Goal: Communication & Community: Answer question/provide support

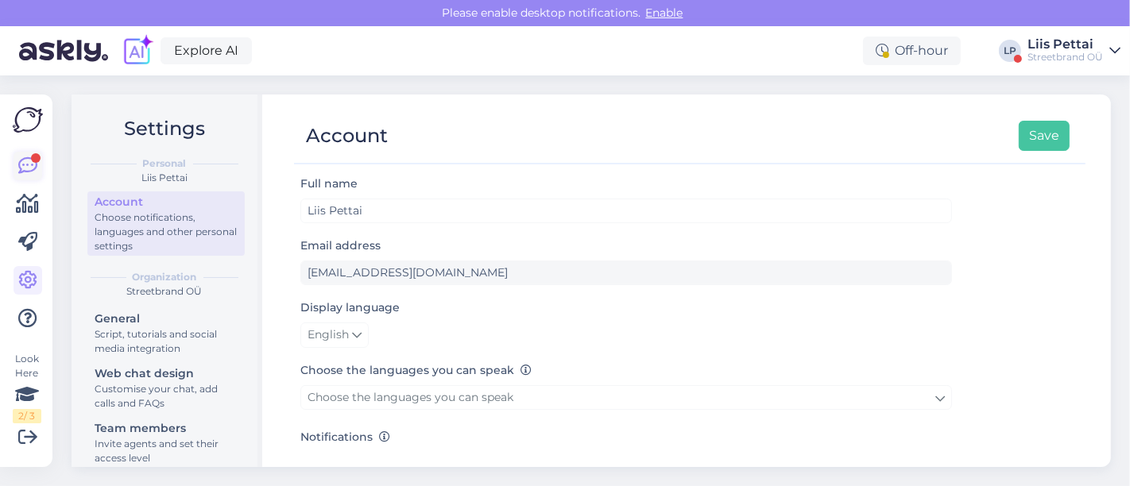
click at [27, 162] on icon at bounding box center [27, 166] width 19 height 19
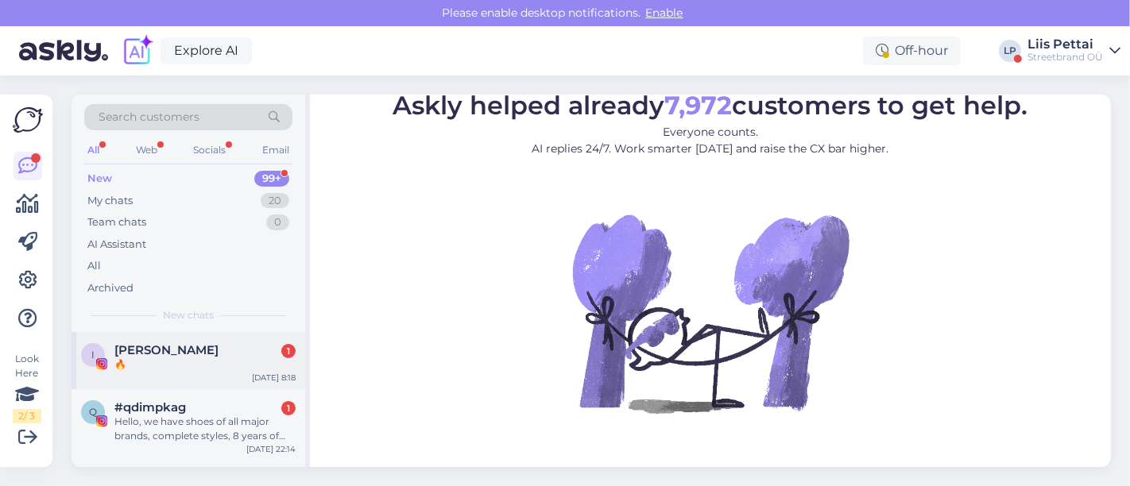
click at [165, 363] on div "🔥" at bounding box center [204, 365] width 181 height 14
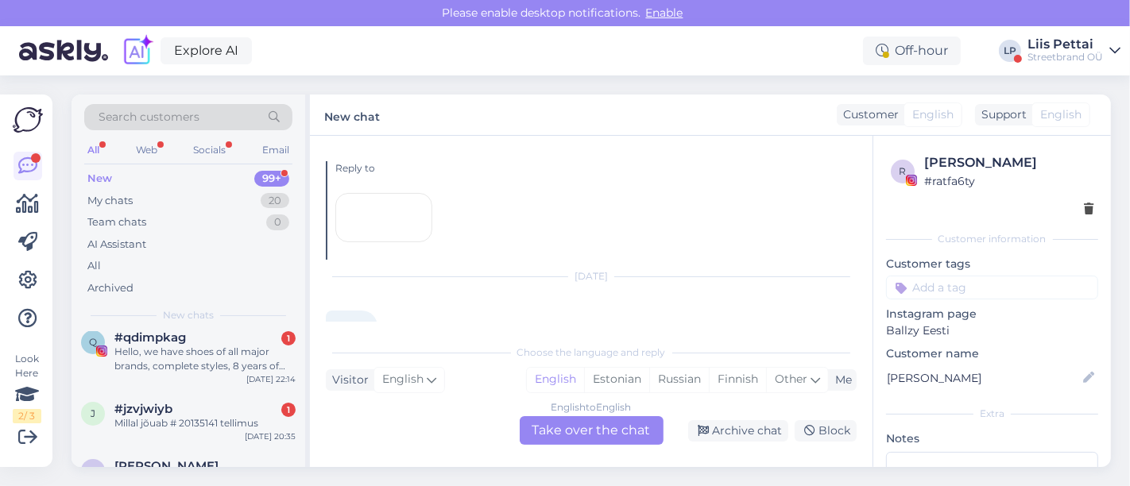
scroll to position [106, 0]
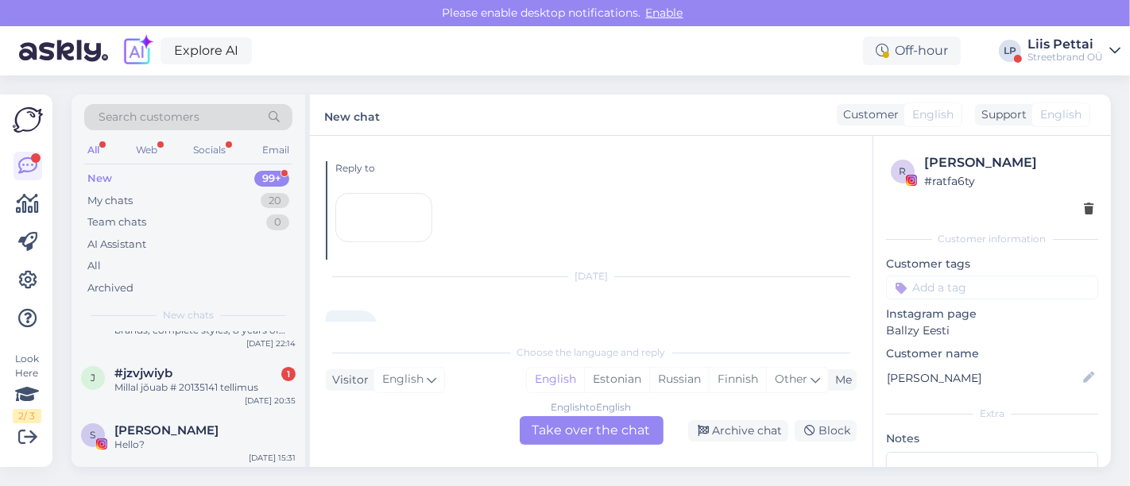
click at [249, 381] on div "Millal jõuab # 20135141 tellimus" at bounding box center [204, 388] width 181 height 14
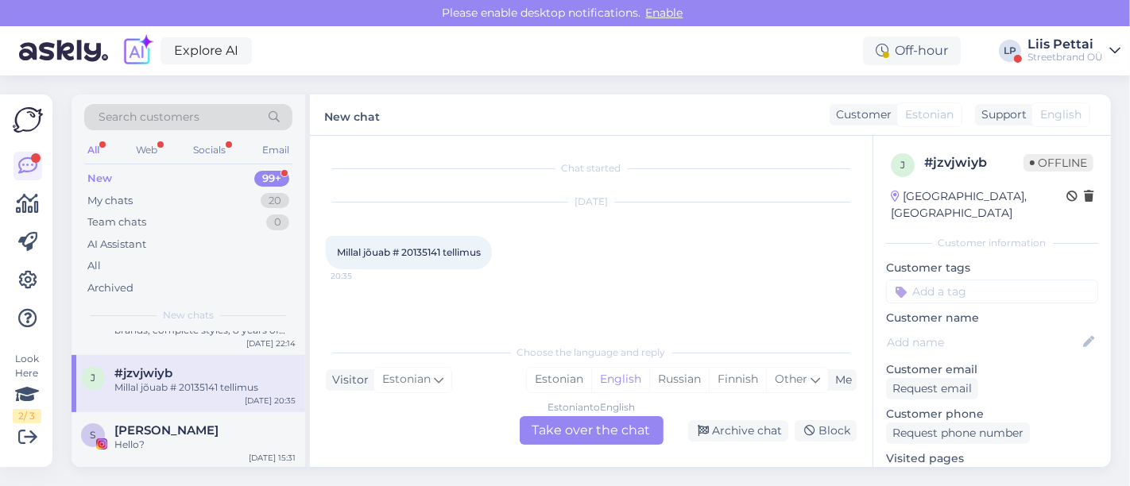
click at [628, 433] on div "Estonian to English Take over the chat" at bounding box center [592, 430] width 144 height 29
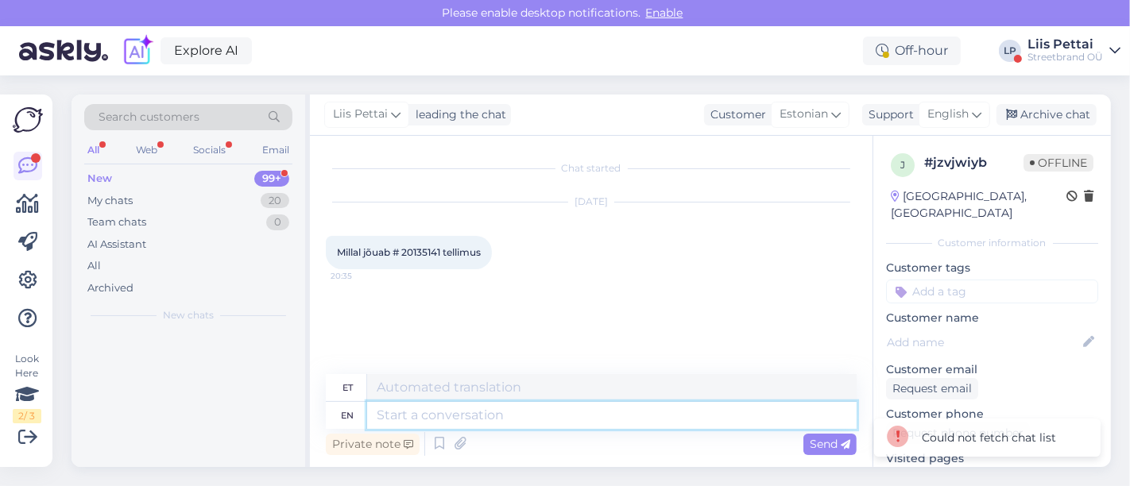
click at [616, 419] on textarea at bounding box center [612, 415] width 490 height 27
type textarea "Tere, T"
type textarea "Tere,"
type textarea "Tere, tellimusi pan"
type textarea "Tere, tellimusi"
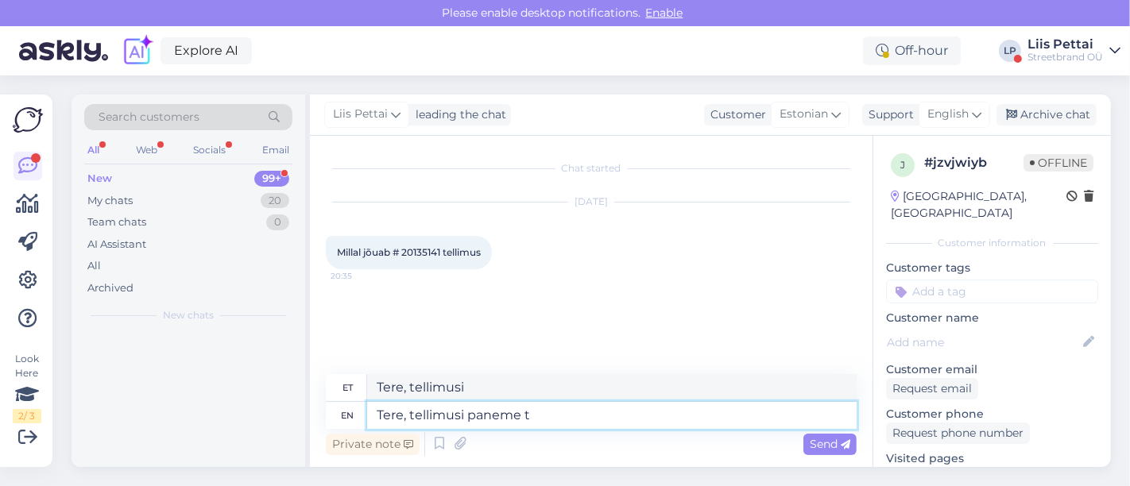
type textarea "Tere, tellimusi paneme te"
type textarea "Tere, tellimusi paneme"
type textarea "Tere, tellimusi paneme [PERSON_NAME] 2"
type textarea "Tere, tellimusi paneme [PERSON_NAME]"
type textarea "Tere, tellimusi paneme [PERSON_NAME] 2-7 tö"
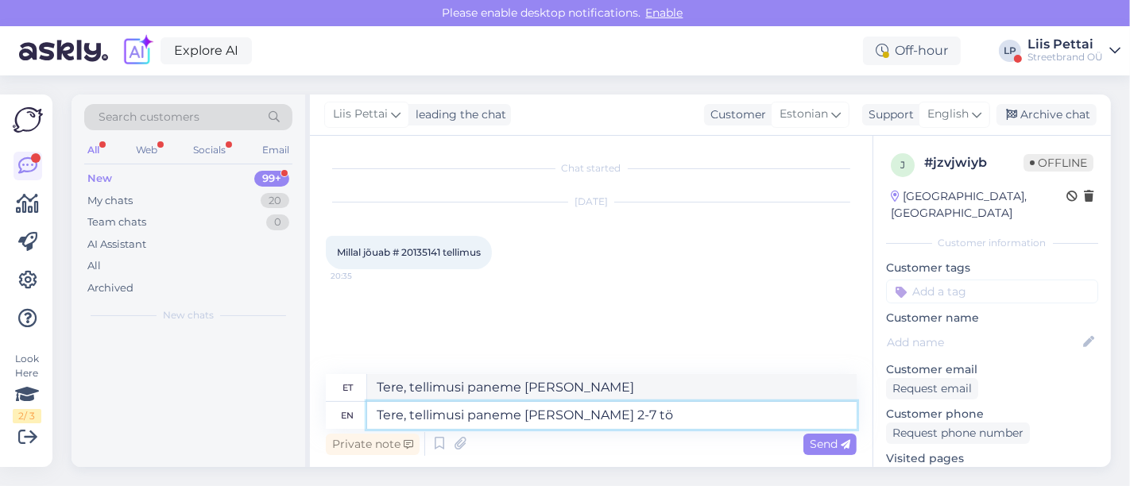
type textarea "Tere, tellimuse paneme tee 2-7"
type textarea "Tere, tellimusi paneme [PERSON_NAME] 2-7 tööpäeva, tra"
type textarea "Tere, tellimuse paneme tee 2-7 tööpäeva,"
type textarea "Tere, tellimusi paneme [PERSON_NAME] 2-7 tööpäeva, trackingu saate"
type textarea "Tere, tellimuse paneme [PERSON_NAME] 2-7 tööpäeva, trackingu"
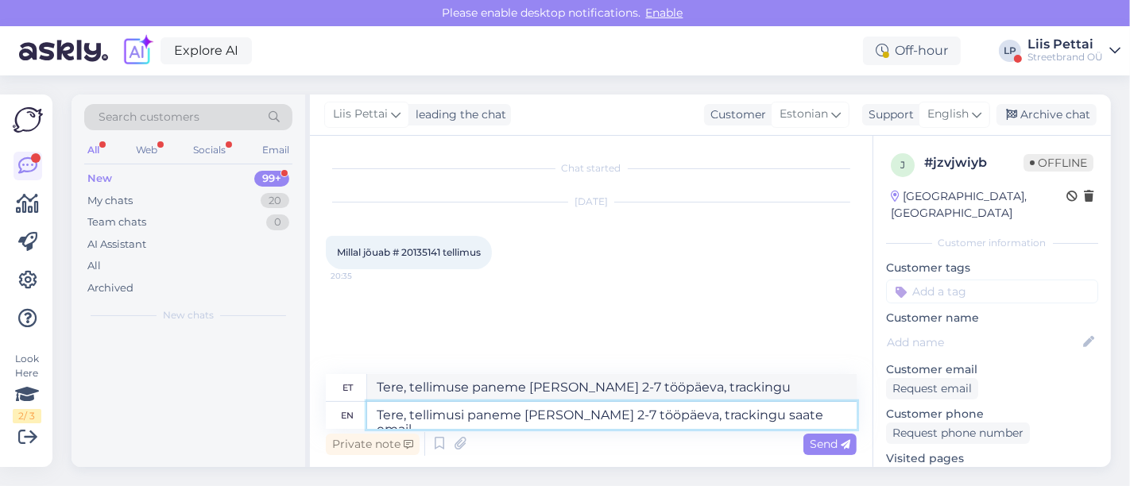
type textarea "Tere, tellimusi paneme [PERSON_NAME] 2-7 tööpäeva, trackingu saate emaili"
type textarea "Tere, tellimuse paneme tee 2-7 tööpäeva, trackingu saate"
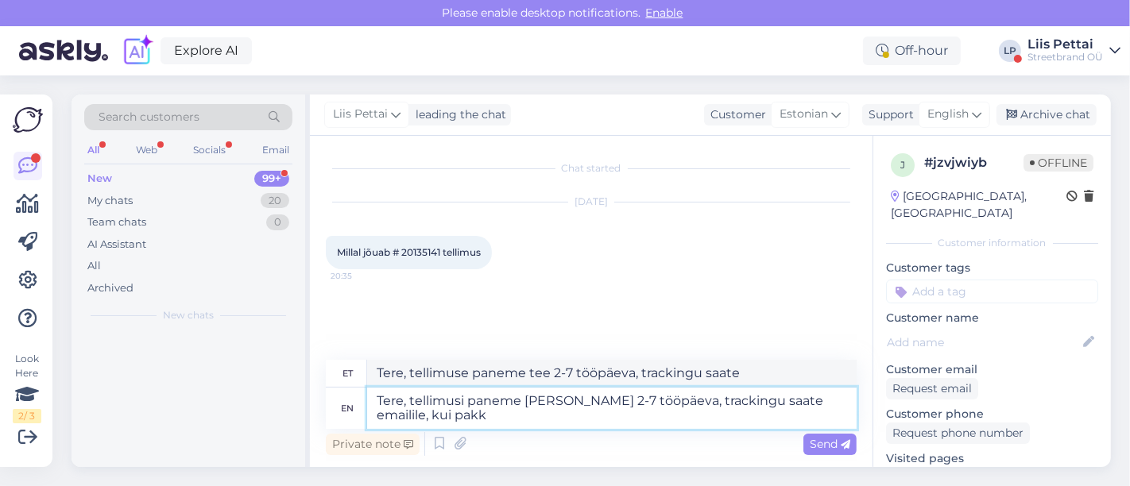
type textarea "Tere, tellimusi paneme [PERSON_NAME] 2-7 tööpäeva, trackingu saate emailile, ku…"
type textarea "Tere, tellimuse paneme [PERSON_NAME] 2-7 tööpäeva, trackingu saate emailile,"
type textarea "Tere, tellimusi paneme [PERSON_NAME] 2-7 tööpäeva, trackingu saate emailile, ku…"
type textarea "Tere, tellimuse paneme [PERSON_NAME] 2-7 tööpäeva, trackingu saate emailile, kui"
type textarea "Tere, tellimusi paneme [PERSON_NAME] 2-7 tööpäeva, trackingu saate emailile, ku…"
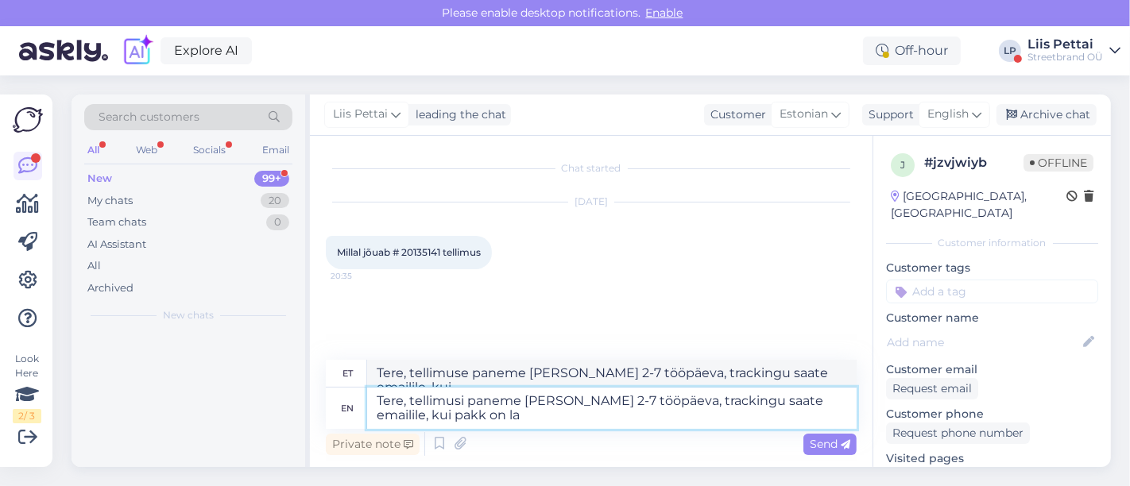
type textarea "Tere, tellimuse paneme [PERSON_NAME] 2-7 tööpäeva, trackingu saate emailile, ku…"
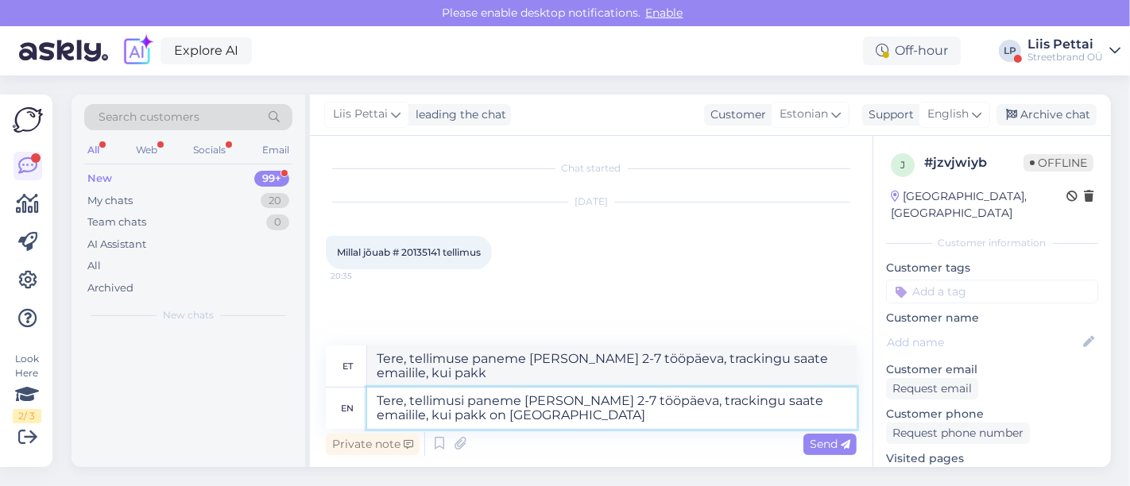
type textarea "Tere, tellimusi paneme [PERSON_NAME] 2-7 tööpäeva, trackingu saate emailile, ku…"
type textarea "Tere, tellimuse paneme [PERSON_NAME] 2-7 tööpäeva, trackingu saate emailile, ku…"
type textarea "Tere, tellimusi paneme [PERSON_NAME] 2-7 tööpäeva, trackingu saate emailile, ku…"
type textarea "Tere, tellimuse paneme [PERSON_NAME] 2-7 tööpäeva, trackingu saate emailile, ku…"
type textarea "Tere, tellimusi paneme teele 2-7 tööpäeva, trackingu saate emailile, kui pakk o…"
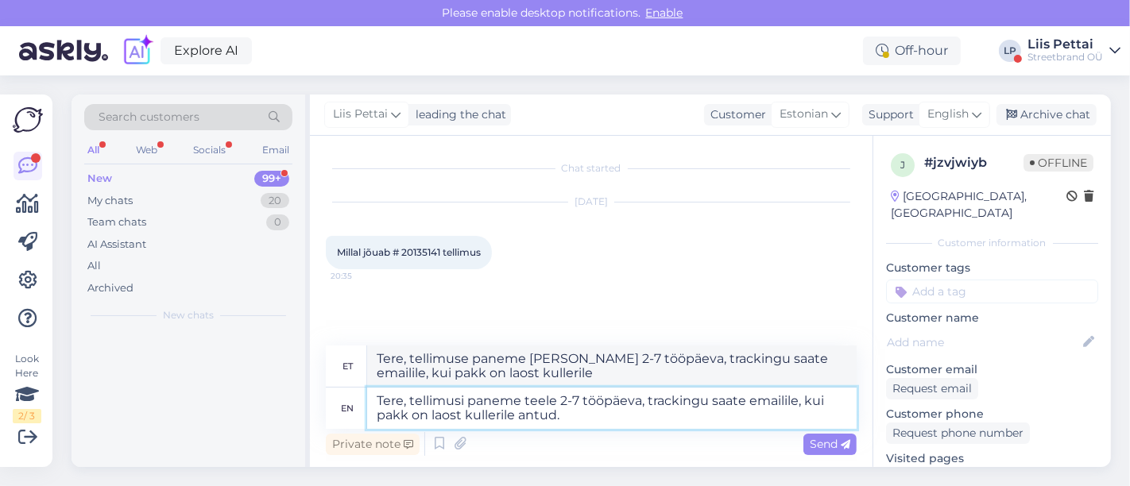
type textarea "Tere, tellimuse paneme teele 2-7 tööpäeva, trackingu saate emailile, kui pakk o…"
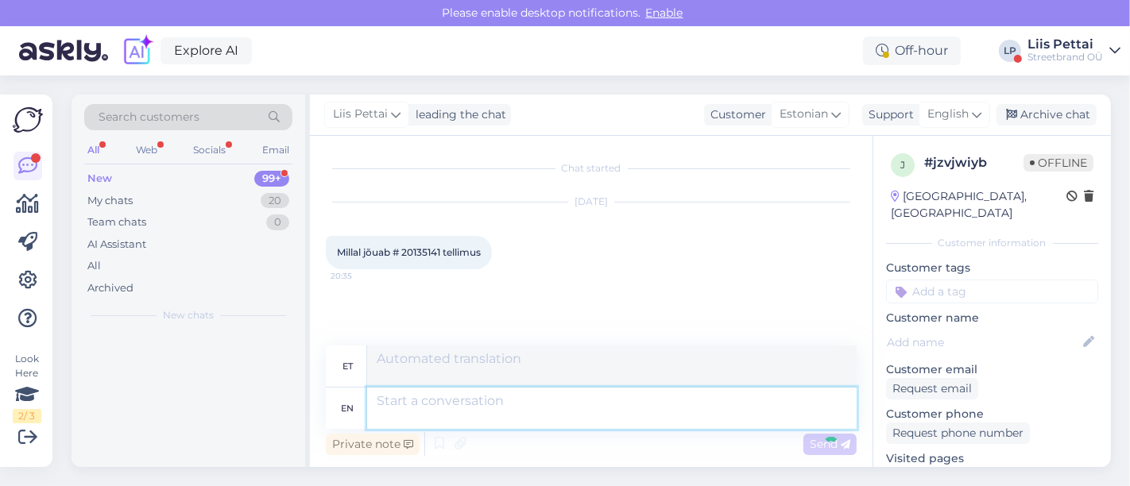
scroll to position [83, 0]
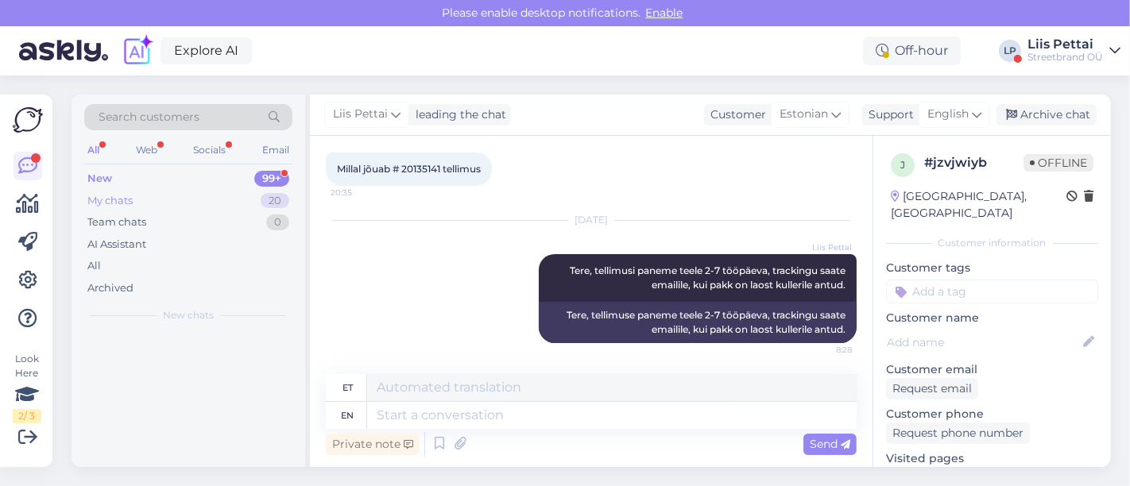
click at [178, 200] on div "My chats 20" at bounding box center [188, 201] width 208 height 22
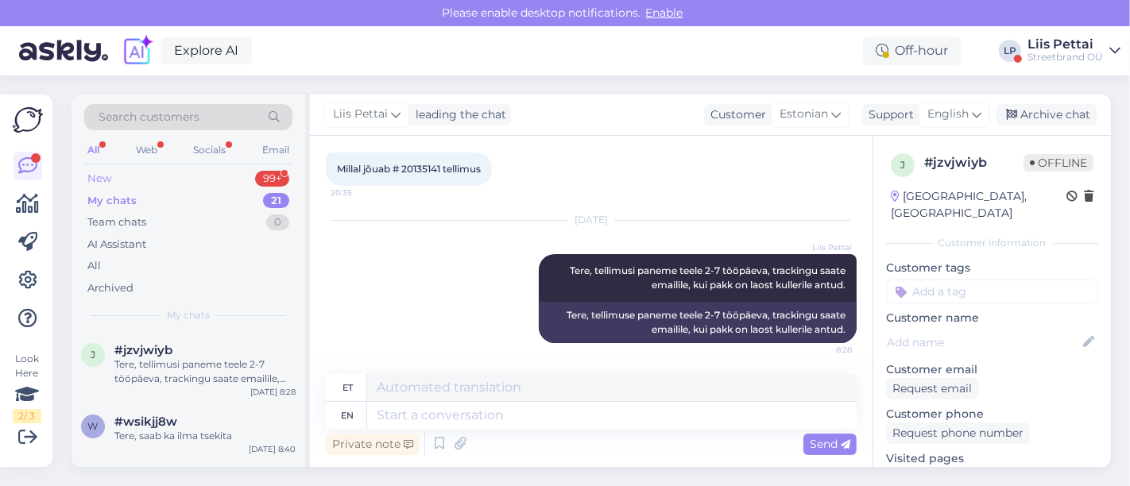
click at [158, 182] on div "New 99+" at bounding box center [188, 179] width 208 height 22
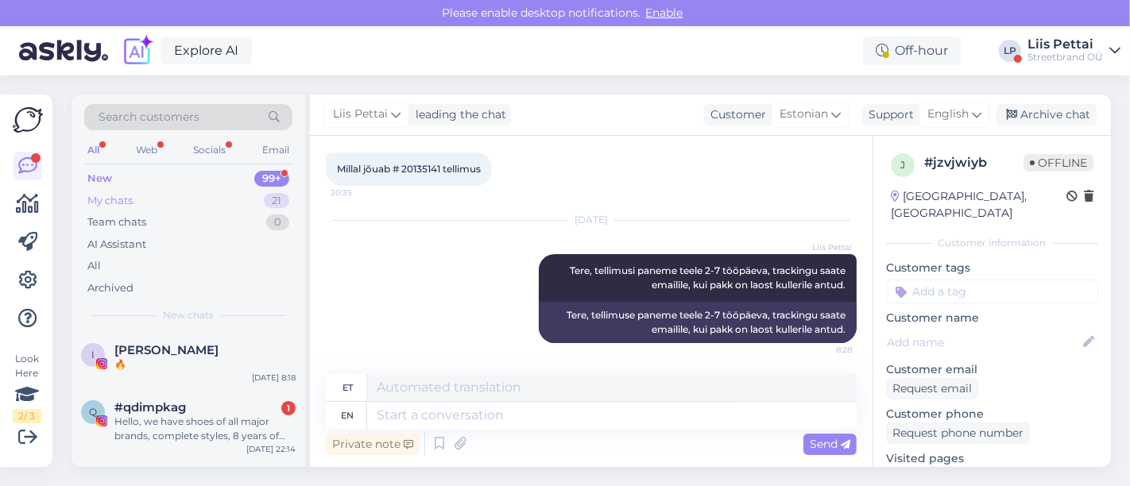
click at [149, 197] on div "My chats 21" at bounding box center [188, 201] width 208 height 22
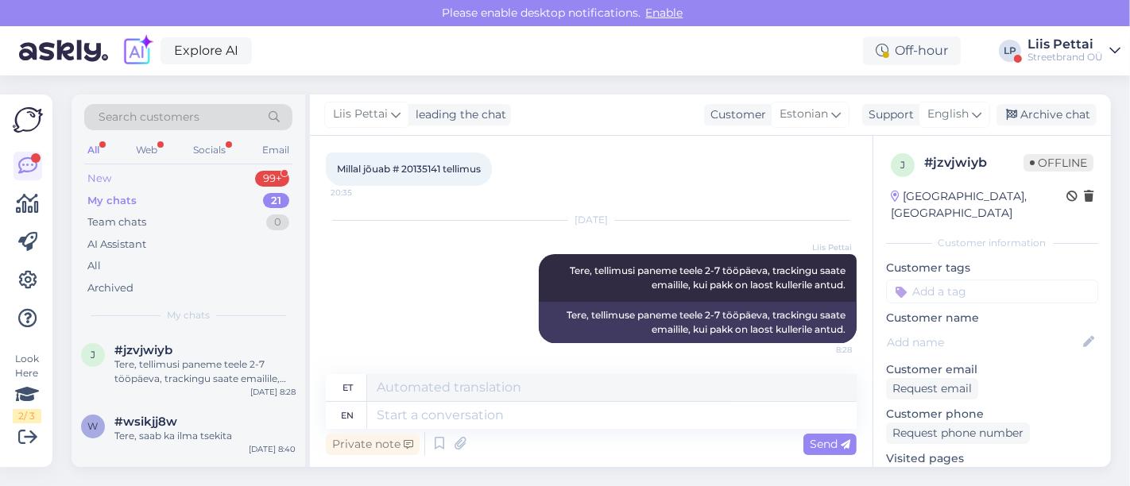
click at [166, 174] on div "New 99+" at bounding box center [188, 179] width 208 height 22
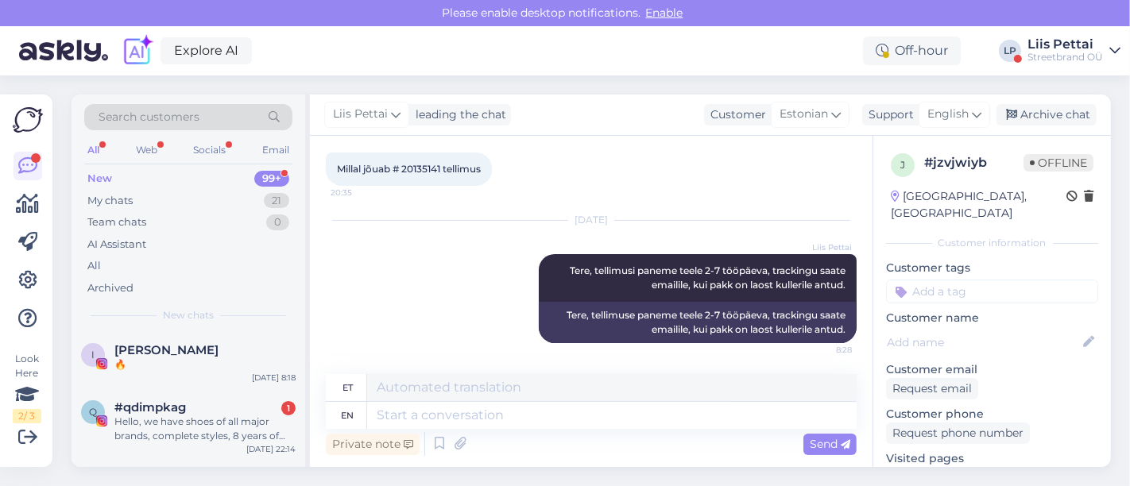
click at [1076, 51] on div "Streetbrand OÜ" at bounding box center [1066, 57] width 76 height 13
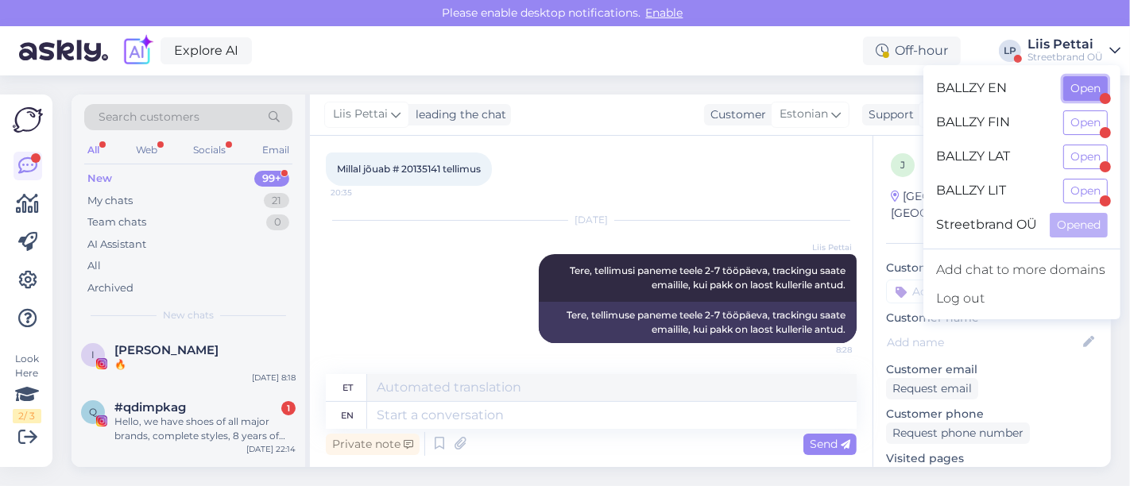
click at [1076, 91] on button "Open" at bounding box center [1085, 88] width 45 height 25
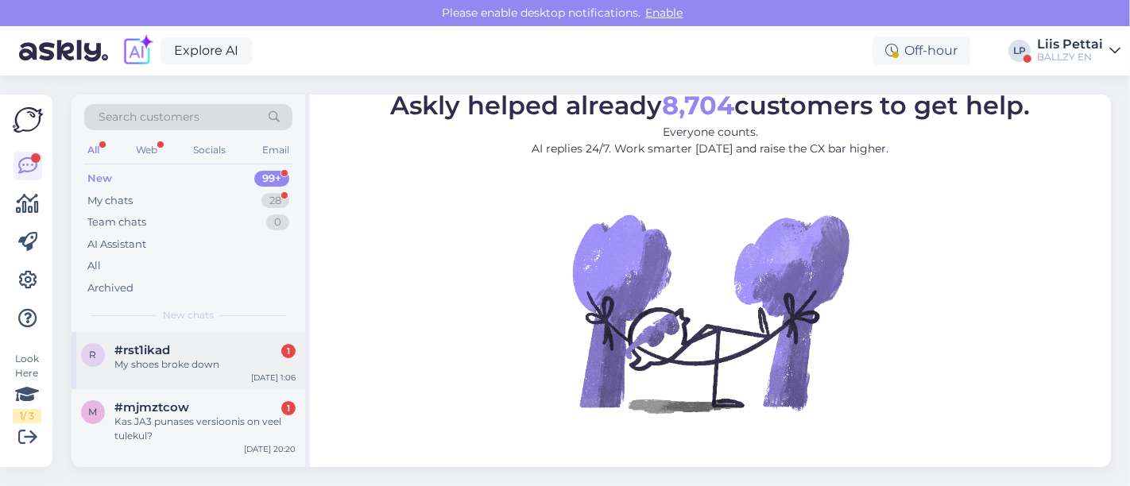
click at [170, 358] on div "My shoes broke down" at bounding box center [204, 365] width 181 height 14
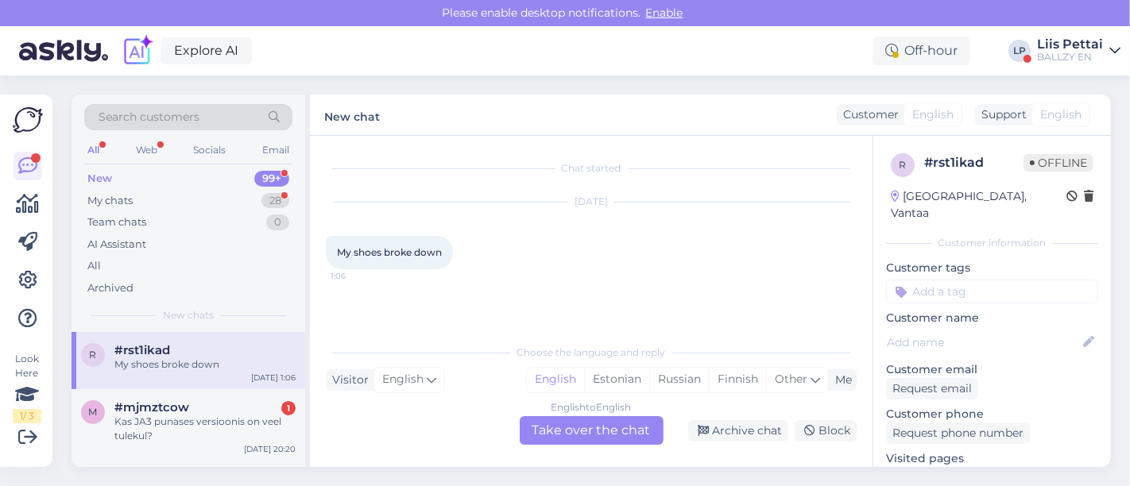
click at [579, 427] on div "English to English Take over the chat" at bounding box center [592, 430] width 144 height 29
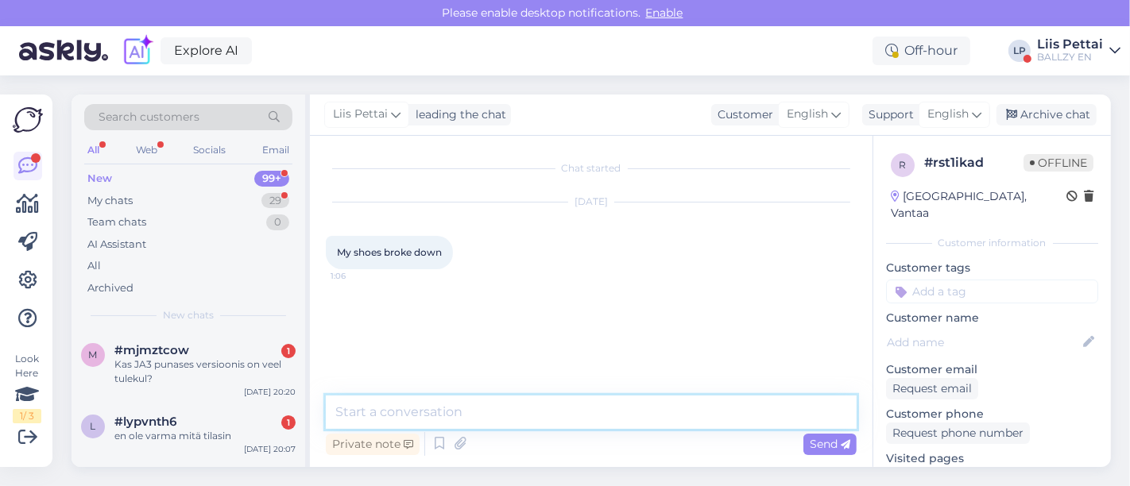
click at [566, 421] on textarea at bounding box center [591, 412] width 531 height 33
click at [572, 421] on textarea "Hello, please send information with pictures to klienditugi@" at bounding box center [591, 412] width 531 height 33
click at [729, 421] on textarea "Hello, please send information with pictures to klienditugi@" at bounding box center [591, 412] width 531 height 33
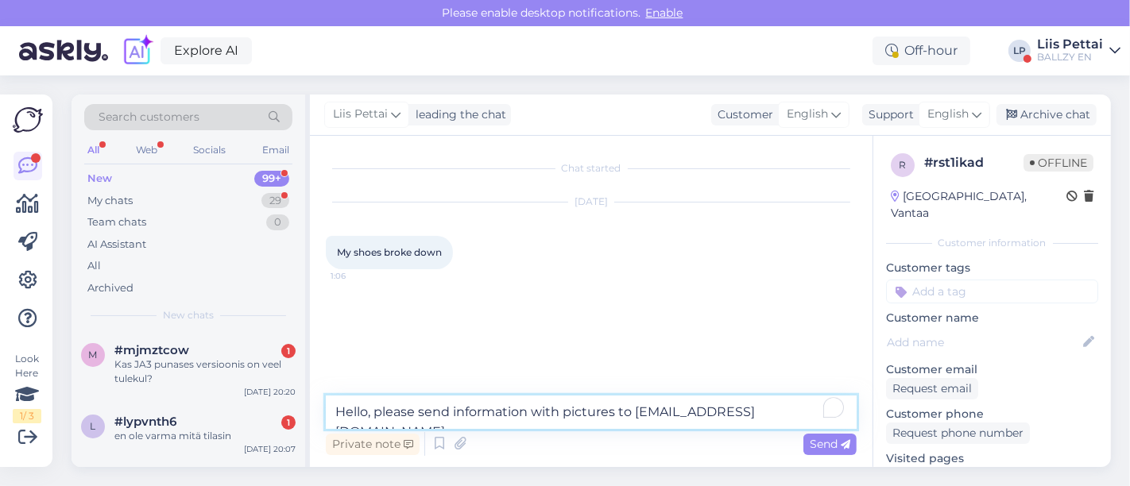
type textarea "Hello, please send information with pictures to [EMAIL_ADDRESS][DOMAIN_NAME]"
drag, startPoint x: 433, startPoint y: 430, endPoint x: 788, endPoint y: 412, distance: 355.0
click at [788, 410] on textarea "Hello, please send information with pictures to [EMAIL_ADDRESS][DOMAIN_NAME]" at bounding box center [591, 412] width 531 height 33
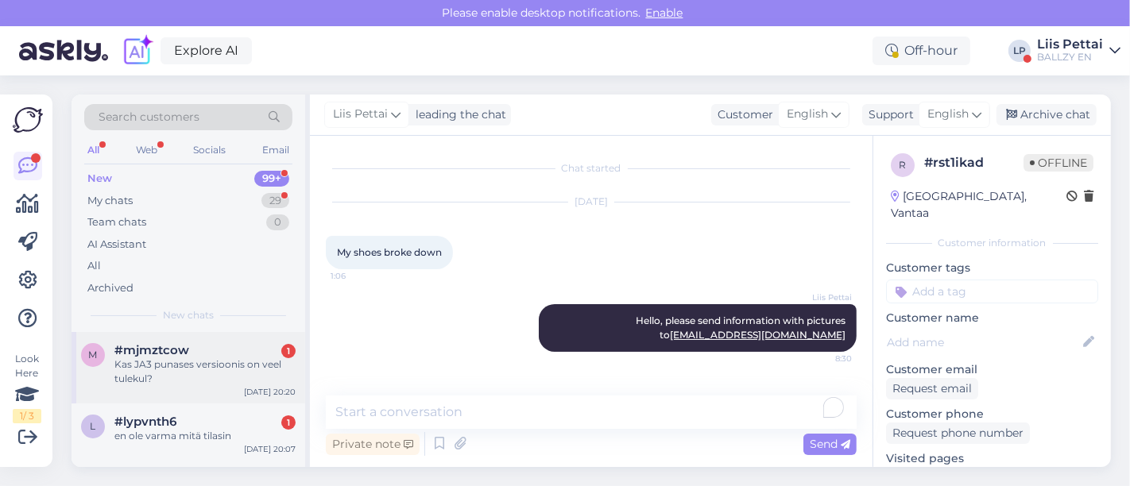
click at [173, 370] on div "Kas JA3 punases versioonis on veel tulekul?" at bounding box center [204, 372] width 181 height 29
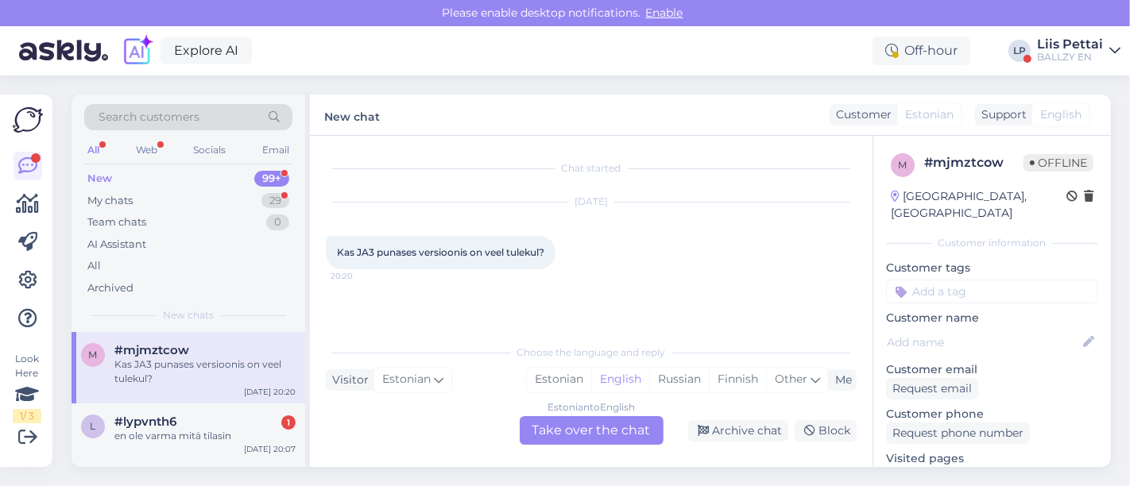
click at [980, 468] on link "[URL][DOMAIN_NAME]" at bounding box center [948, 475] width 125 height 14
click at [570, 432] on div "Estonian to English Take over the chat" at bounding box center [592, 430] width 144 height 29
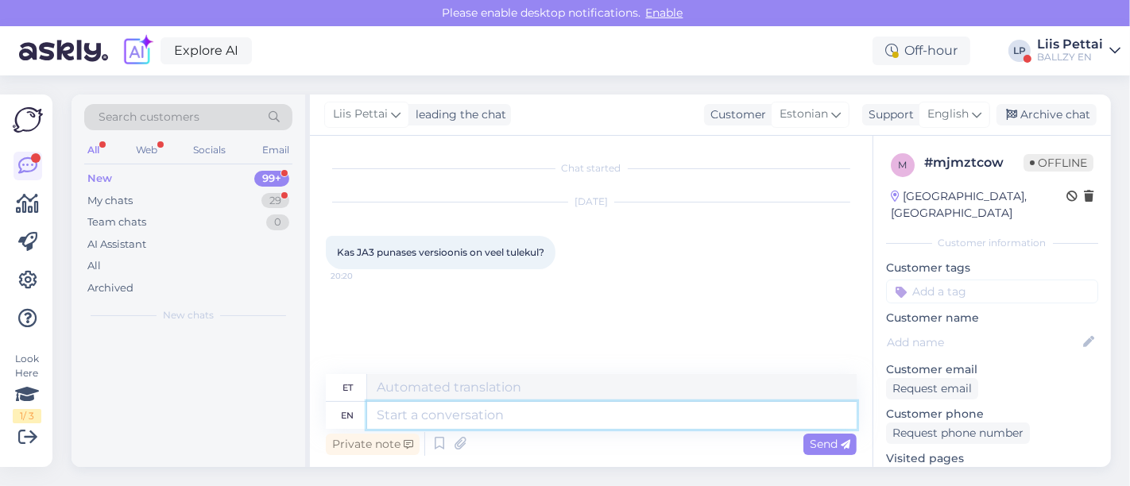
click at [542, 427] on textarea at bounding box center [612, 415] width 490 height 27
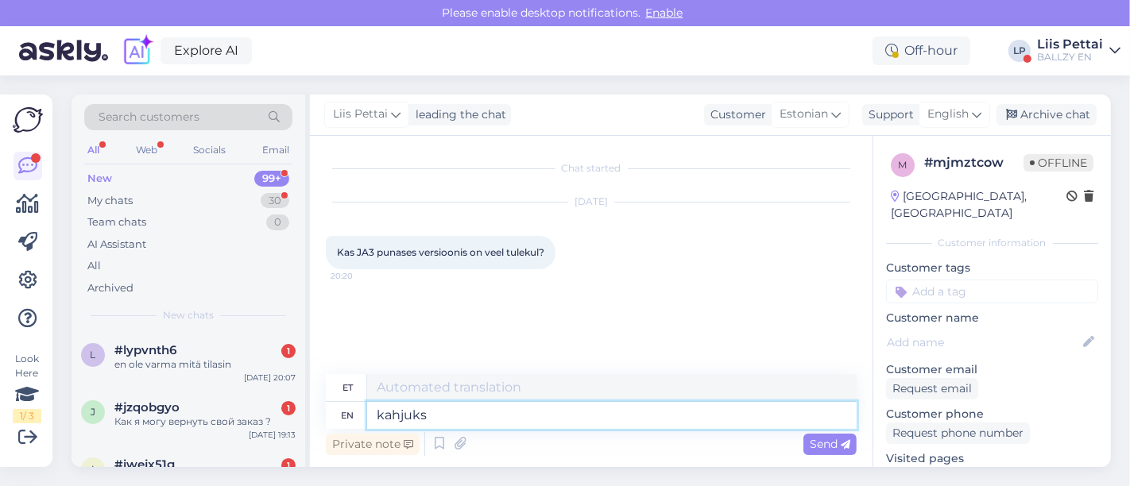
type textarea "kahjuks m"
type textarea "kahjuks"
type textarea "kahjuks mitte"
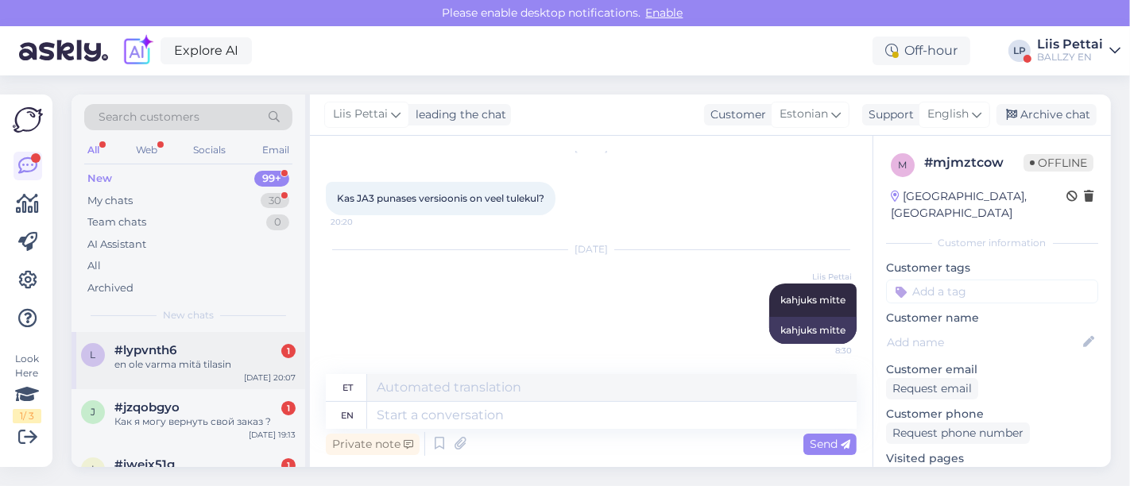
click at [83, 354] on div "l" at bounding box center [93, 355] width 24 height 24
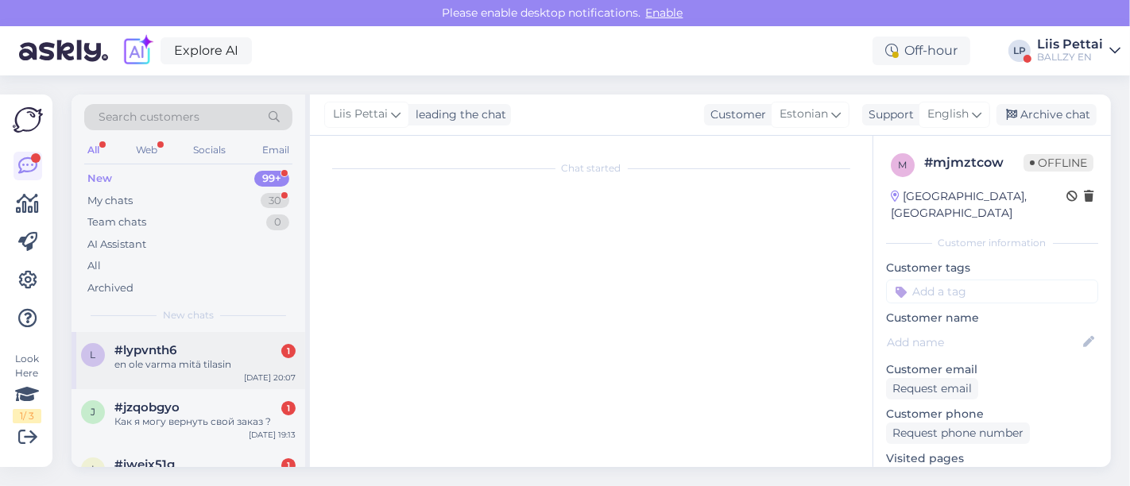
scroll to position [0, 0]
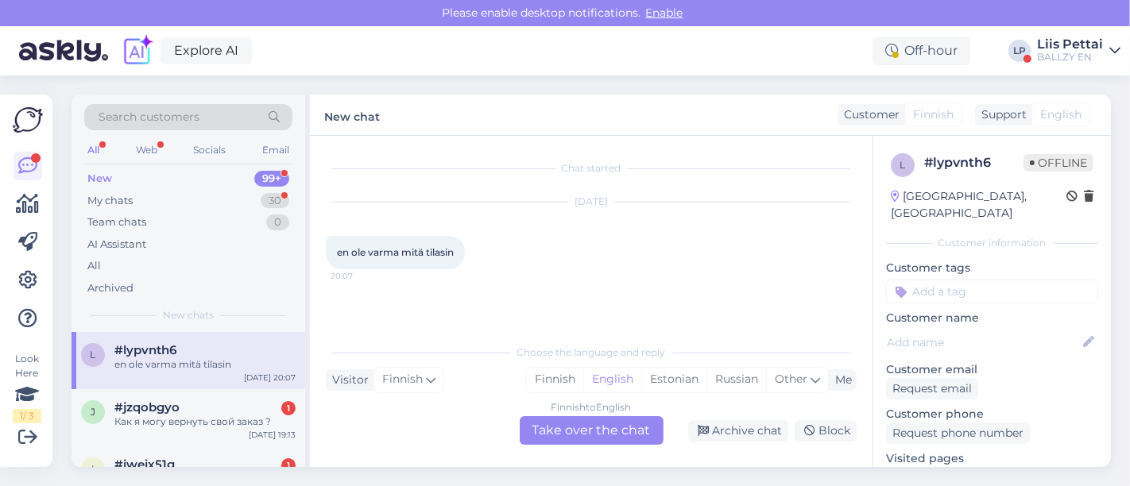
click at [579, 426] on div "Finnish to English Take over the chat" at bounding box center [592, 430] width 144 height 29
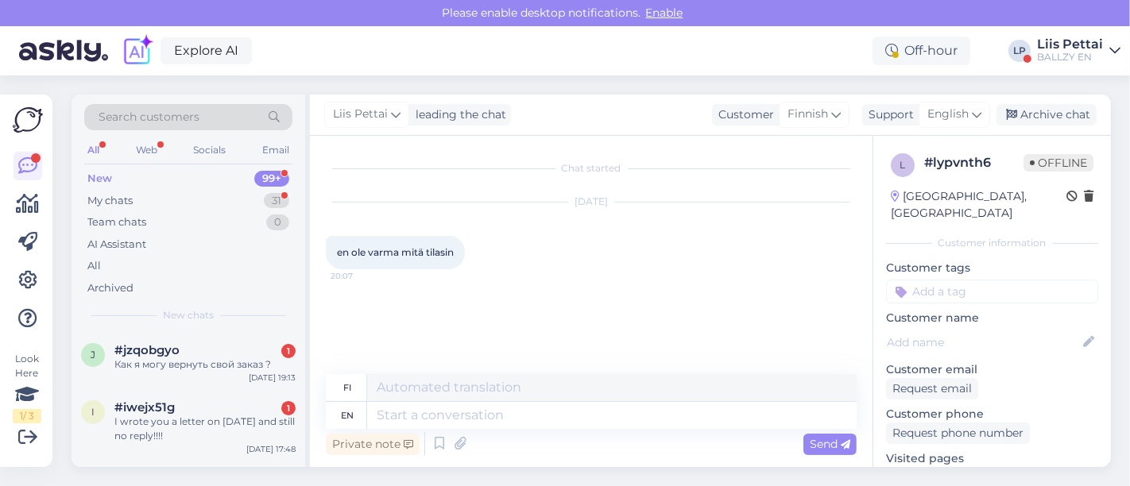
click at [536, 430] on div "Private note Send" at bounding box center [591, 444] width 531 height 30
click at [534, 419] on textarea at bounding box center [612, 415] width 490 height 27
click at [451, 250] on span "en ole varma mitä tilasin" at bounding box center [395, 252] width 117 height 12
drag, startPoint x: 455, startPoint y: 253, endPoint x: 333, endPoint y: 248, distance: 121.7
click at [334, 248] on div "en ole varma mitä tilasin 20:07" at bounding box center [395, 252] width 139 height 33
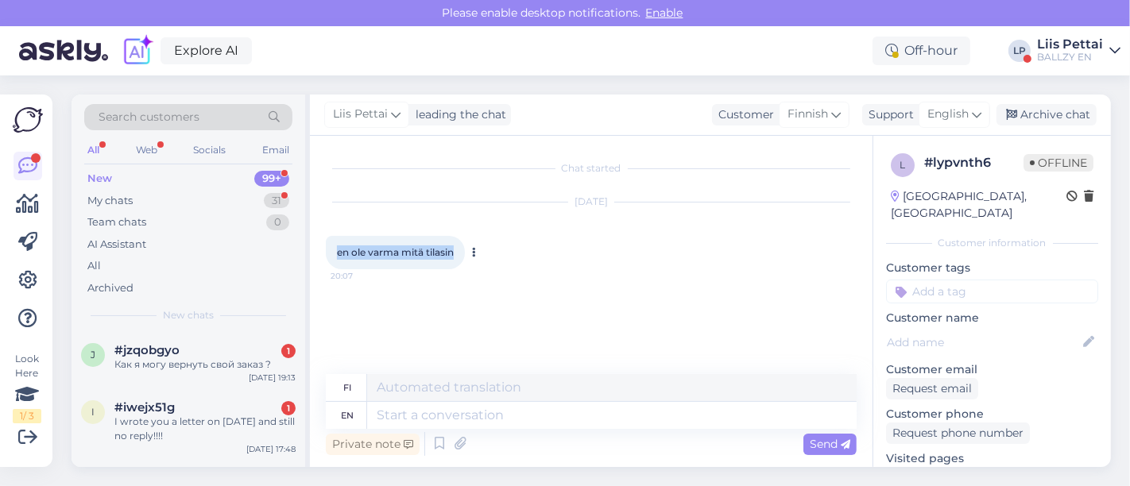
copy span "en ole varma mitä tilasin"
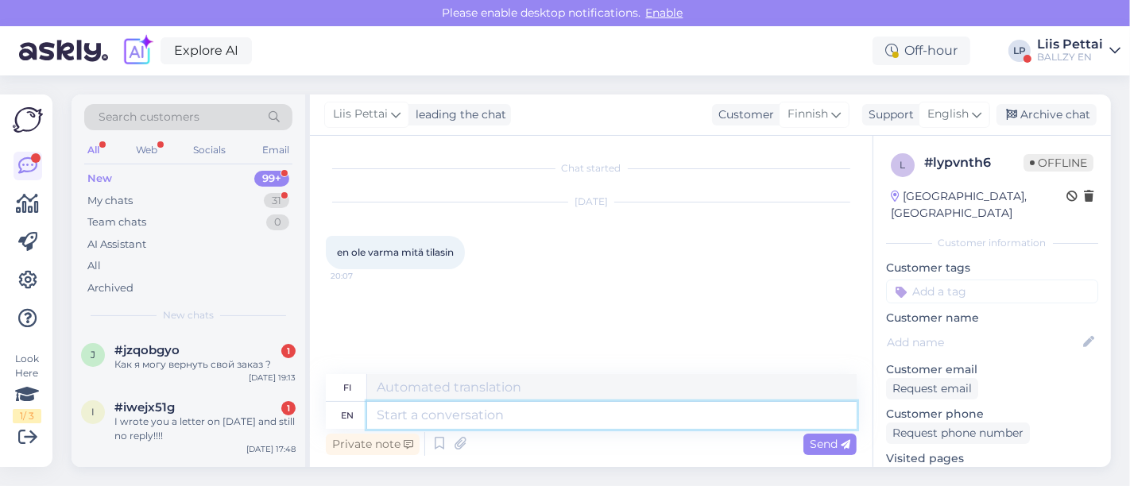
click at [409, 421] on textarea at bounding box center [612, 415] width 490 height 27
type textarea "your na"
type textarea "sinun"
type textarea "your name"
type textarea "nimesi"
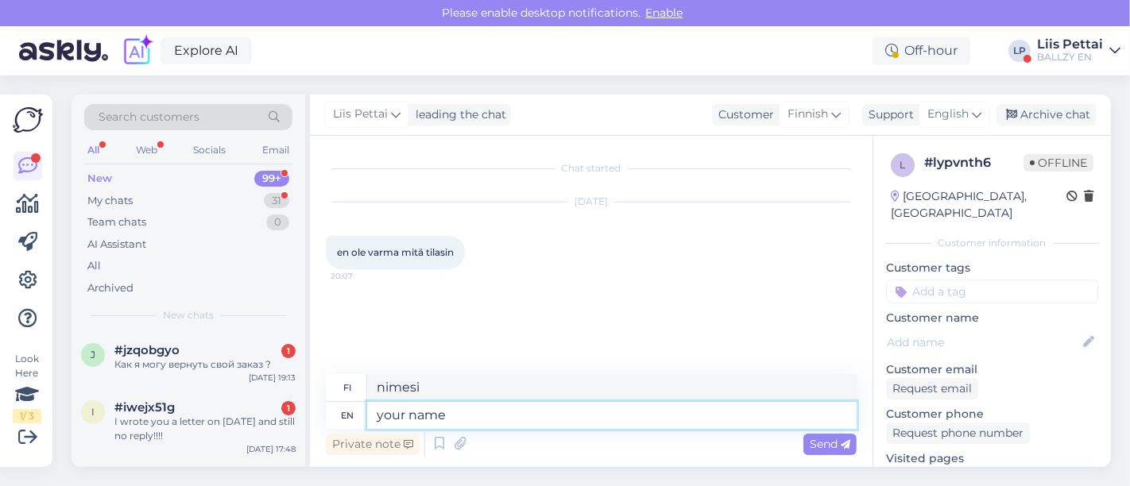
type textarea "your name ?"
type textarea "sinun nimesi?"
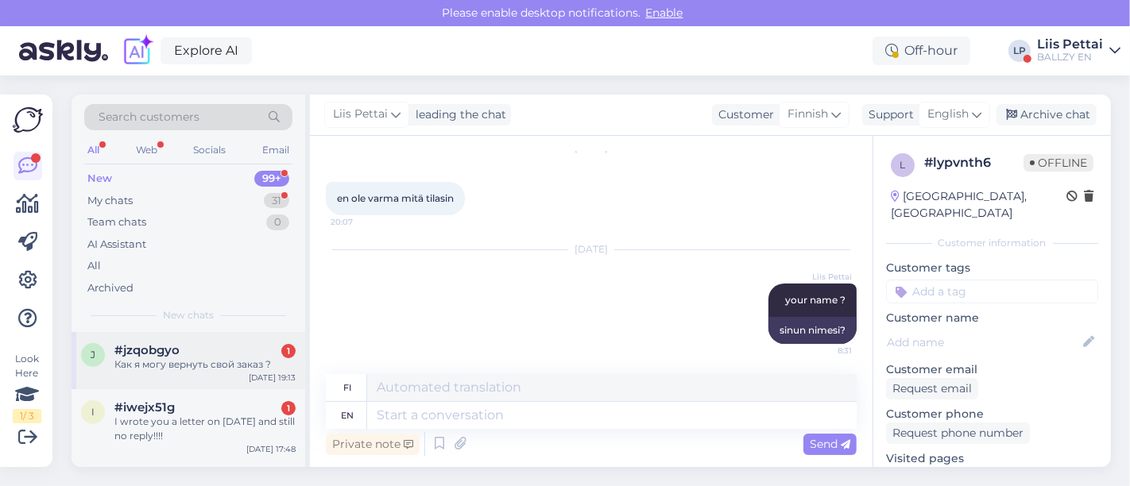
click at [178, 351] on span "#jzqobgyo" at bounding box center [146, 350] width 65 height 14
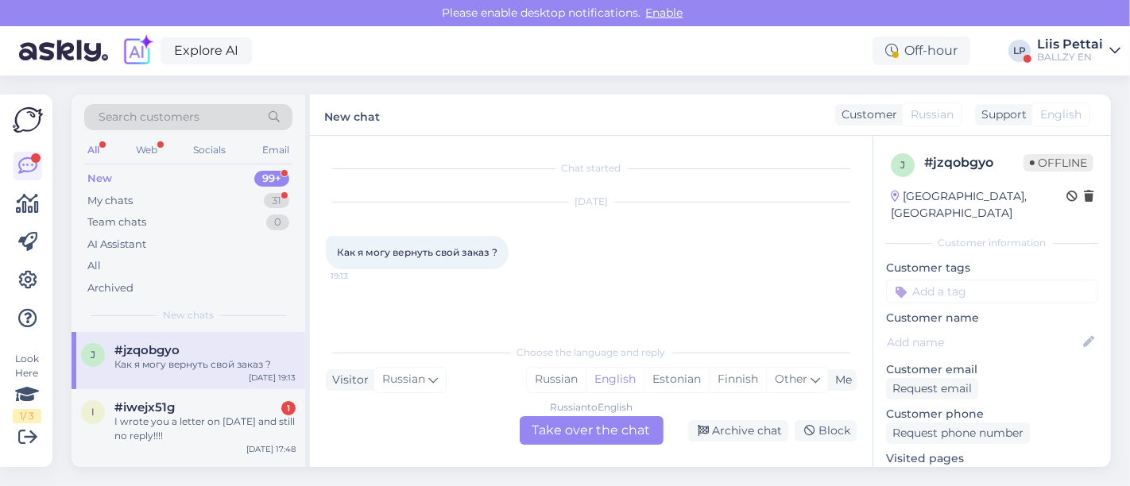
click at [556, 439] on div "Russian to English Take over the chat" at bounding box center [592, 430] width 144 height 29
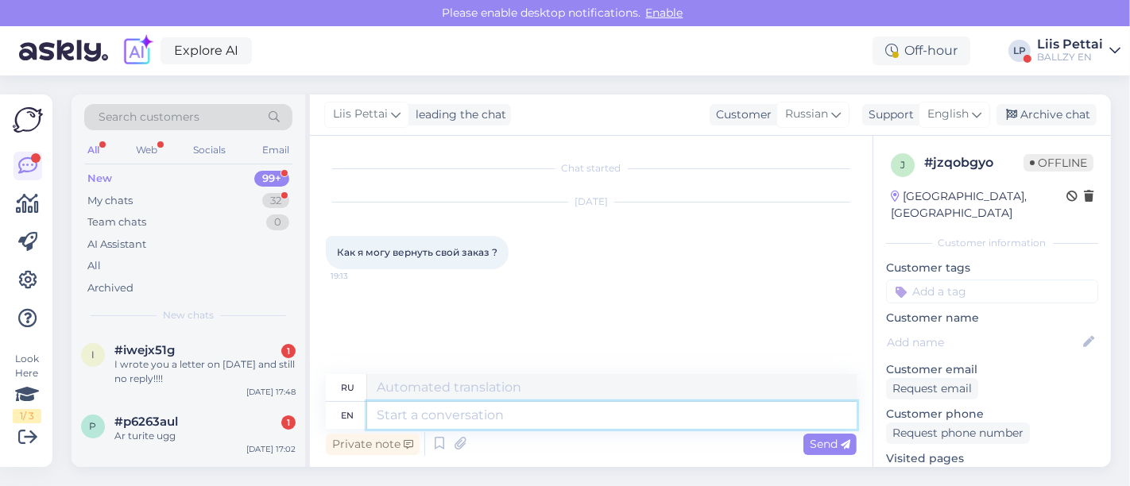
click at [519, 419] on textarea at bounding box center [612, 415] width 490 height 27
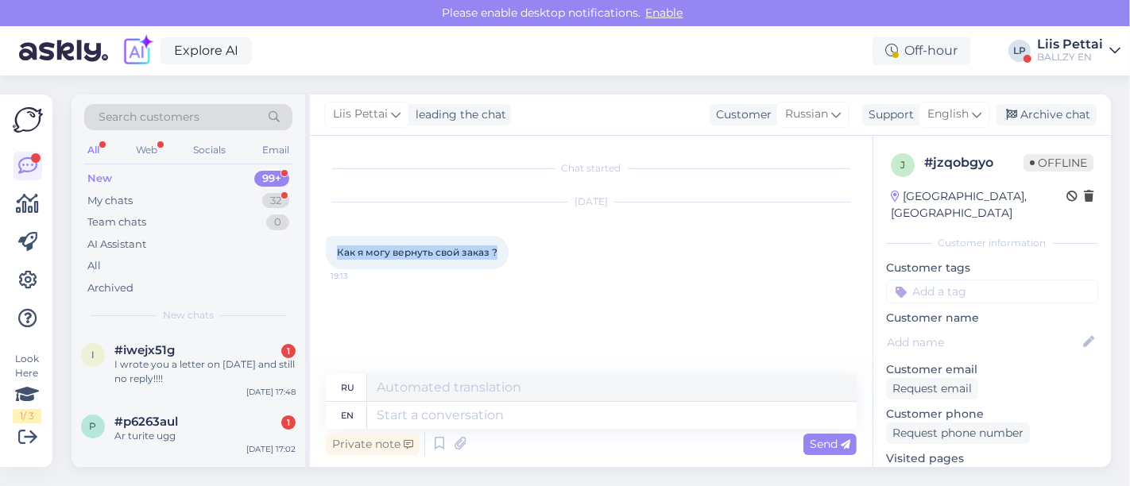
drag, startPoint x: 500, startPoint y: 250, endPoint x: 322, endPoint y: 249, distance: 178.0
click at [322, 249] on div "Chat started [DATE] Как я могу вернуть свой заказ ? 19:13 ru en Private note Se…" at bounding box center [591, 301] width 563 height 331
copy span "Как я могу вернуть свой заказ ?"
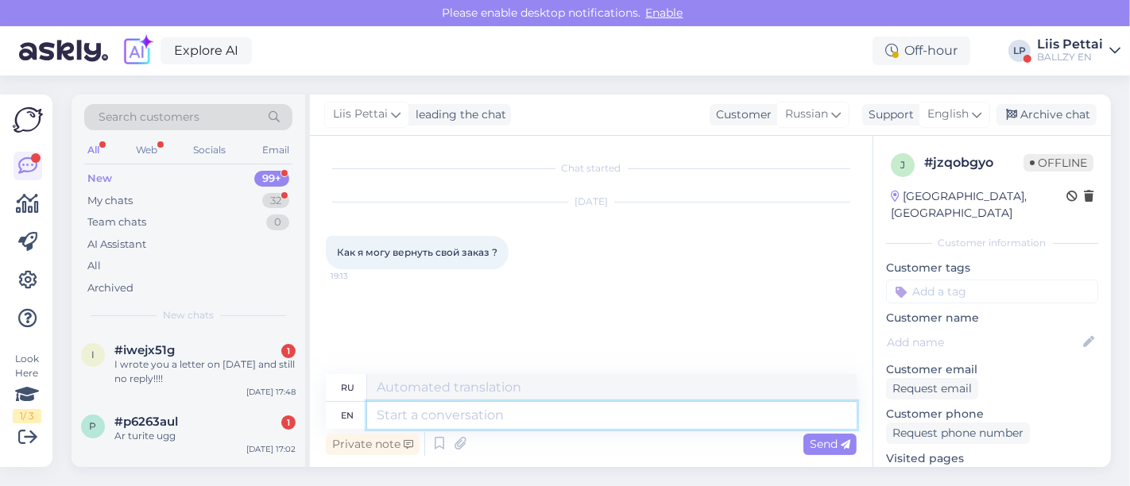
click at [503, 415] on textarea at bounding box center [612, 415] width 490 height 27
click at [1011, 468] on link "[URL][DOMAIN_NAME]" at bounding box center [948, 475] width 125 height 14
click at [426, 412] on textarea at bounding box center [612, 415] width 490 height 27
paste textarea "[URL][DOMAIN_NAME]"
type textarea "[URL][DOMAIN_NAME]"
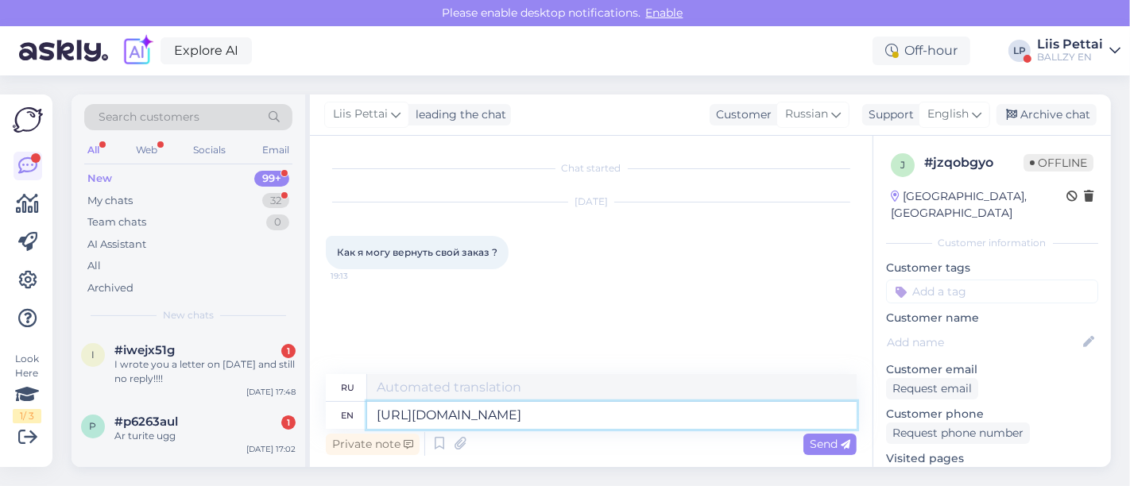
type textarea "[URL][DOMAIN_NAME]"
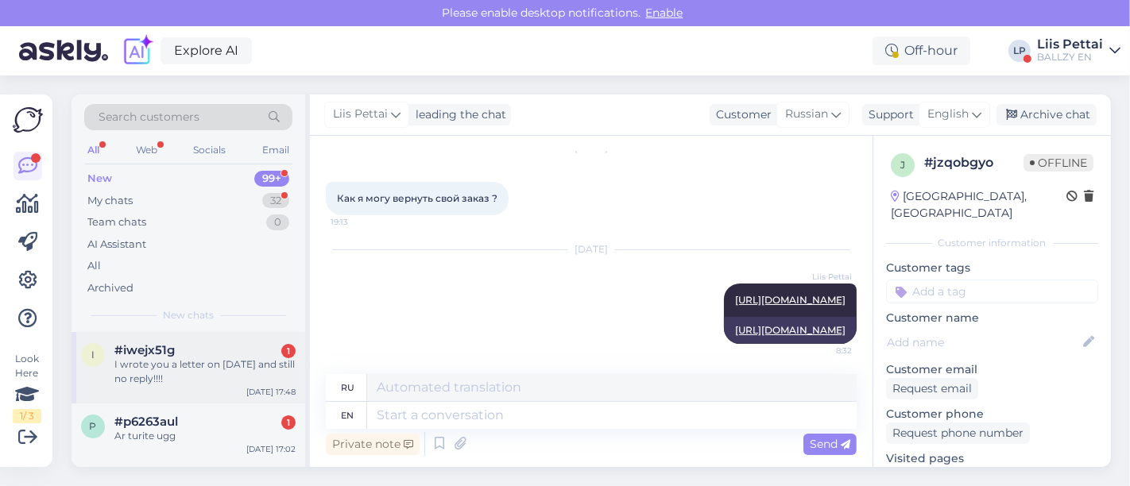
click at [245, 354] on div "#iwejx51g 1" at bounding box center [204, 350] width 181 height 14
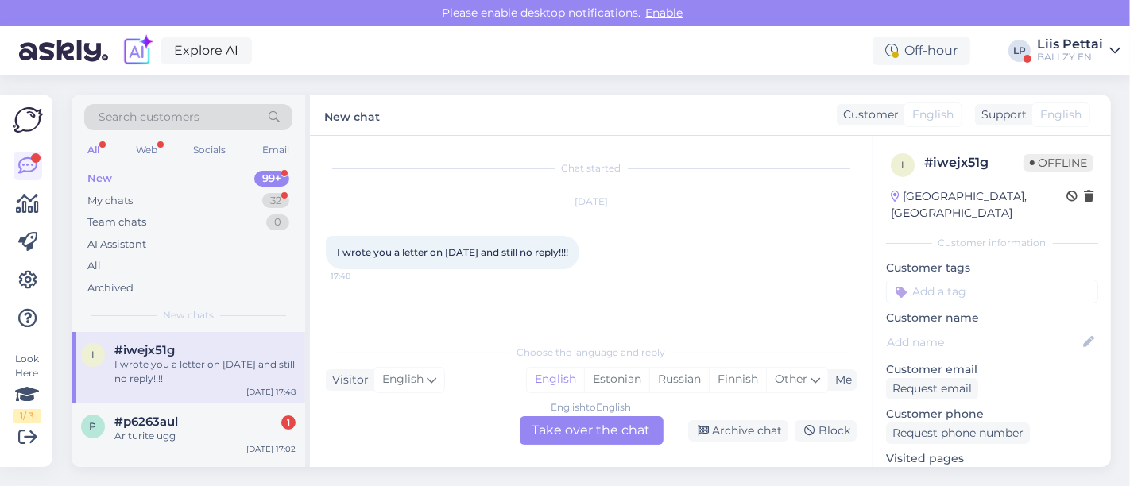
scroll to position [0, 0]
click at [561, 437] on div "English to English Take over the chat" at bounding box center [592, 430] width 144 height 29
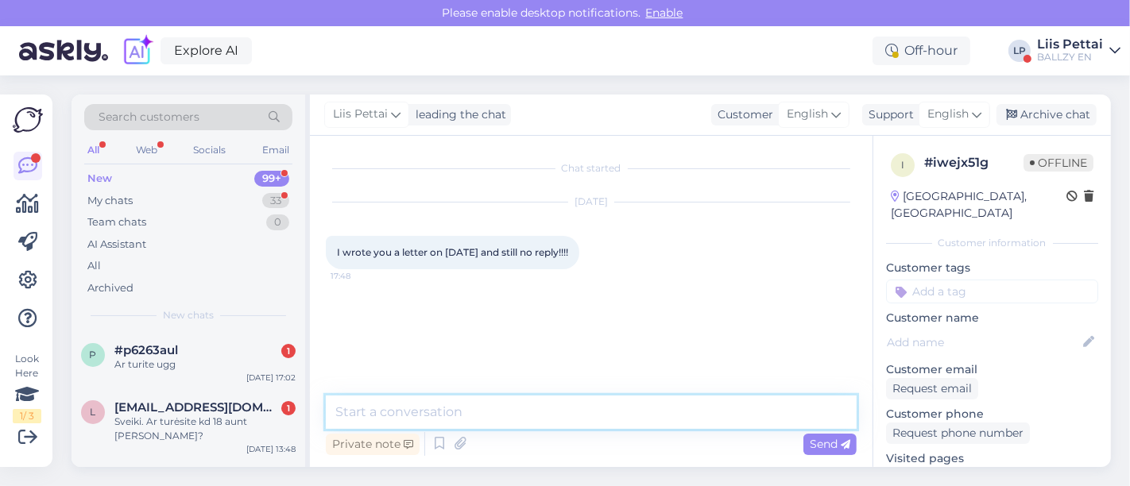
click at [536, 425] on textarea at bounding box center [591, 412] width 531 height 33
type textarea "Hello, your email please?"
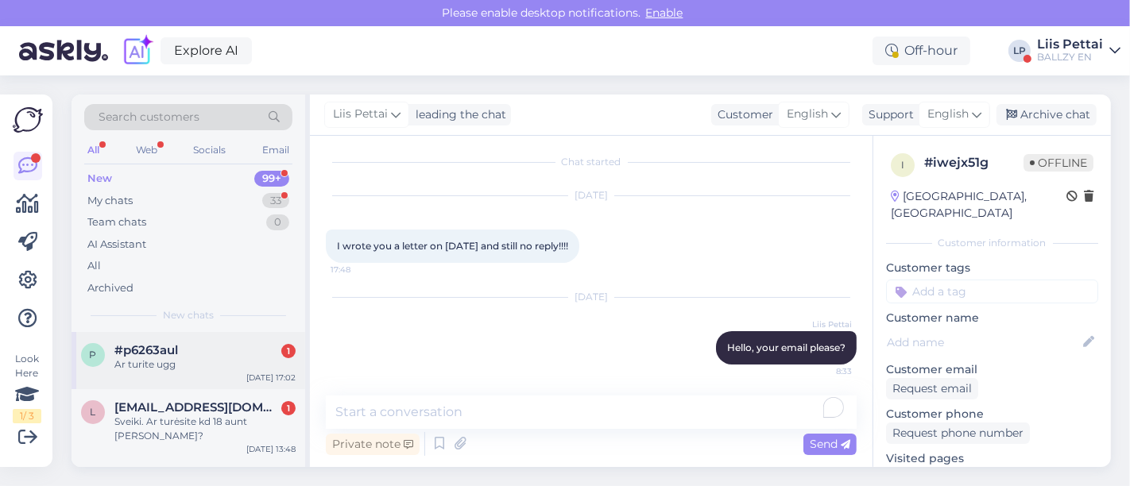
click at [128, 366] on div "Ar turite ugg" at bounding box center [204, 365] width 181 height 14
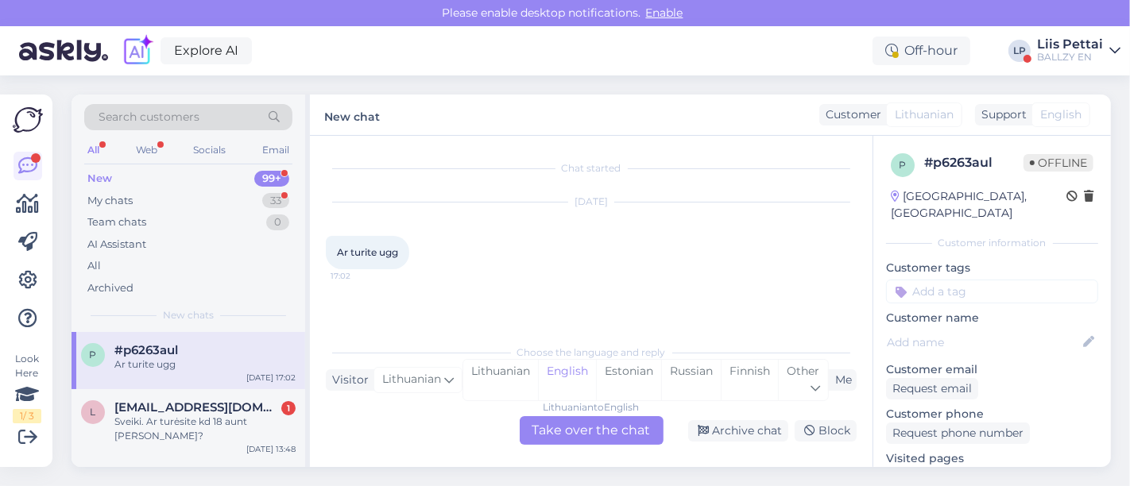
click at [560, 436] on div "Lithuanian to English Take over the chat" at bounding box center [592, 430] width 144 height 29
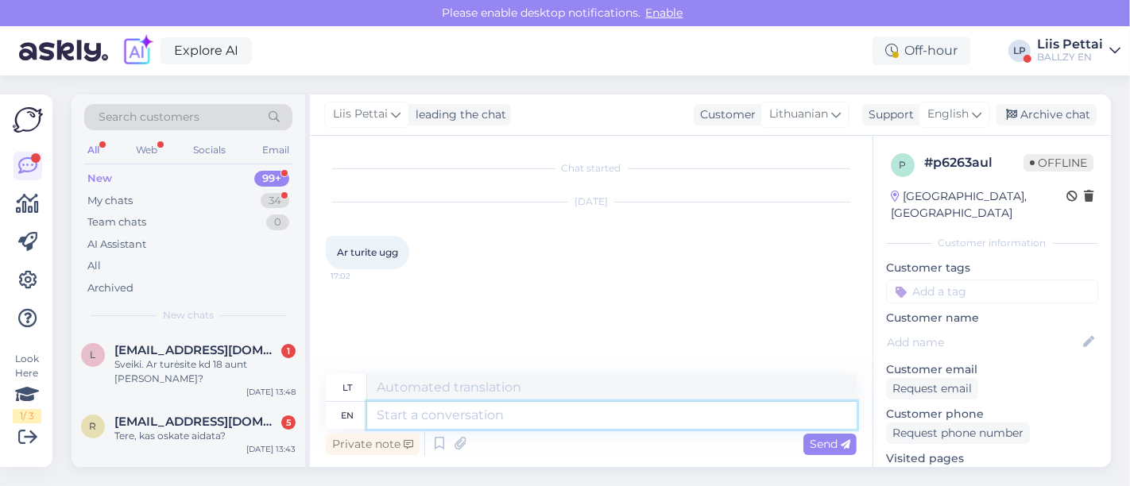
click at [541, 421] on textarea at bounding box center [612, 415] width 490 height 27
drag, startPoint x: 406, startPoint y: 260, endPoint x: 331, endPoint y: 252, distance: 75.1
click at [331, 252] on div "Ar turite ugg 17:02" at bounding box center [367, 252] width 83 height 33
copy span "Ar turite ugg"
click at [460, 410] on textarea at bounding box center [612, 415] width 490 height 27
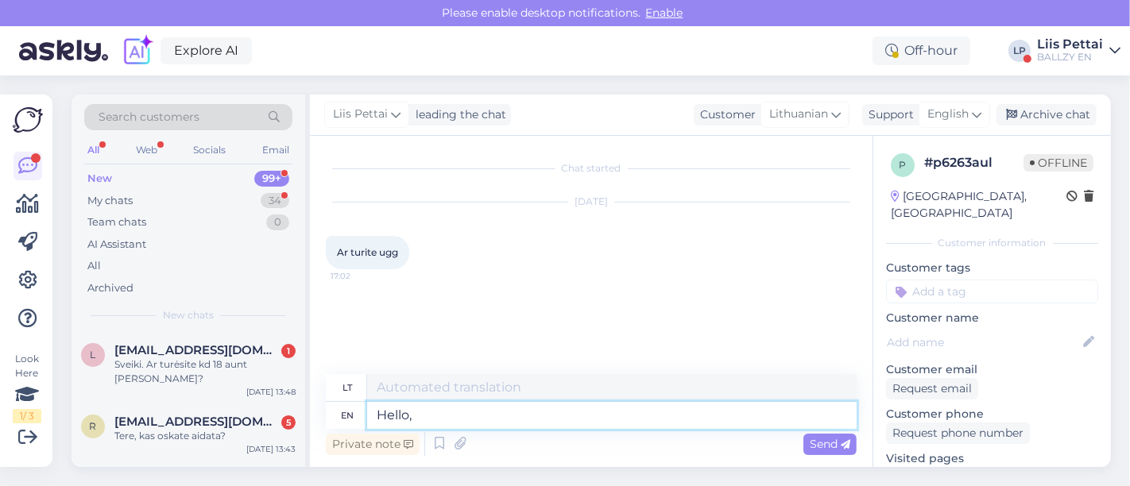
type textarea "Hello, n"
type textarea "Sveiki,"
type textarea "Hello, no"
type textarea "Sveiki, ne"
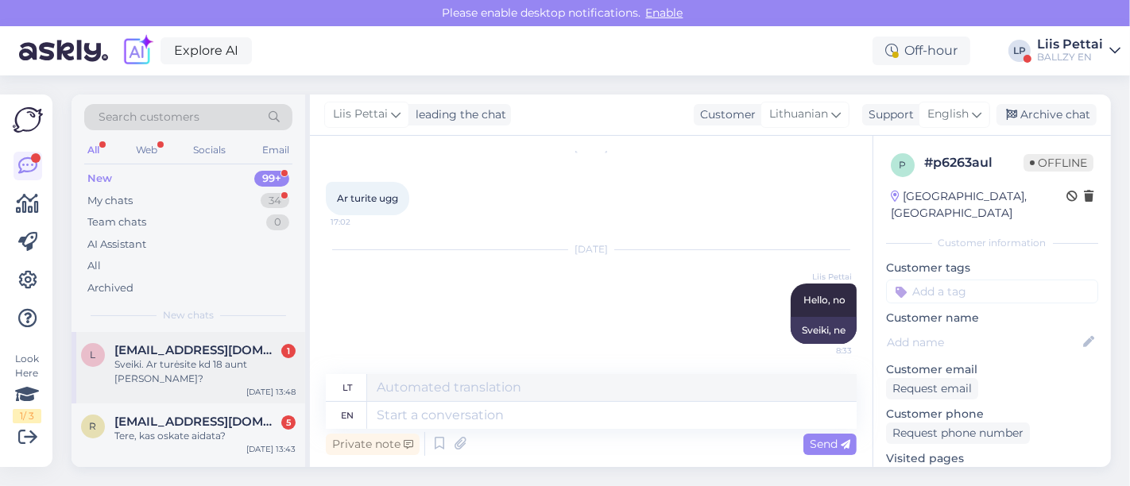
drag, startPoint x: 213, startPoint y: 342, endPoint x: 224, endPoint y: 343, distance: 11.2
click at [212, 343] on span "[EMAIL_ADDRESS][DOMAIN_NAME]" at bounding box center [196, 350] width 165 height 14
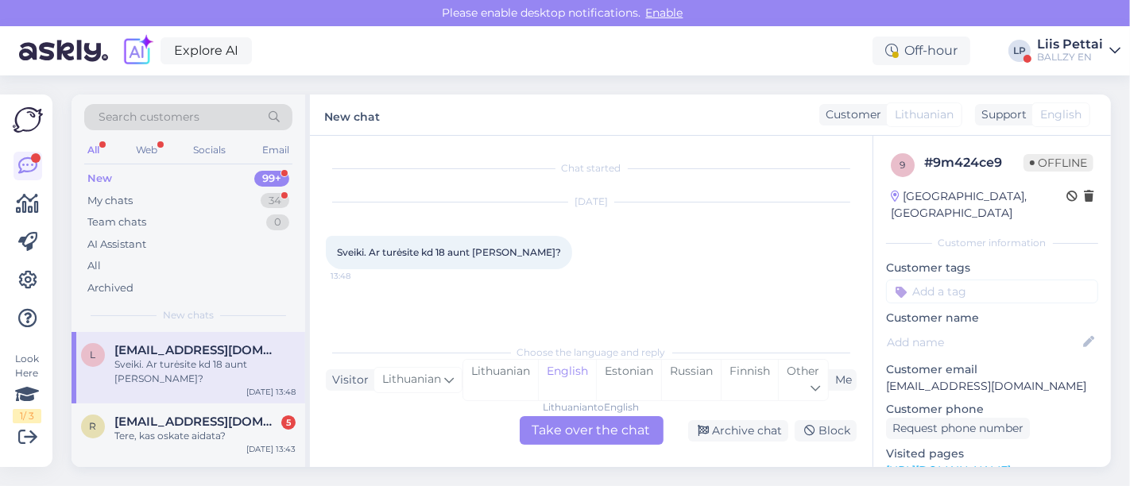
click at [578, 442] on div "Lithuanian to English Take over the chat" at bounding box center [592, 430] width 144 height 29
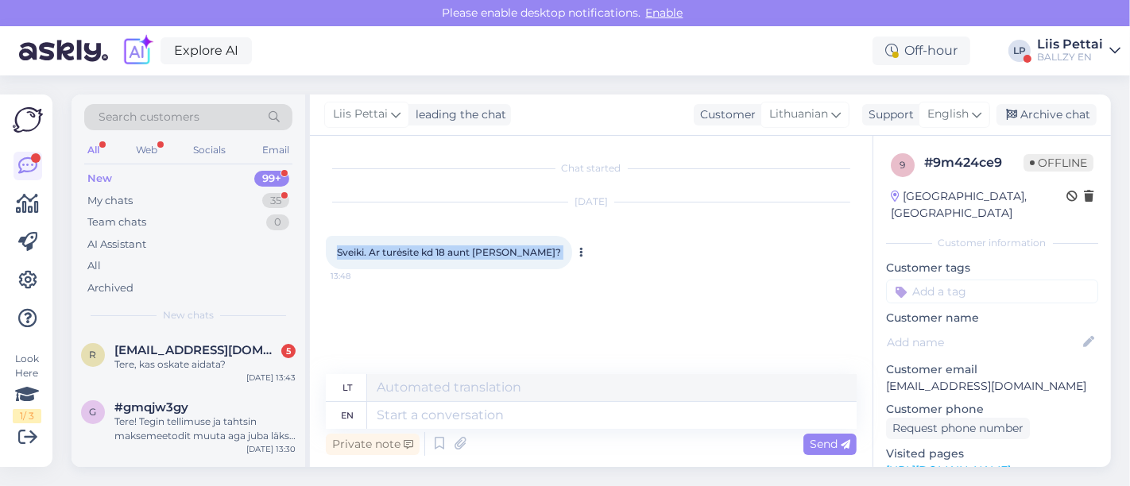
drag, startPoint x: 334, startPoint y: 253, endPoint x: 518, endPoint y: 249, distance: 184.4
click at [518, 249] on div "Sveiki. Ar turėsite kd 18 aunt [PERSON_NAME]? 13:48" at bounding box center [449, 252] width 246 height 33
copy div "Sveiki. Ar turėsite kd 18 aunt [PERSON_NAME]? 13:48"
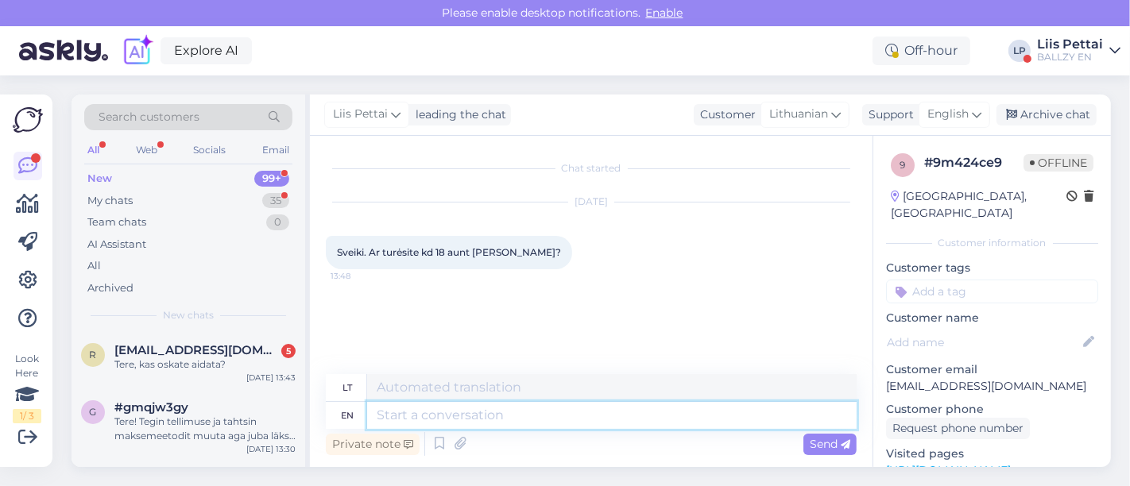
click at [416, 414] on textarea at bounding box center [612, 415] width 490 height 27
type textarea "no"
type textarea "ne"
type textarea "no :("
type textarea "ne :("
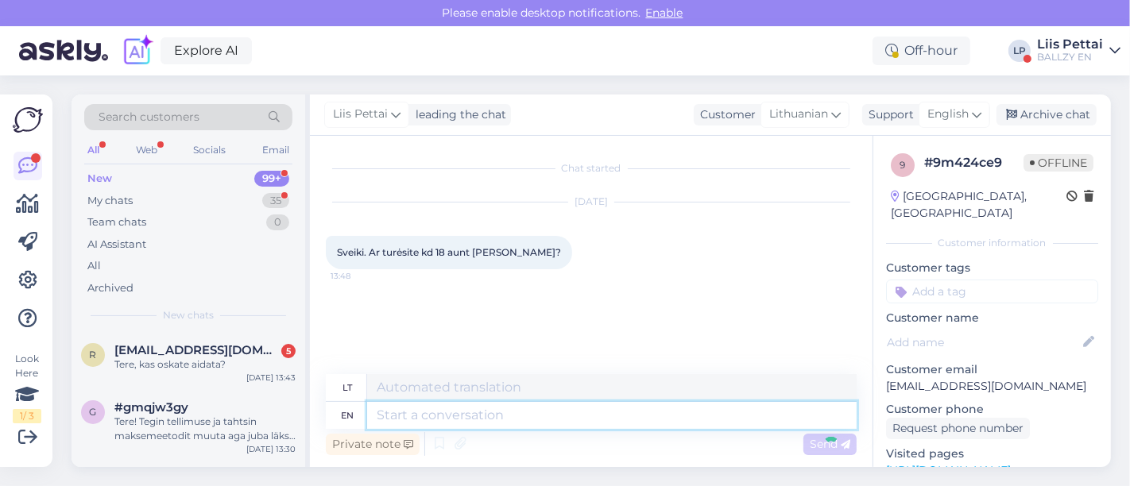
scroll to position [54, 0]
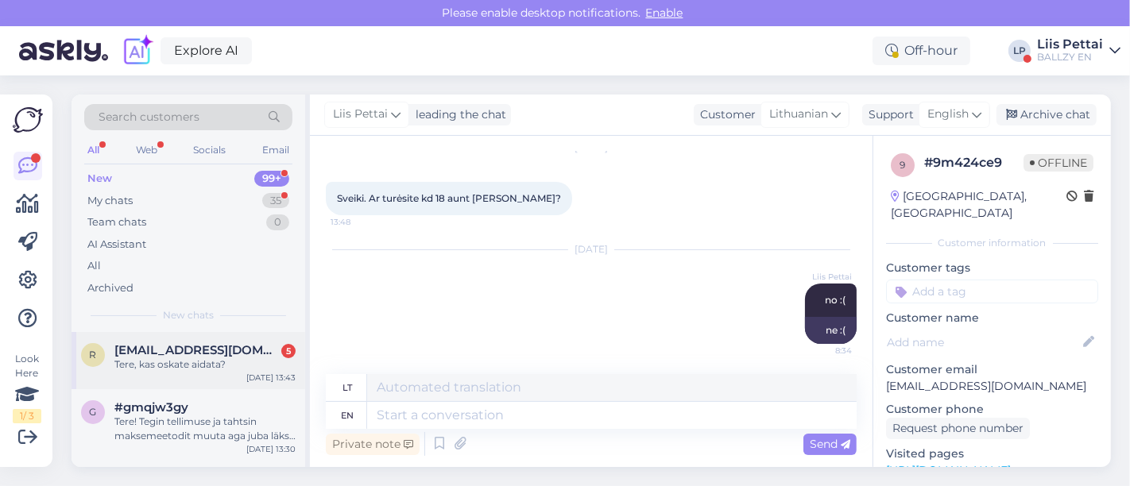
click at [214, 362] on div "Tere, kas oskate aidata?" at bounding box center [204, 365] width 181 height 14
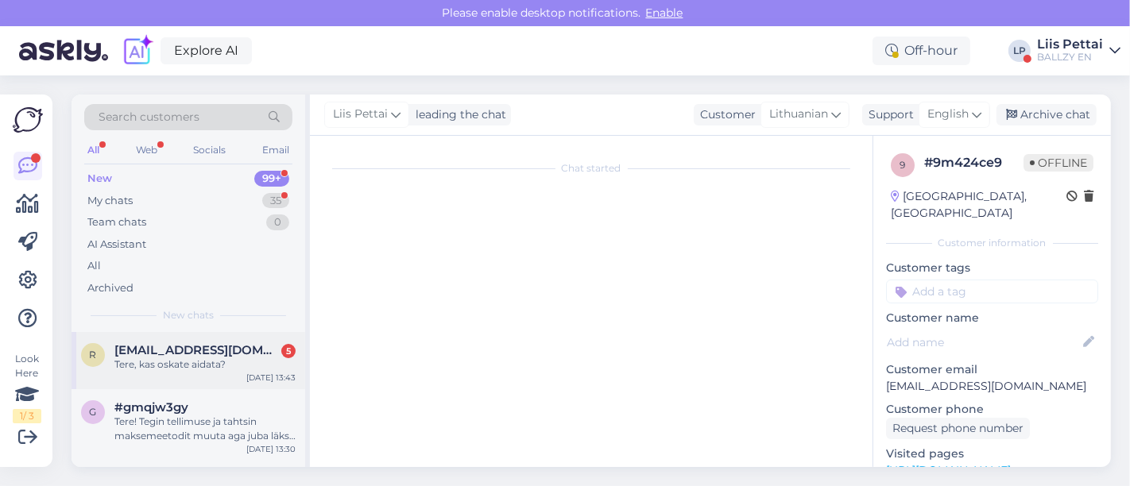
scroll to position [252, 0]
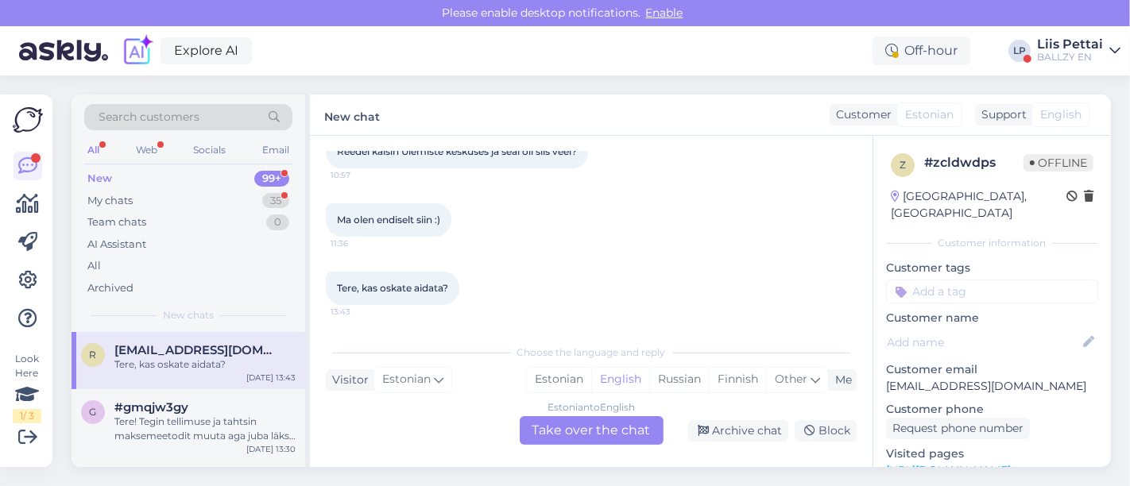
drag, startPoint x: 853, startPoint y: 280, endPoint x: 862, endPoint y: 278, distance: 9.7
click at [855, 280] on div "Chat started [DATE] Tere 10:57 Kas [PERSON_NAME] 3 "Blueprint" mudelit suurus 4…" at bounding box center [598, 237] width 545 height 170
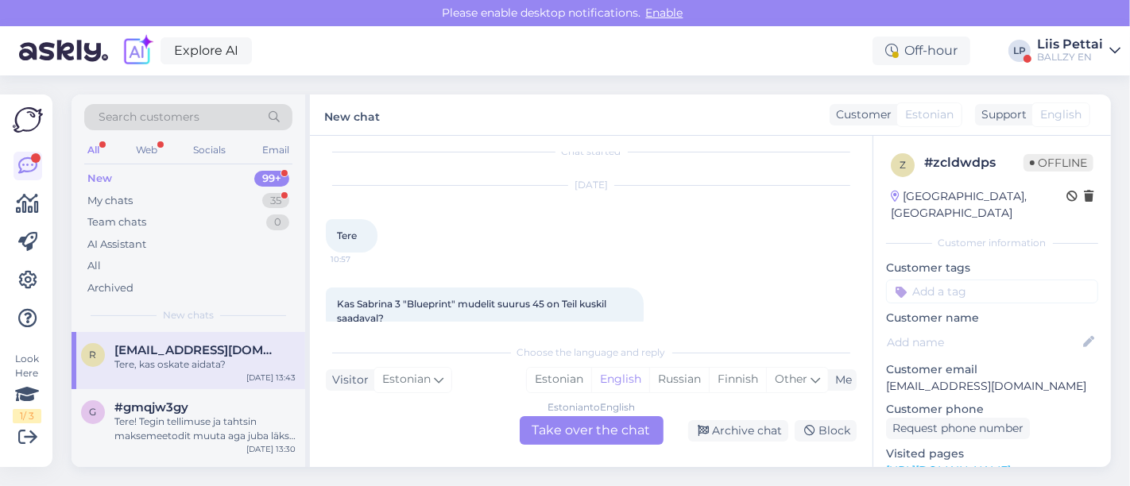
scroll to position [11, 0]
click at [856, 227] on div "Chat started [DATE] Tere 10:57 Kas [PERSON_NAME] 3 "Blueprint" mudelit suurus 4…" at bounding box center [598, 237] width 545 height 170
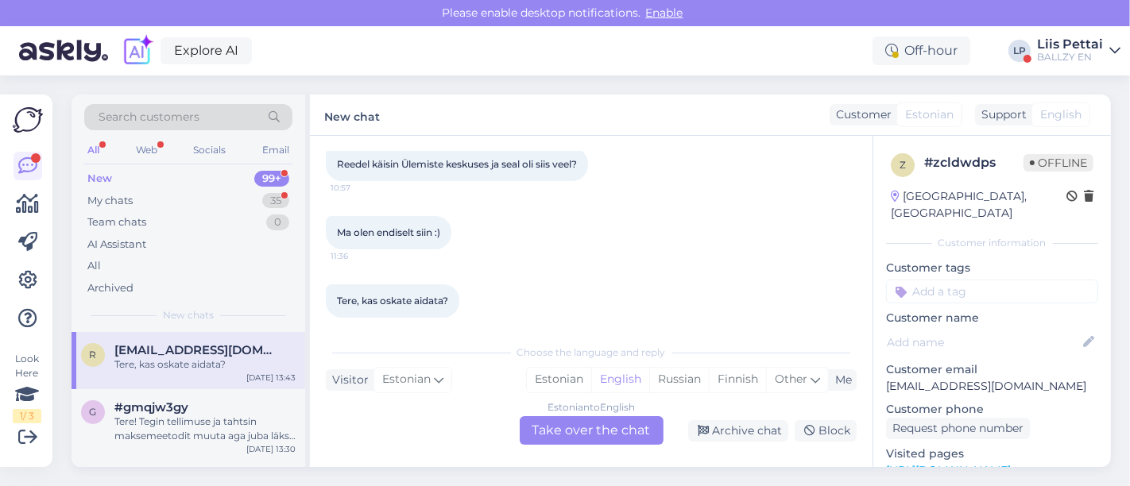
scroll to position [252, 0]
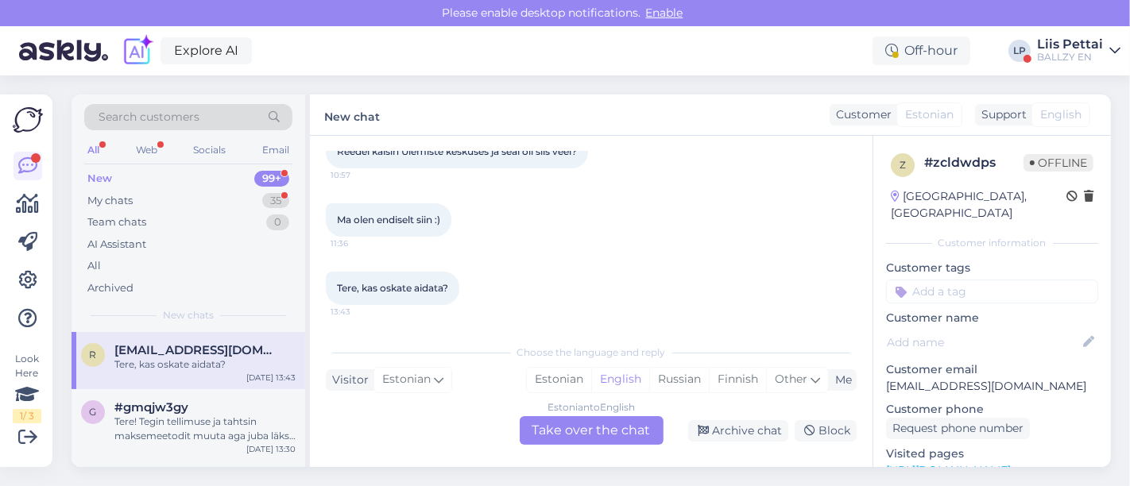
click at [885, 318] on div "z # zcldwdps Offline [GEOGRAPHIC_DATA], [GEOGRAPHIC_DATA] Customer information …" at bounding box center [993, 471] width 238 height 670
drag, startPoint x: 885, startPoint y: 318, endPoint x: 872, endPoint y: 256, distance: 63.3
click at [873, 256] on div "z # zcldwdps Offline [GEOGRAPHIC_DATA], [GEOGRAPHIC_DATA] Customer information …" at bounding box center [992, 301] width 238 height 331
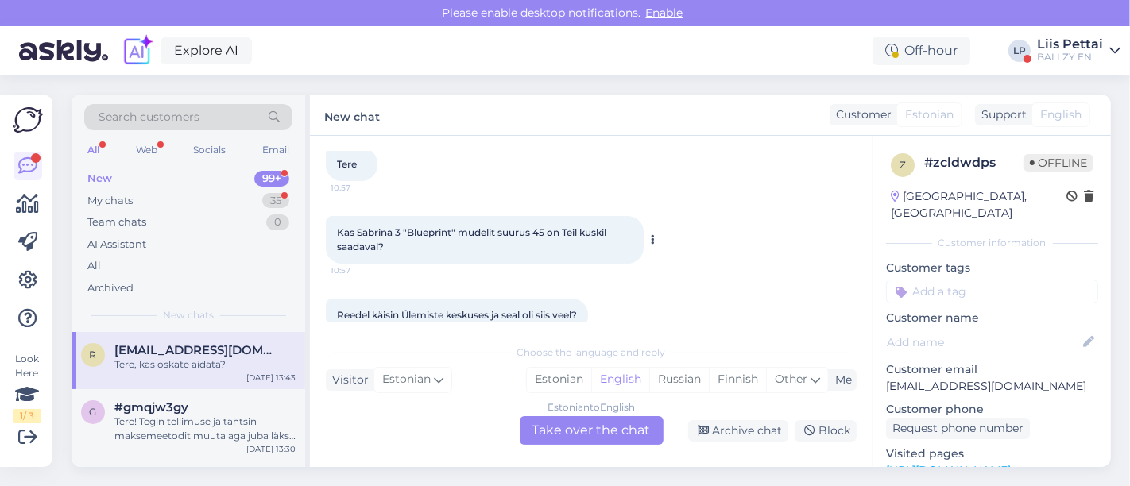
click at [337, 232] on span "Kas Sabrina 3 "Blueprint" mudelit suurus 45 on Teil kuskil saadaval?" at bounding box center [473, 240] width 272 height 26
drag, startPoint x: 337, startPoint y: 232, endPoint x: 454, endPoint y: 238, distance: 117.0
click at [454, 238] on span "Kas Sabrina 3 "Blueprint" mudelit suurus 45 on Teil kuskil saadaval?" at bounding box center [473, 240] width 272 height 26
copy span "Kas [PERSON_NAME] 3 "Blueprint"
click at [192, 421] on div "Tere! Tegin tellimuse ja tahtsin maksemeetodit muuta aga juba läks tellimus [PE…" at bounding box center [204, 429] width 181 height 29
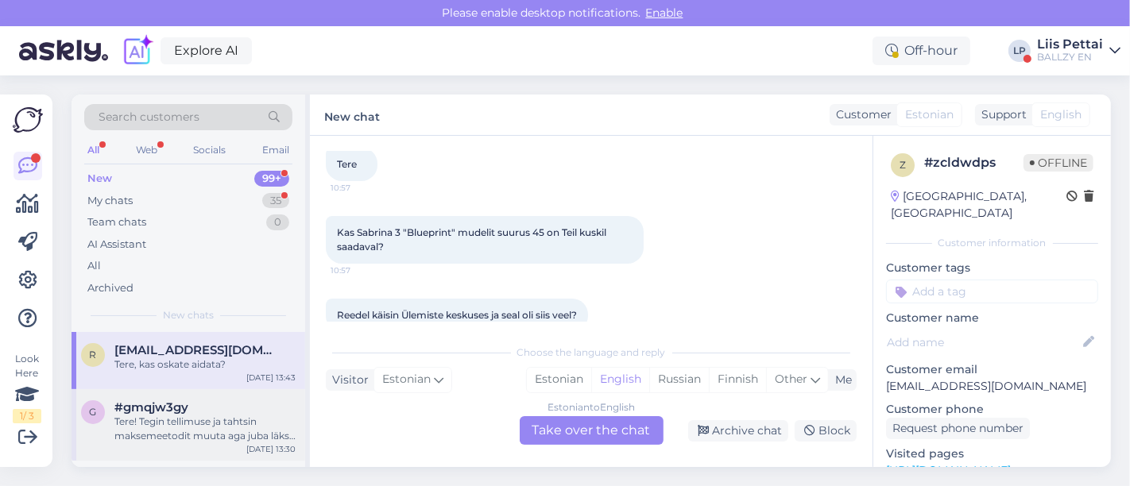
scroll to position [0, 0]
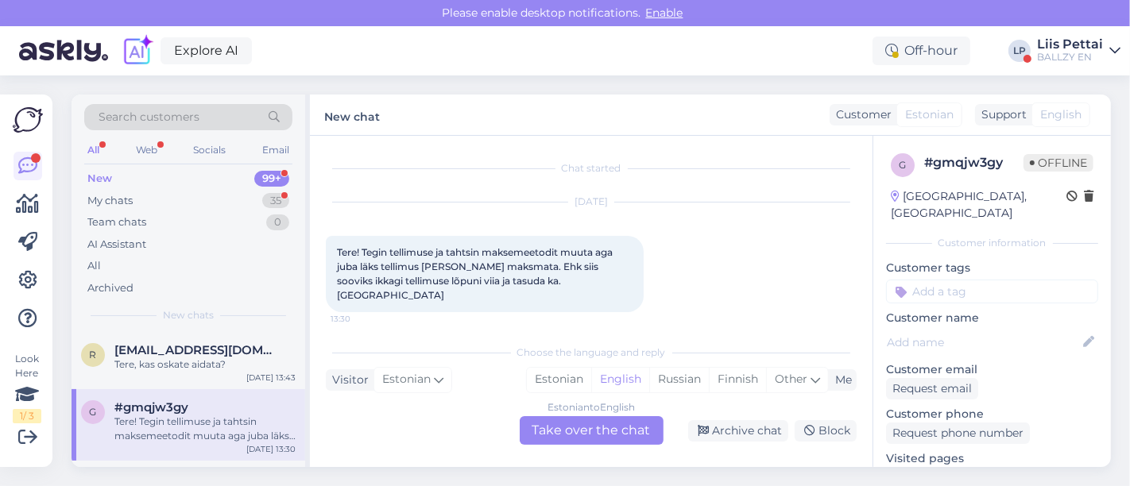
click at [556, 427] on div "Estonian to English Take over the chat" at bounding box center [592, 430] width 144 height 29
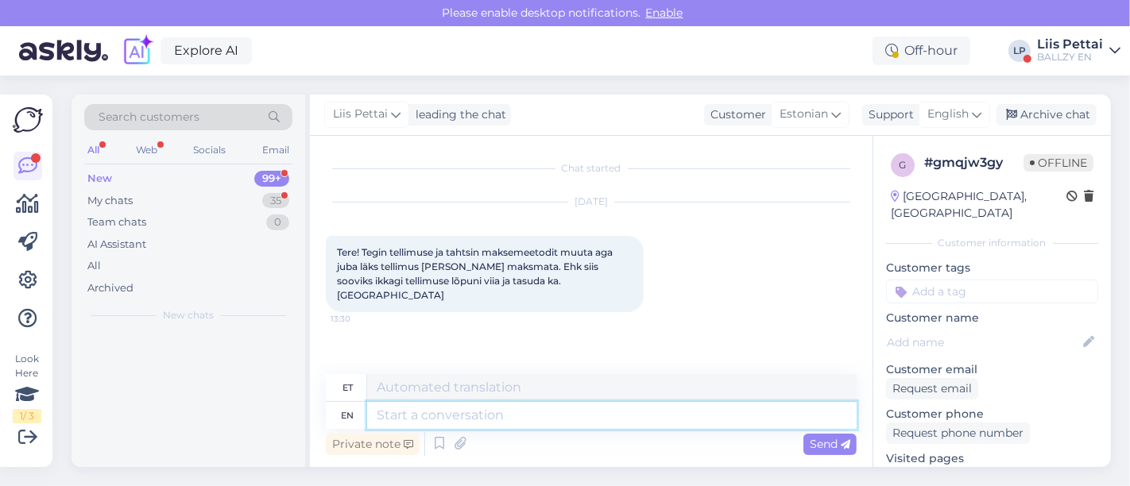
click at [477, 419] on textarea at bounding box center [612, 415] width 490 height 27
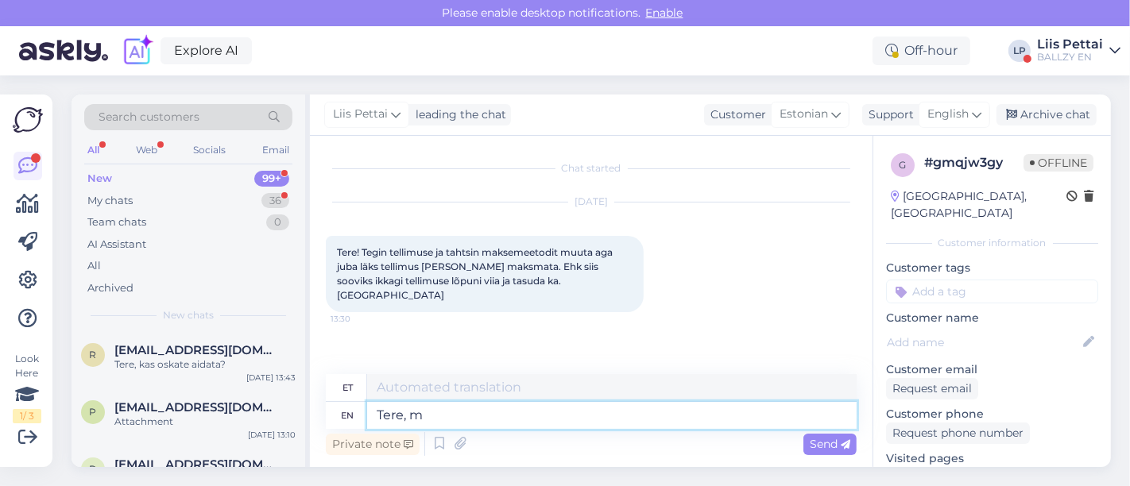
type textarea "Tere, me"
type textarea "Tere,"
type textarea "Tere, meie"
type textarea "Tere, meie niimoodi ai"
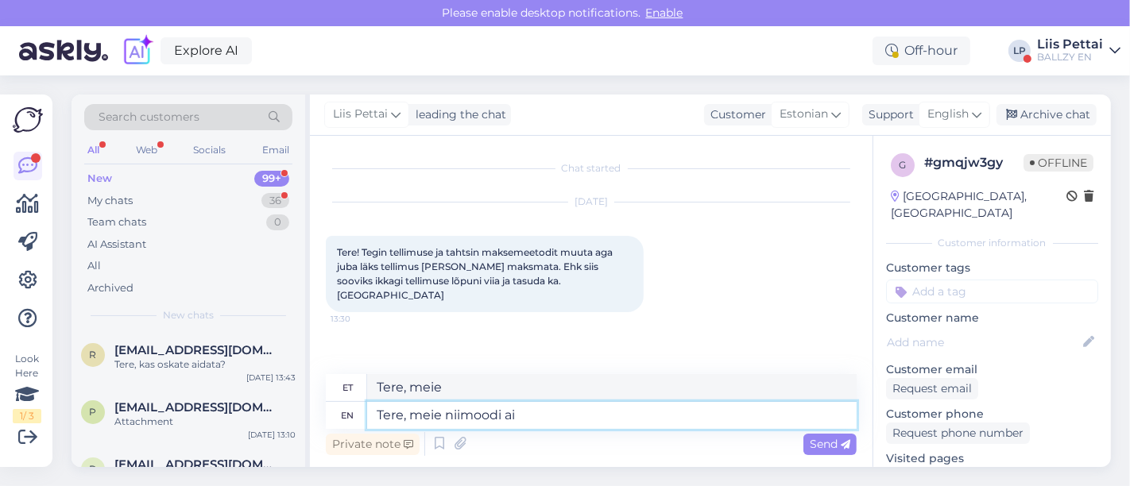
type textarea "Tere, meie niimoodi"
type textarea "Tere, meie niimoodi aidata ei"
type textarea "Tere, meie niimoodi aitata"
type textarea "Tere, meie niimoodi aidata ei s"
type textarea "Tere, meie niimoodi aitas ei"
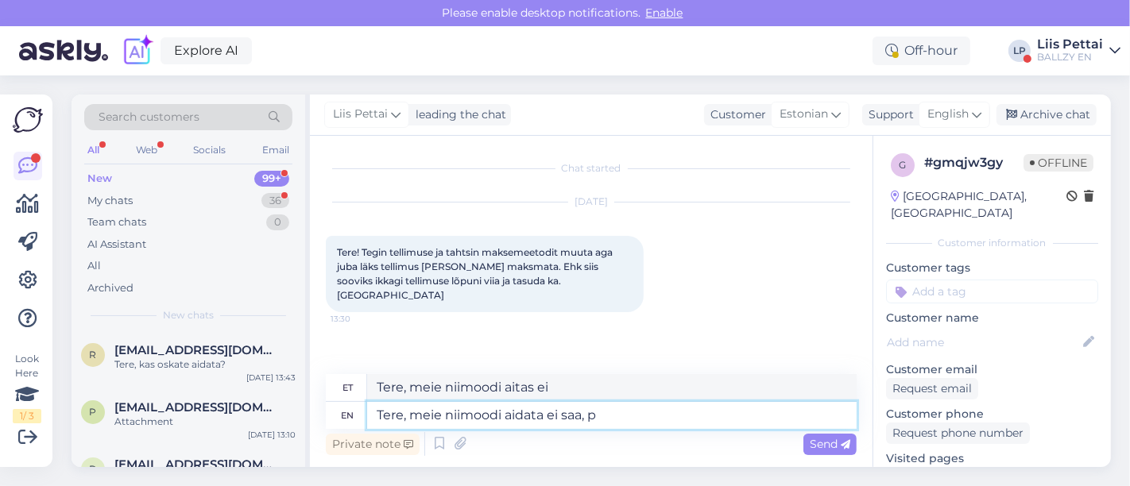
type textarea "Tere, meie niimoodi aidata ei saa, pe"
type textarea "Tere, meie niimoodi aidata ei saa,"
type textarea "Tere, meie niimoodi aidata ei saa, peaksite te"
type textarea "Tere, meie niimoodi aidata ei saa, abi"
type textarea "Tere, meie niimoodi aidata ei saa, peaksite tegema"
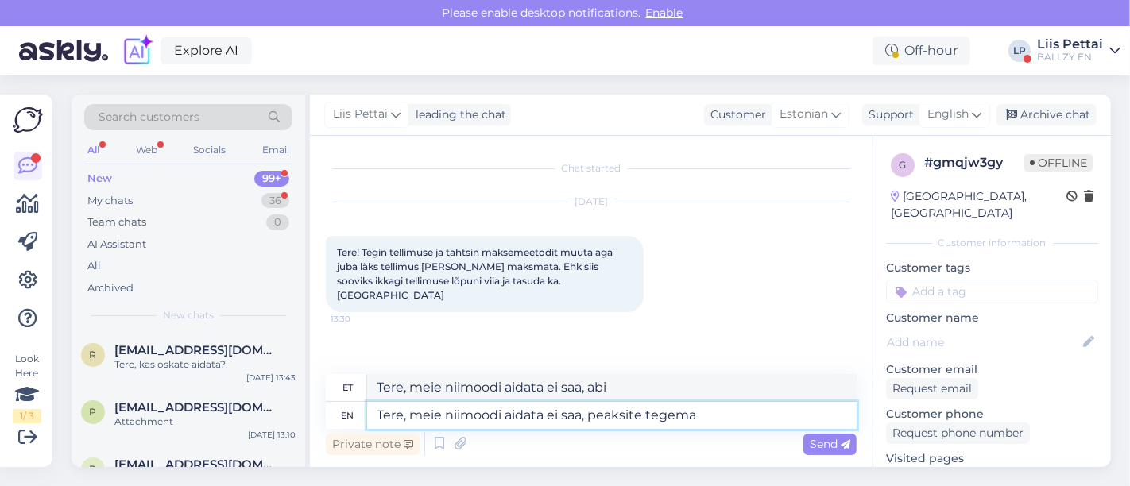
type textarea "Tere, meie niimoodi aidata ei saa, tegema"
type textarea "Tere, meie niimoodi aidata ei saa, peaksite tegema tellimuse is"
type textarea "Tere, meie niimoodi aidata ei saa, tegema tellimuse"
type textarea "Tere, meie niimoodi aidata ei saa, peaksite tegema tellimuse ise l"
type textarea "Tere, meie niimoodi aidata ei saa, tegema tellimuse ise"
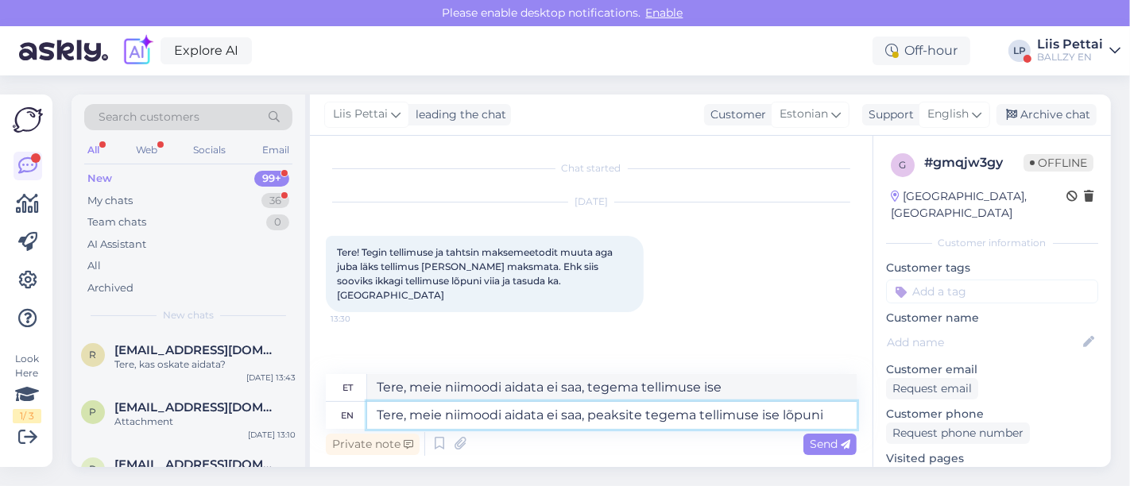
type textarea "Tere, meie niimoodi aidata ei saa, peaksite tegema tellimuse ise lõpuni."
type textarea "Tere, meie niimoodi aidata ei saa, tegema tellimuse ise lõpuni."
type textarea "Tere, meie niimoodi aidata ei saa, peaksite tegema tellimuse ise lõpuni."
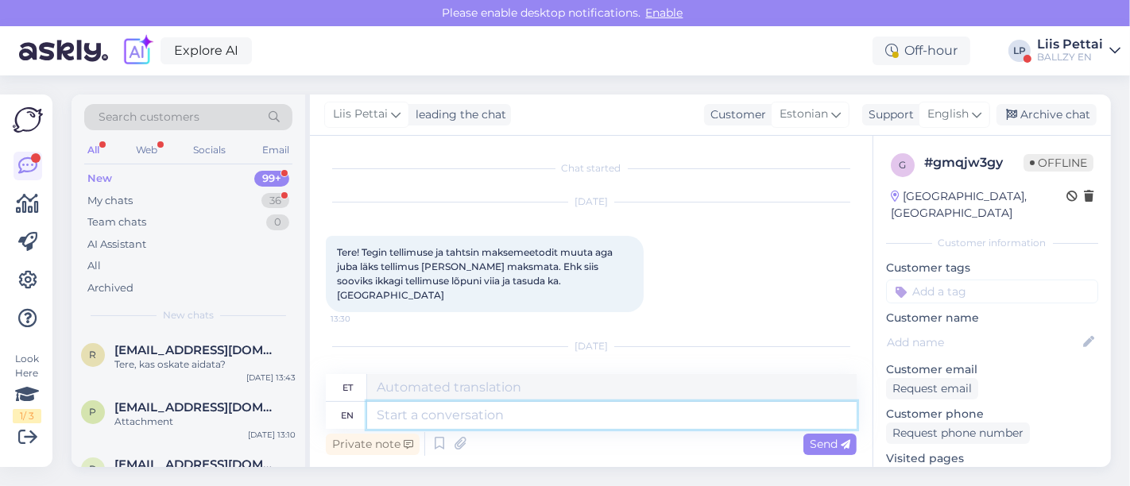
scroll to position [111, 0]
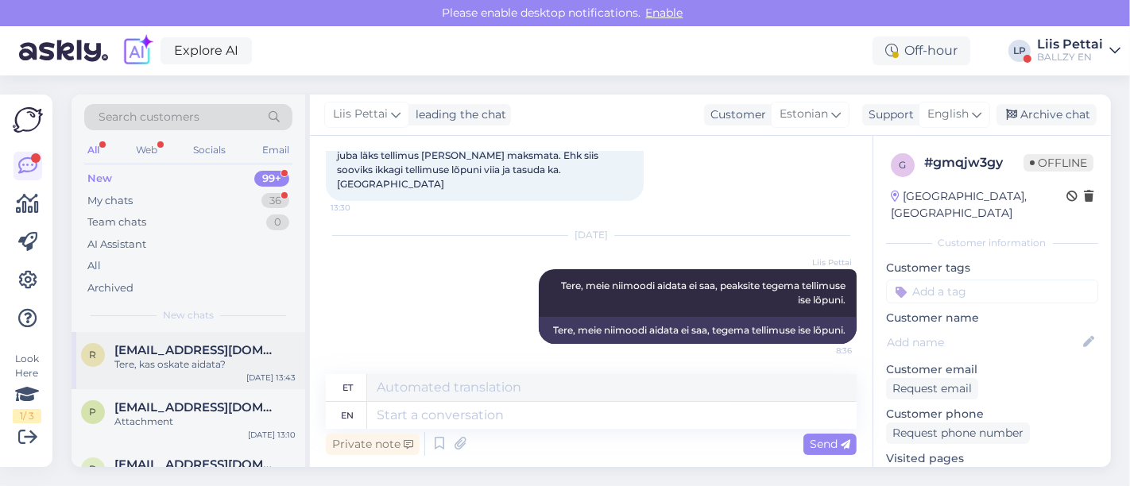
click at [270, 348] on div "[EMAIL_ADDRESS][DOMAIN_NAME]" at bounding box center [204, 350] width 181 height 14
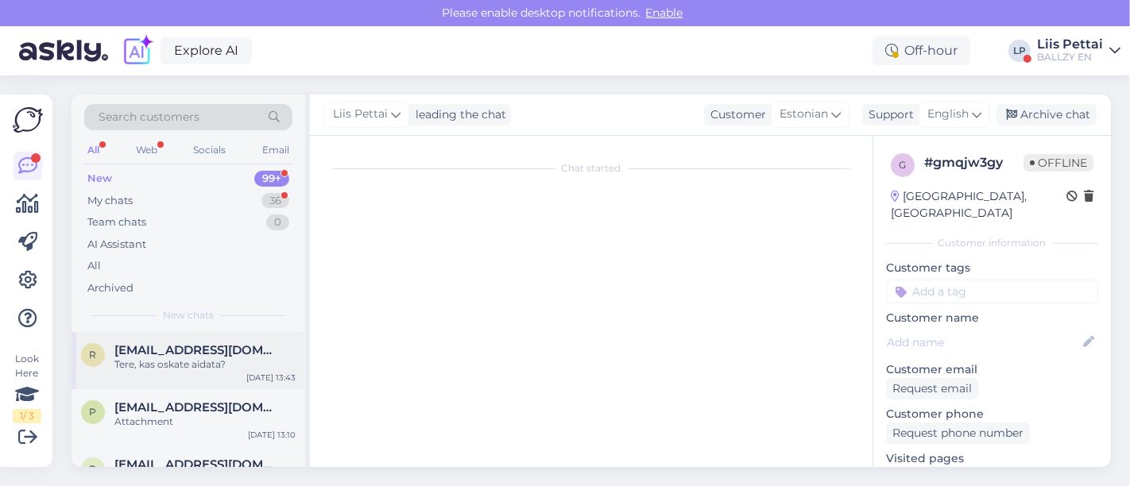
scroll to position [0, 0]
click at [270, 348] on div "[EMAIL_ADDRESS][DOMAIN_NAME]" at bounding box center [204, 350] width 181 height 14
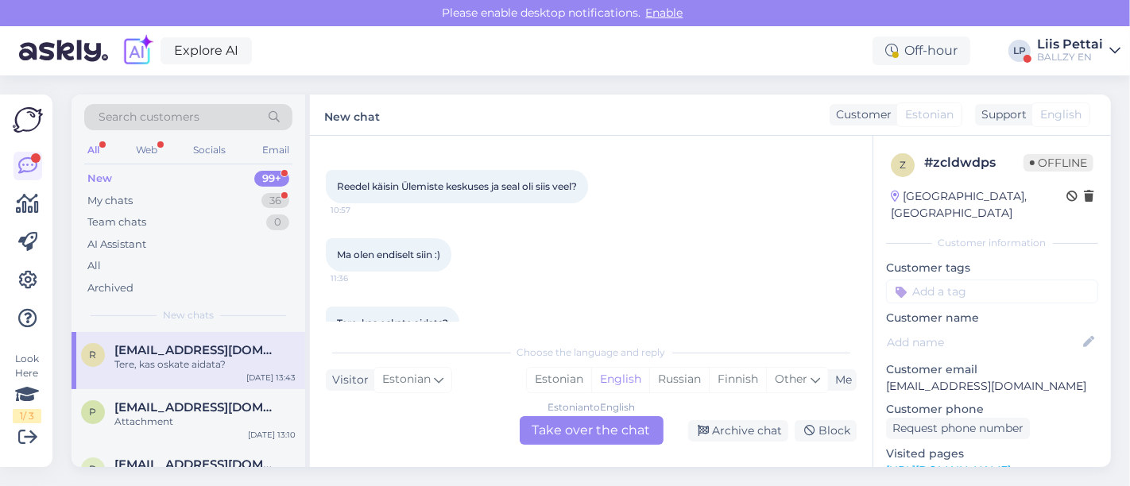
scroll to position [252, 0]
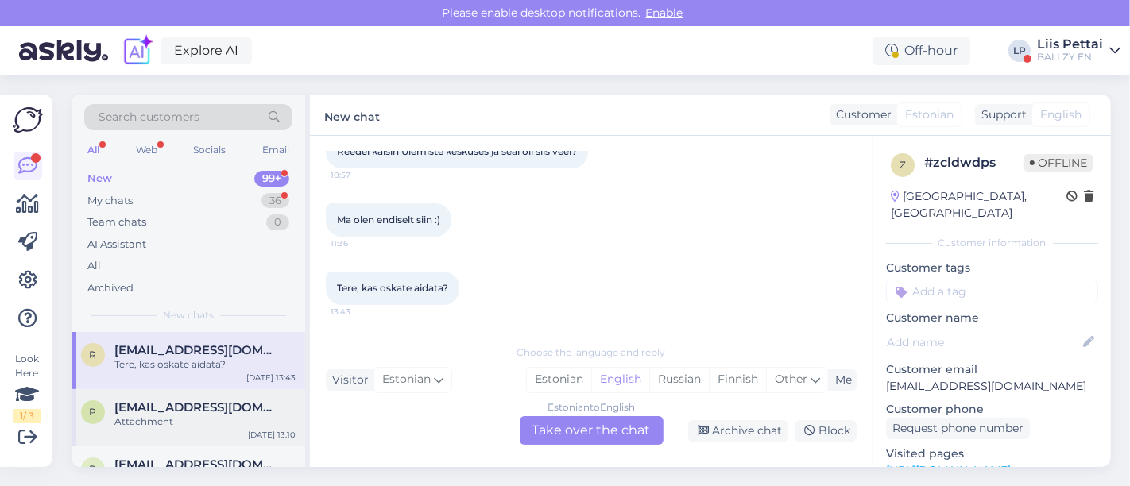
click at [159, 407] on span "[EMAIL_ADDRESS][DOMAIN_NAME]" at bounding box center [196, 408] width 165 height 14
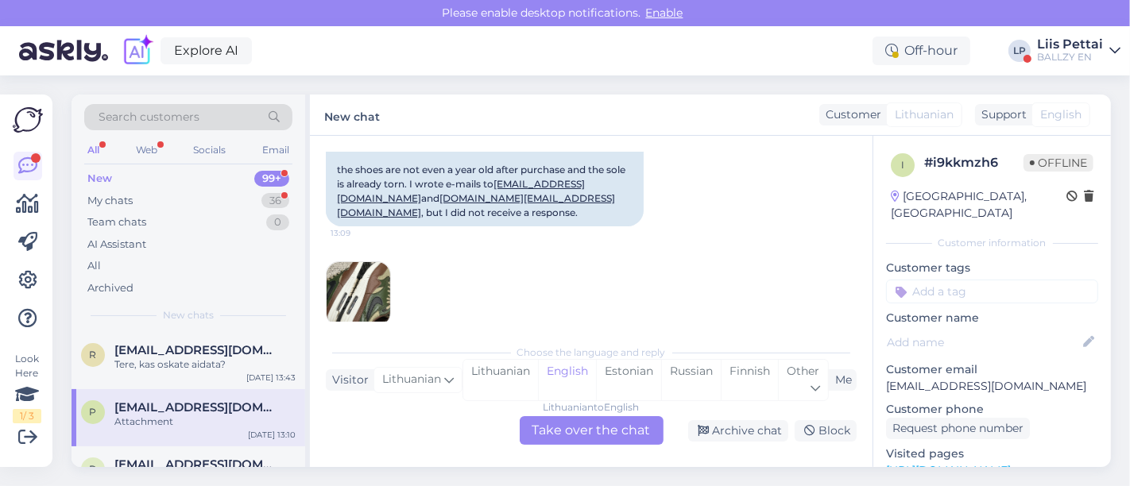
scroll to position [1521, 0]
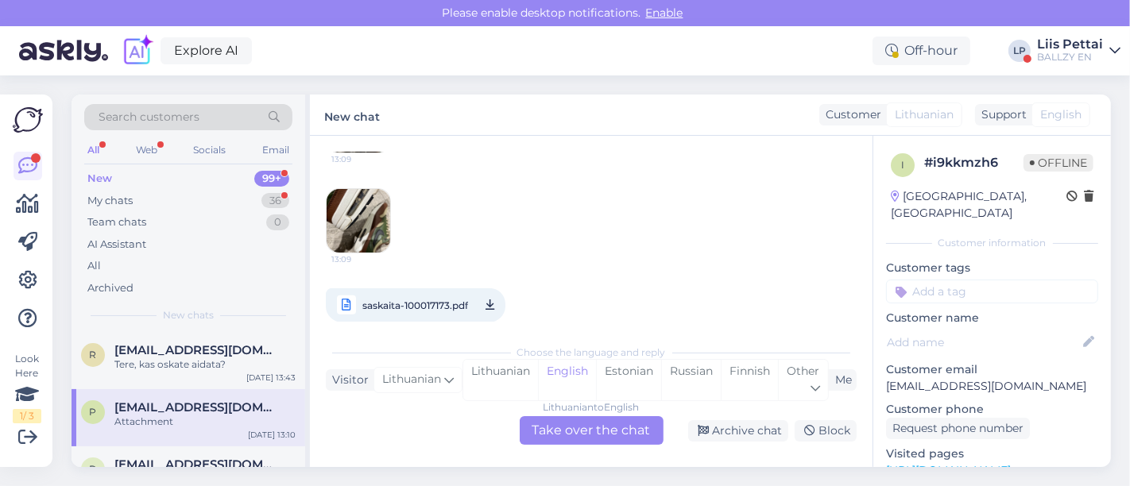
click at [454, 296] on span "saskaita-100017173.pdf" at bounding box center [415, 306] width 106 height 20
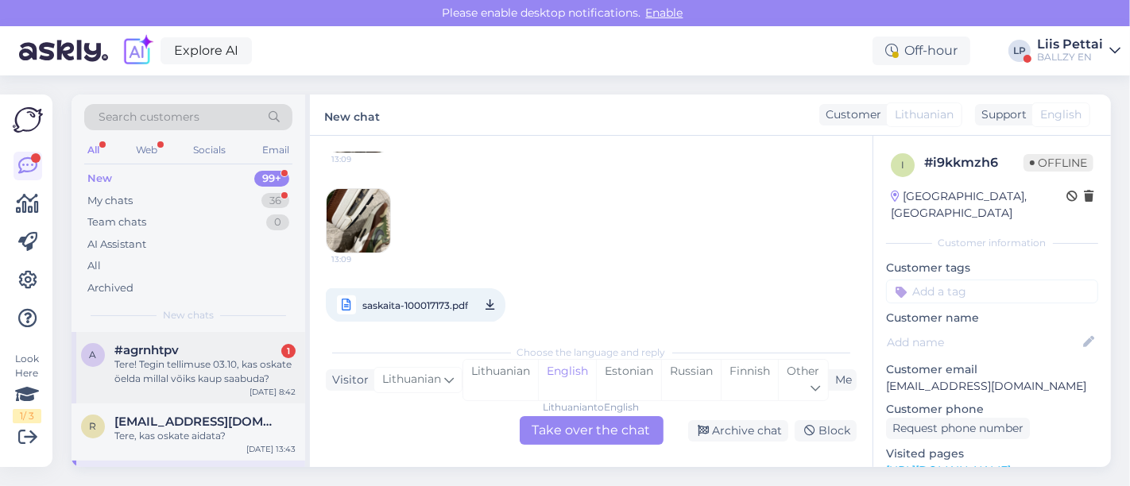
click at [200, 369] on div "Tere! Tegin tellimuse 03.10, kas oskate öelda millal võiks kaup saabuda?" at bounding box center [204, 372] width 181 height 29
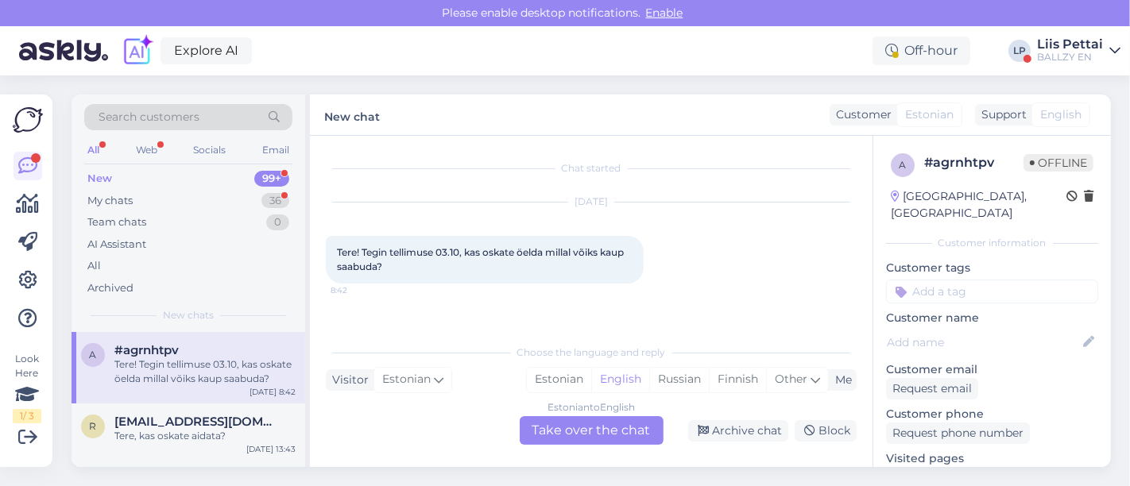
scroll to position [0, 0]
click at [591, 429] on div "Estonian to English Take over the chat" at bounding box center [592, 430] width 144 height 29
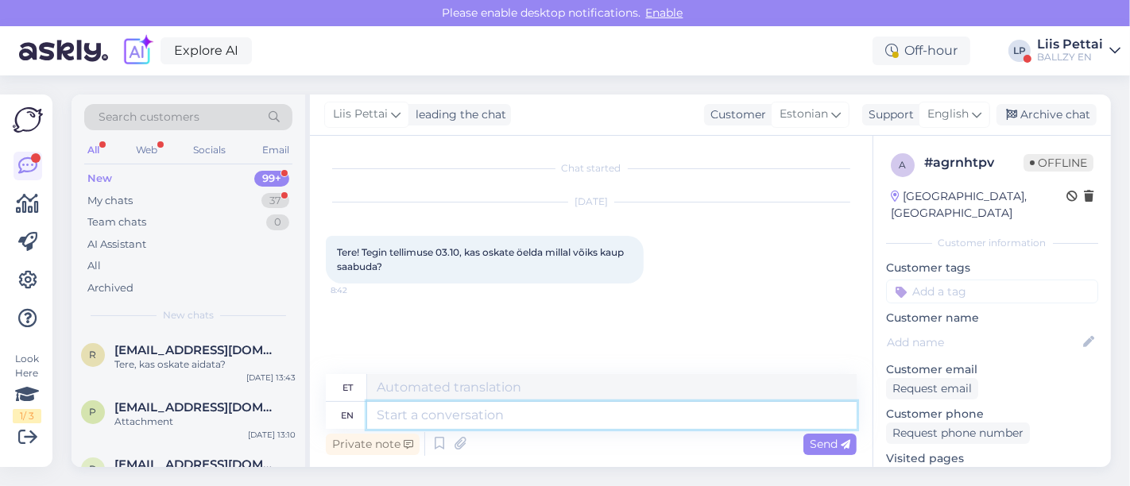
click at [563, 416] on textarea at bounding box center [612, 415] width 490 height 27
type textarea "Tellimuse n"
type textarea "Tellimus"
type textarea "Tellimuse number"
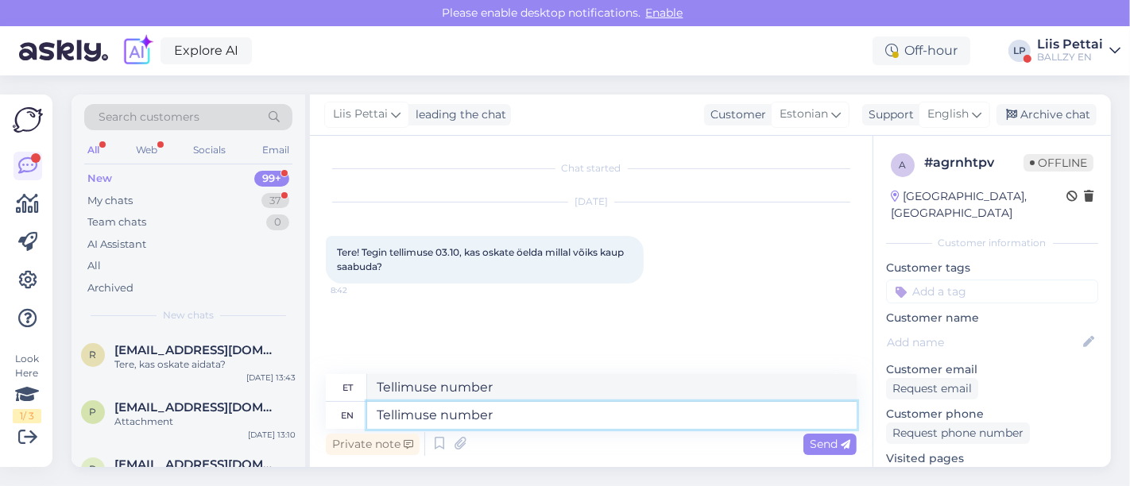
type textarea "Tellimuse number?"
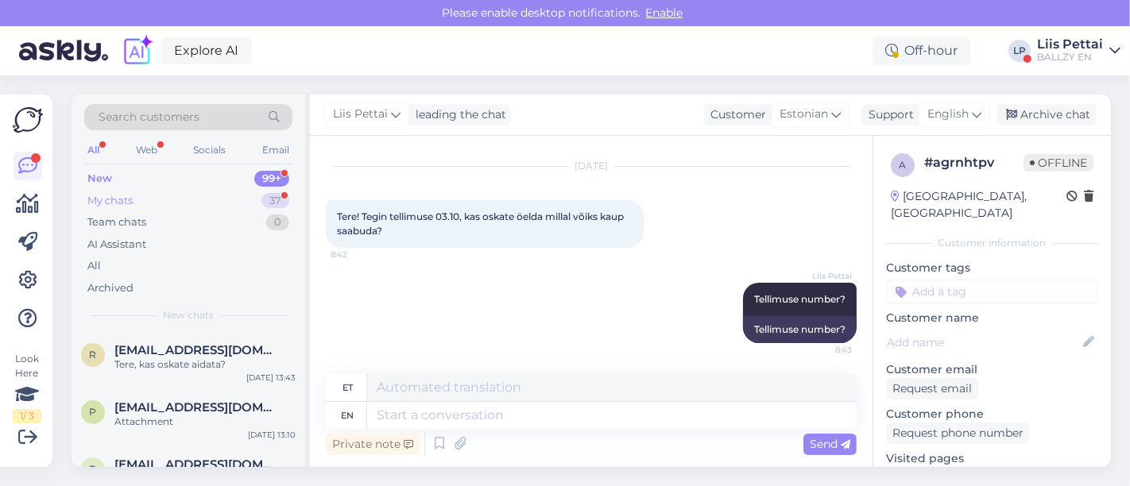
click at [211, 203] on div "My chats 37" at bounding box center [188, 201] width 208 height 22
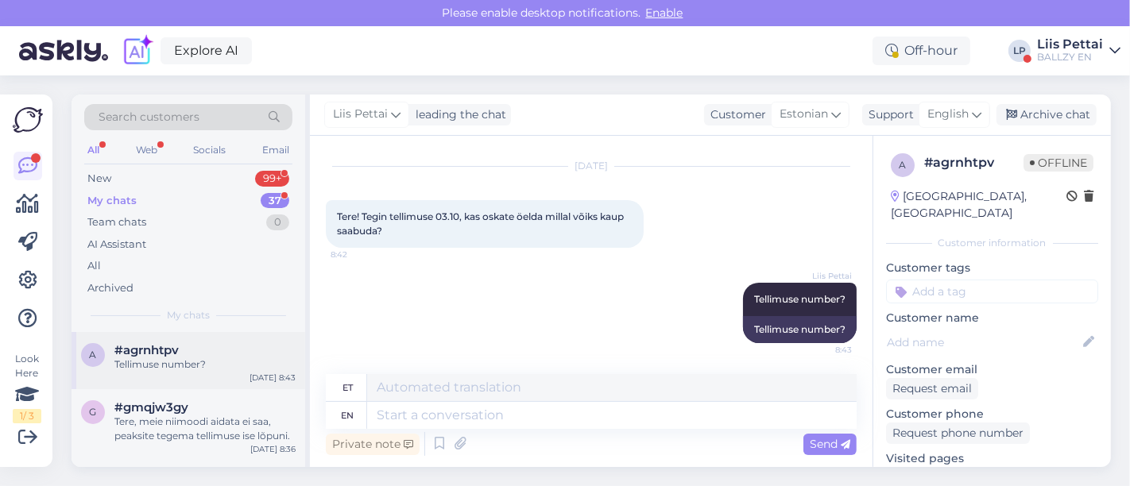
click at [175, 351] on span "#agrnhtpv" at bounding box center [146, 350] width 64 height 14
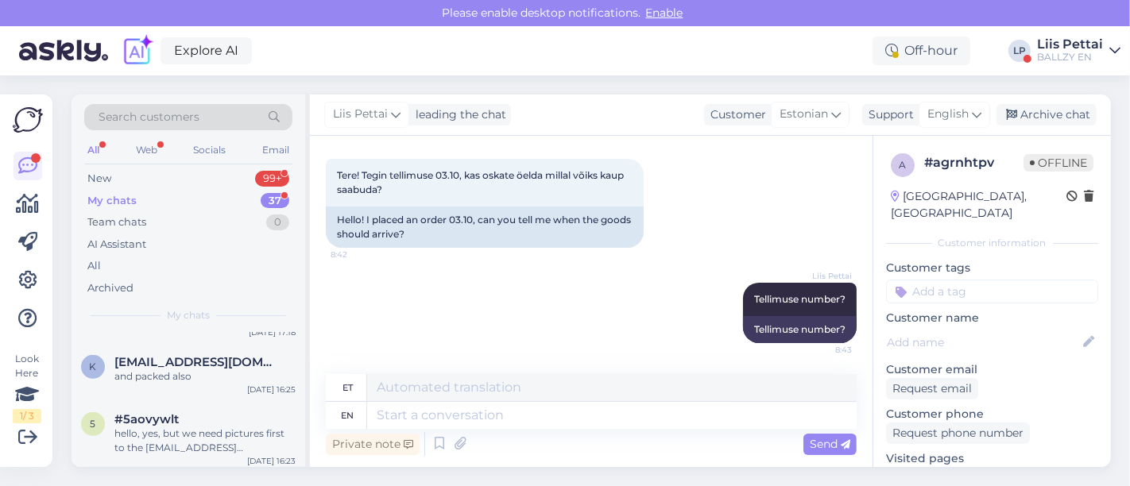
scroll to position [883, 0]
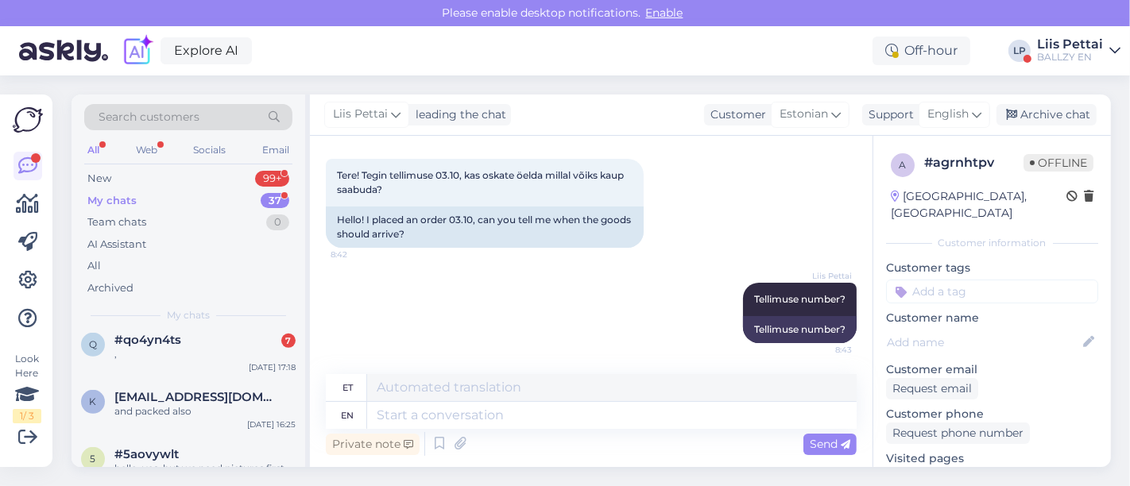
click at [175, 351] on div "q #qo4yn4ts 7 , [DATE] 17:18" at bounding box center [189, 350] width 234 height 57
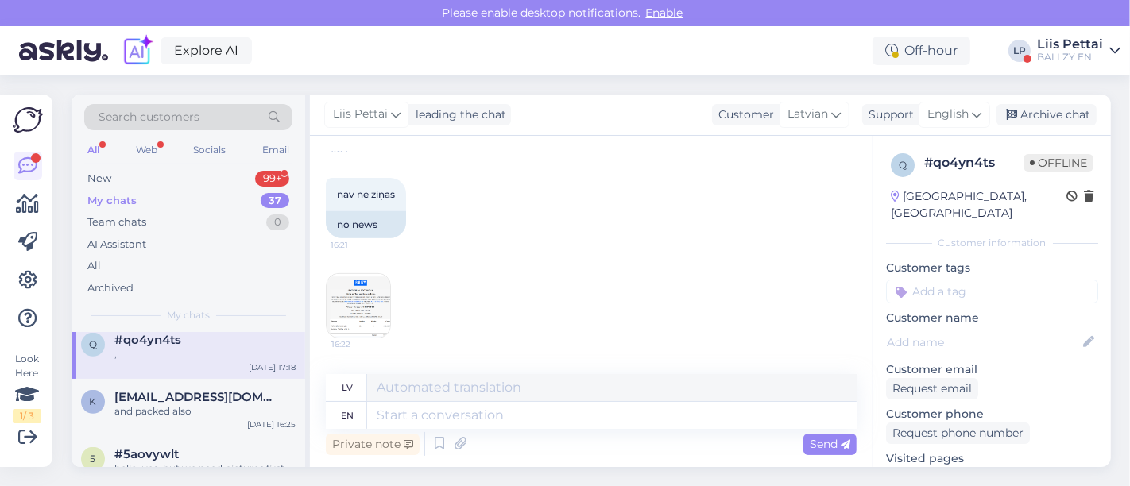
scroll to position [629, 0]
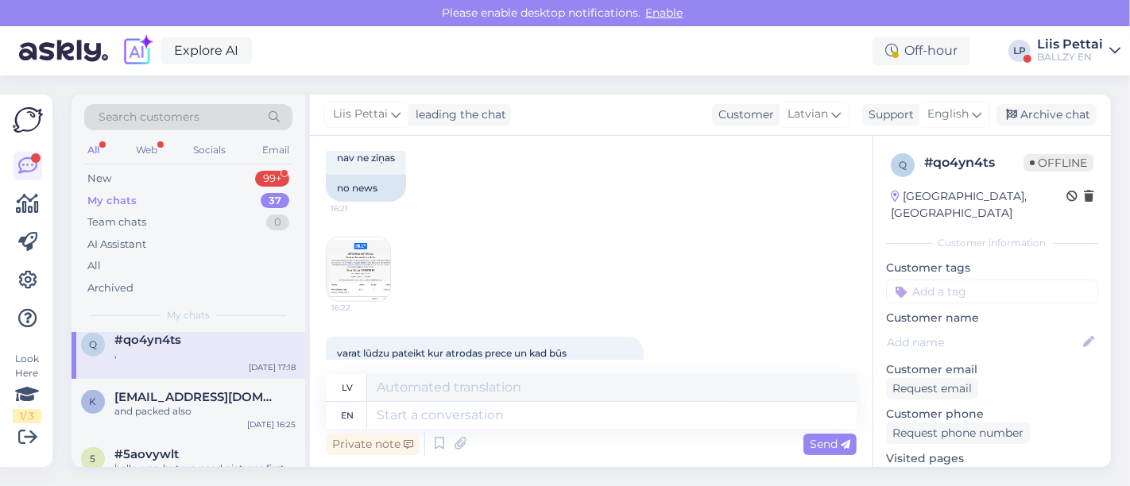
click at [346, 277] on img at bounding box center [359, 270] width 64 height 64
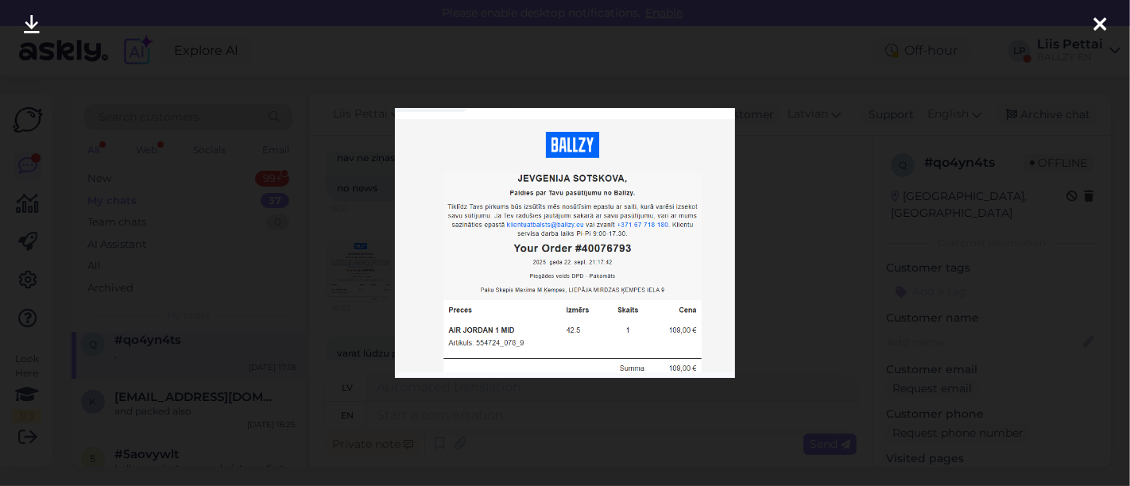
click at [555, 416] on div at bounding box center [565, 243] width 1130 height 486
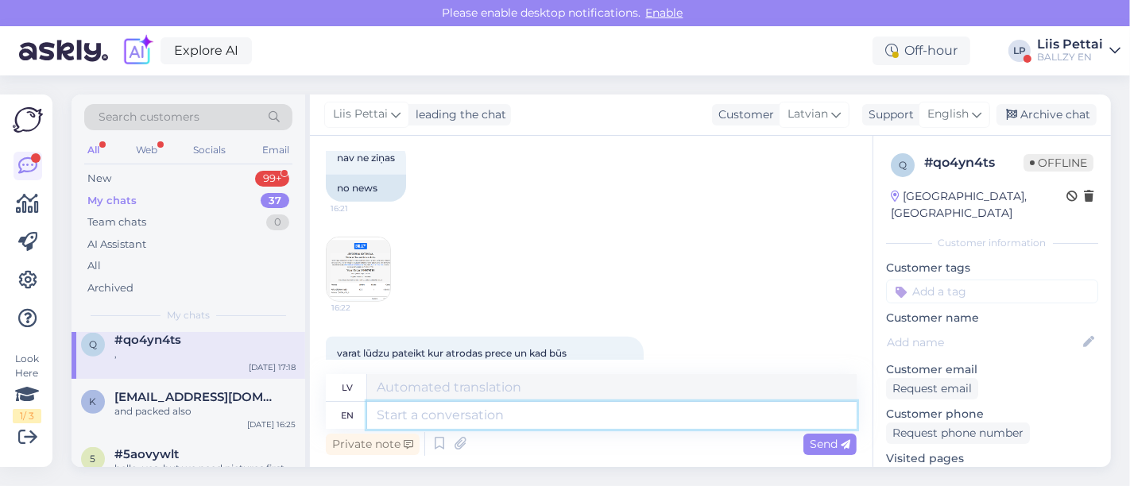
click at [555, 416] on textarea at bounding box center [612, 415] width 490 height 27
type textarea "Hello, i"
type textarea "Sveiki,"
type textarea "Hello, what is"
type textarea "Sveiki, kas ir"
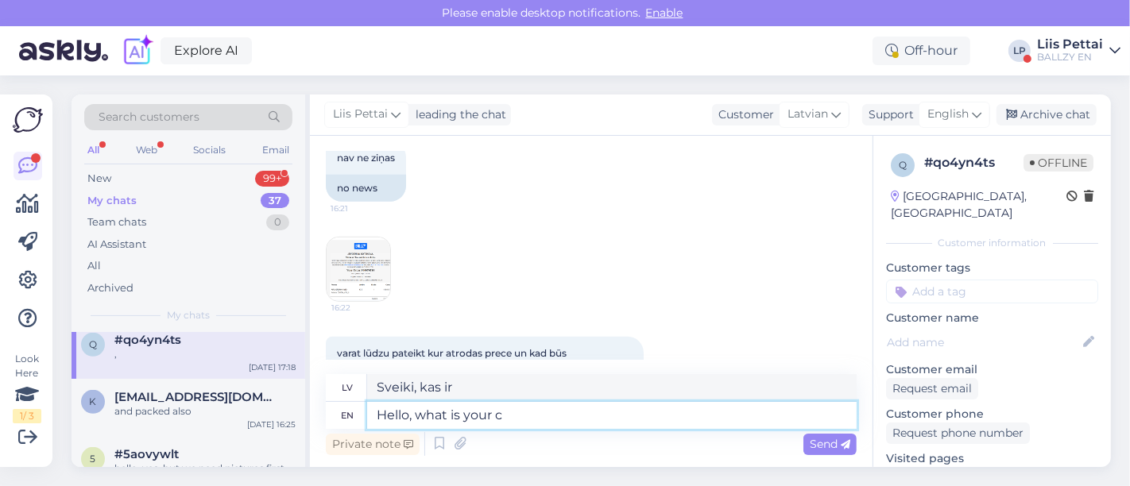
type textarea "Hello, what is your co"
type textarea "[PERSON_NAME], kāds ir tavs?"
type textarea "Hello, what is your correct or"
type textarea "Sveiki, kāda ir jūsu pareizā"
type textarea "Hello, what is your correct phone nr"
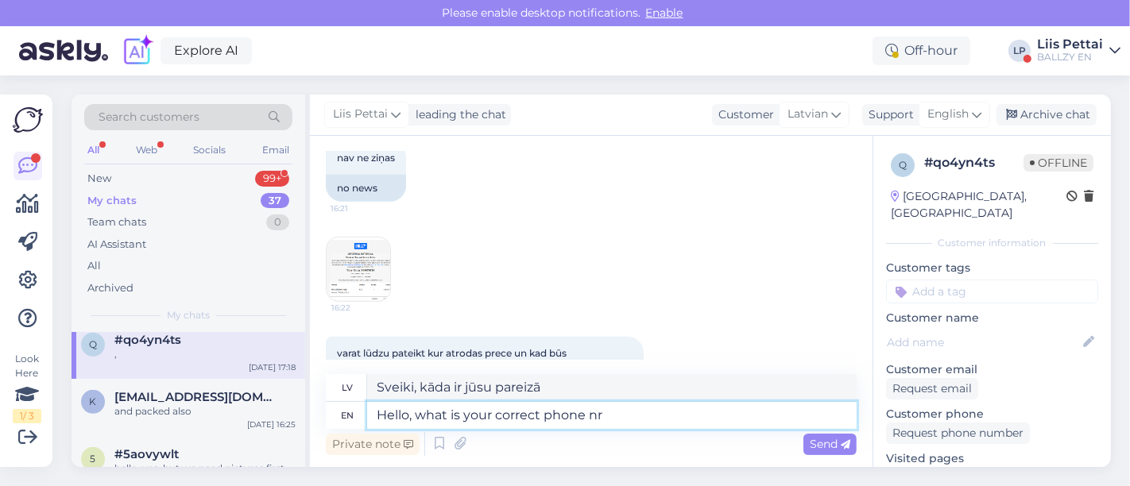
type textarea "[PERSON_NAME], kāds ir jūsu pareizais tālruņa numurs?"
type textarea "Hello, what is your correct phone nr?"
type textarea "[PERSON_NAME], kāds ir jūsu pareizais tālruņa nr.?"
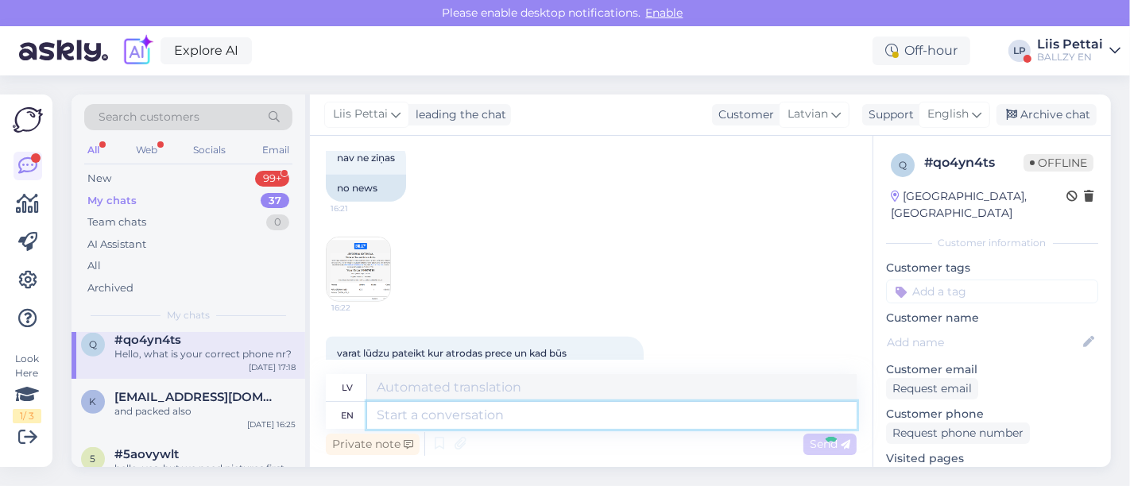
scroll to position [1015, 0]
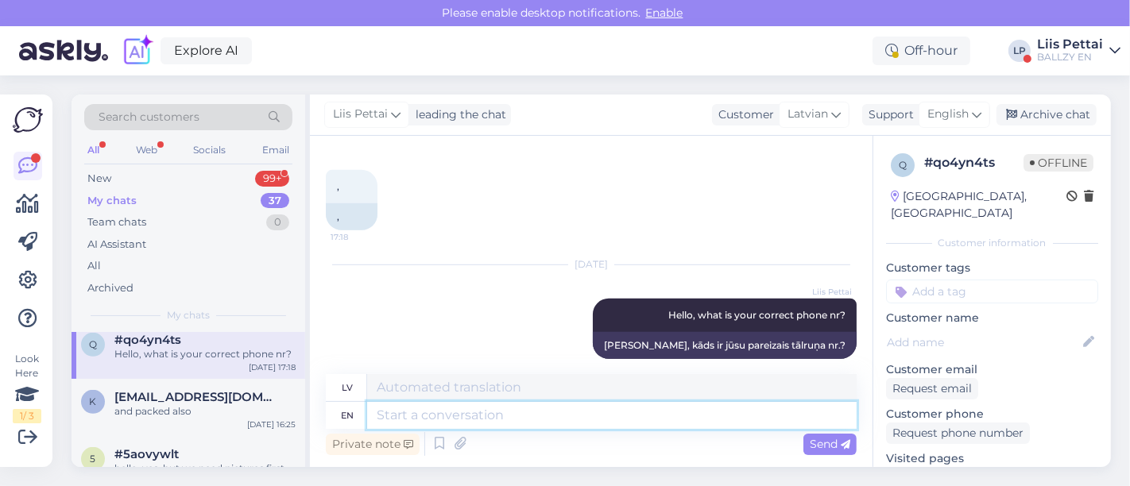
type textarea "o"
type textarea "we"
type textarea "mēs"
type textarea "we did sen"
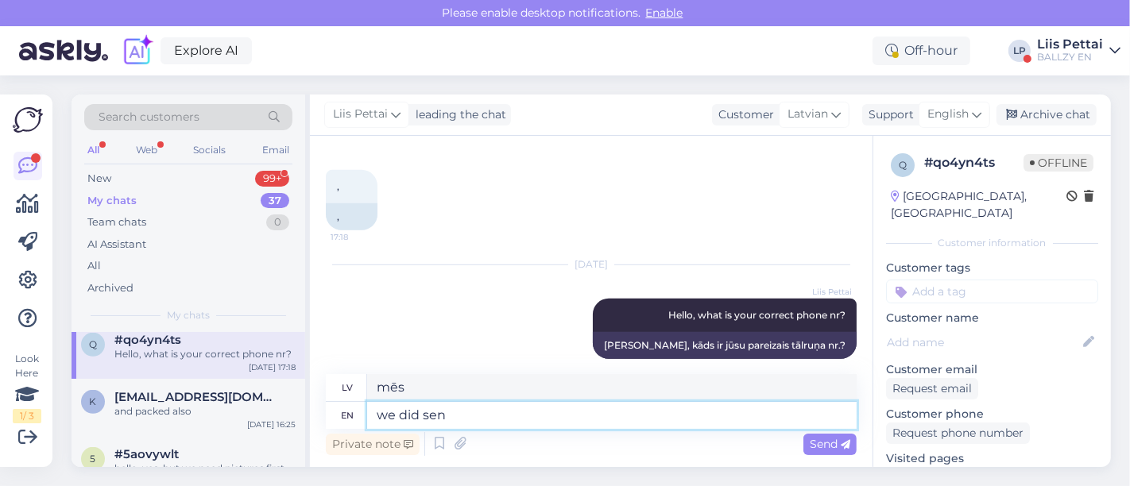
type textarea "mēs to izdarījām"
type textarea "we did send"
type textarea "mēs nosūtījām"
type textarea "we"
type textarea "mēs to izdarījām"
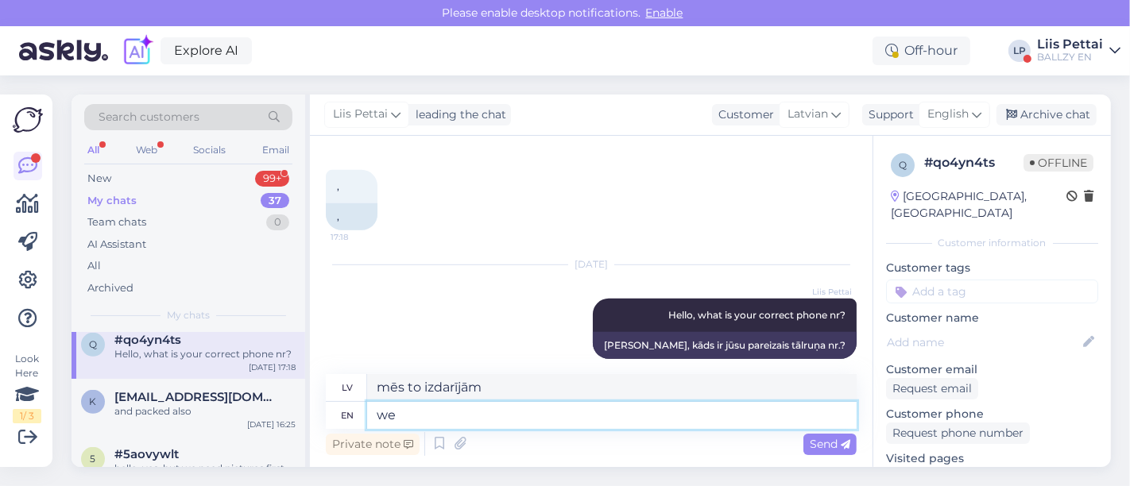
type textarea "w"
type textarea "mēs"
type textarea "it wa"
type textarea "tas"
type textarea "it was mov"
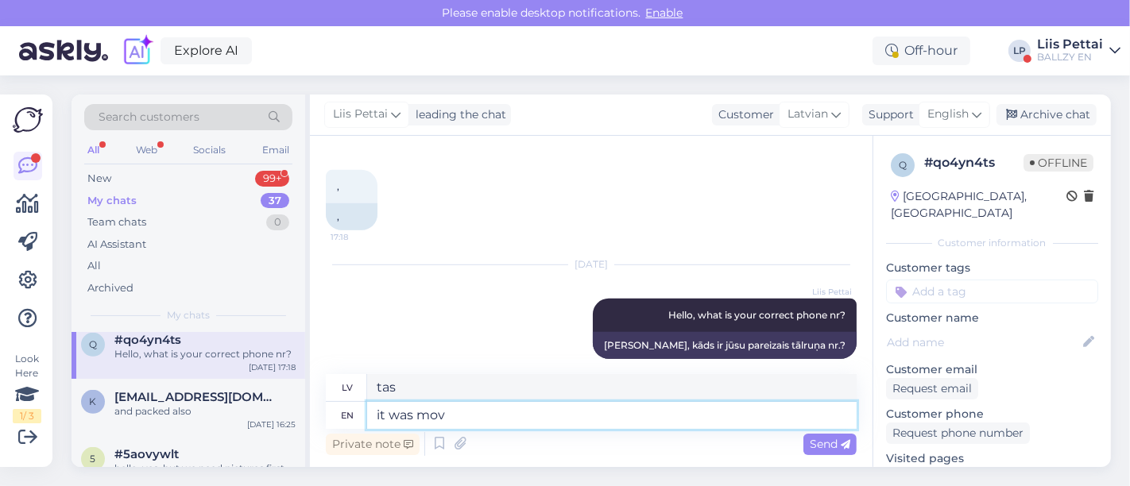
type textarea "tas bija"
type textarea "it was moved to"
type textarea "tas tika pārvietots"
type textarea "it was moved to m"
type textarea "tas tika pārvietots uz"
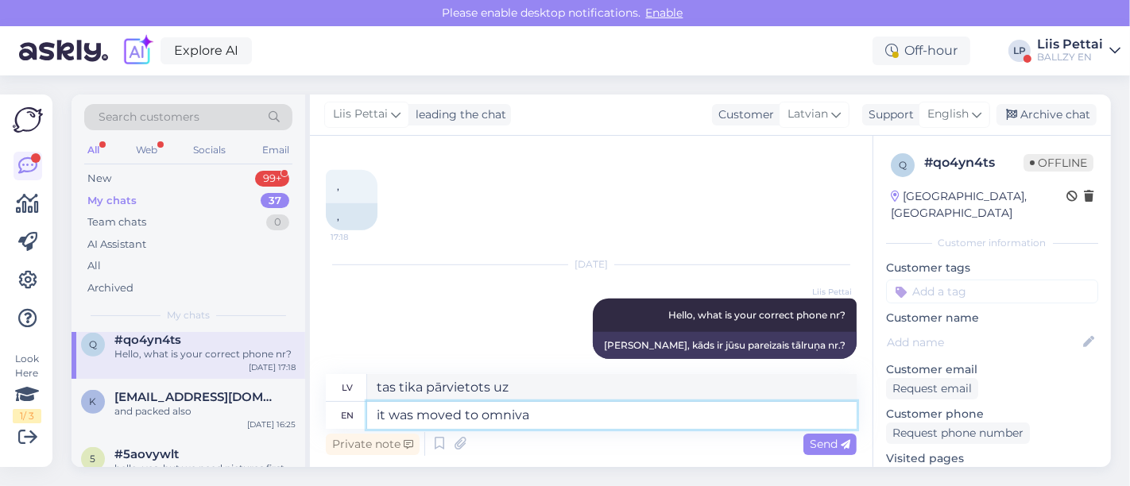
type textarea "it was moved to omniva f"
type textarea "tas tika pārvietots uz Omniva."
type textarea "it was moved to omniva from dpd"
type textarea "tas tika pārvietots no DPD uz Omniva"
type textarea "it was moved to omniva from dpd because dpd"
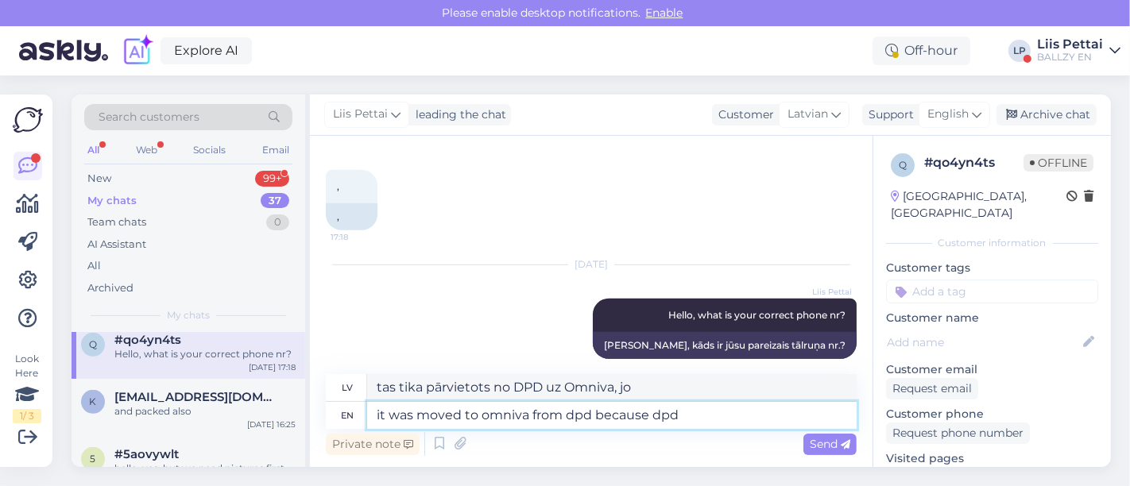
type textarea "tas tika pārvietots no DPD uz Omniva, jo DPD"
type textarea "it was moved to omniva from dpd because dpd was"
type textarea "tas tika pārvietots no DPD uz Omniva, jo DPD bija"
type textarea "it was moved to omniva from dpd because dpd was full,"
type textarea "Tas tika pārvietots no DPD uz Omniva, jo DPD bija pilns."
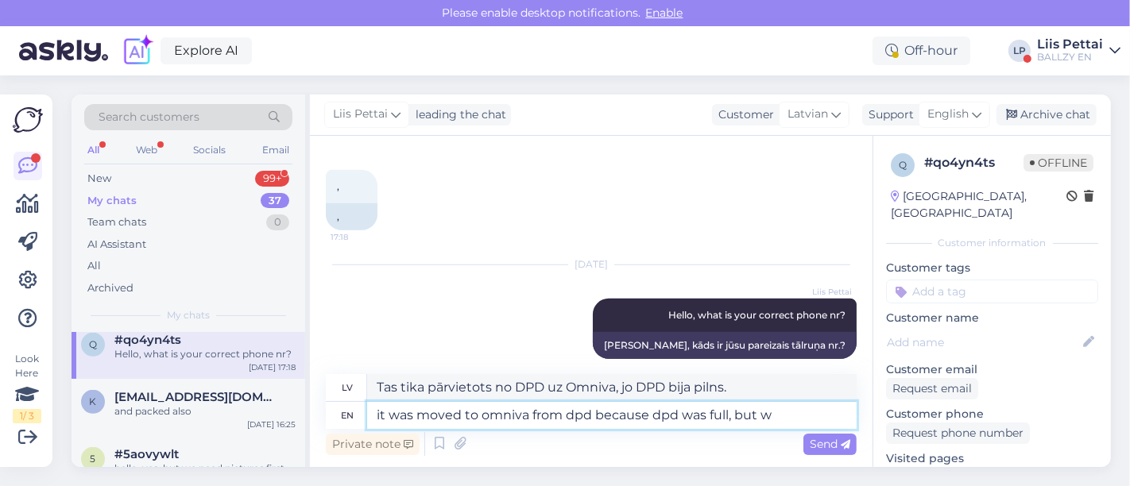
type textarea "it was moved to omniva from dpd because dpd was full, but we"
type textarea "Tas tika pārvietots no DPD uz Omniva, jo DPD bija pilns, bet"
type textarea "it was moved to omniva from dpd because dpd was full, but we can"
type textarea "Tas tika pārvietots no DPD uz Omniva, jo DPD bija pilns, bet mēs..."
type textarea "it was moved to omniva from dpd because dpd was full, but we can see"
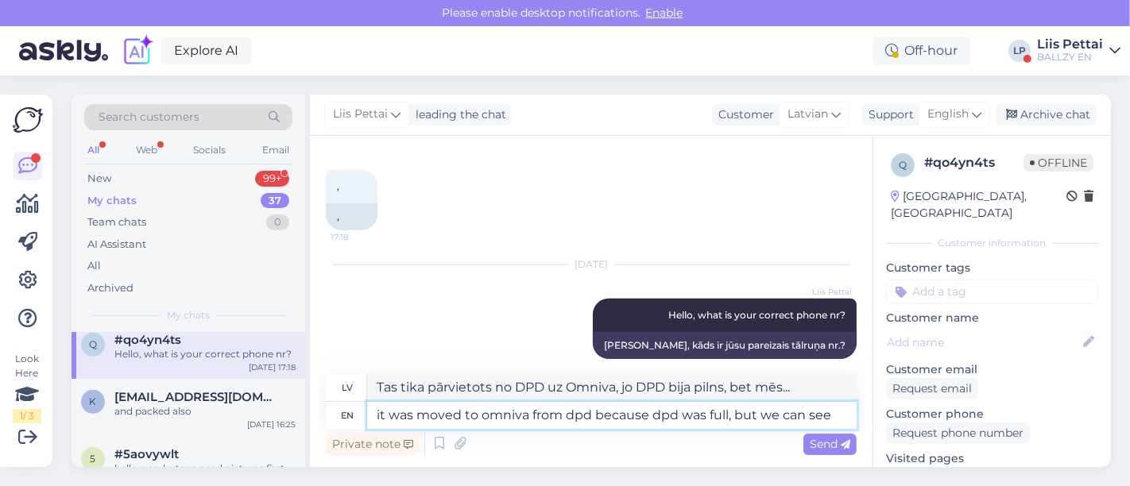
type textarea "Tas tika pārvietots no DPD uz Omniva, jo DPD bija pilns, bet mēs varam"
type textarea "it was moved to omniva from dpd because dpd was full, but we can see t"
type textarea "tas tika pārvietots no DPD uz Omniva, jo DPD bija pilns, bet mēs varam redzēt"
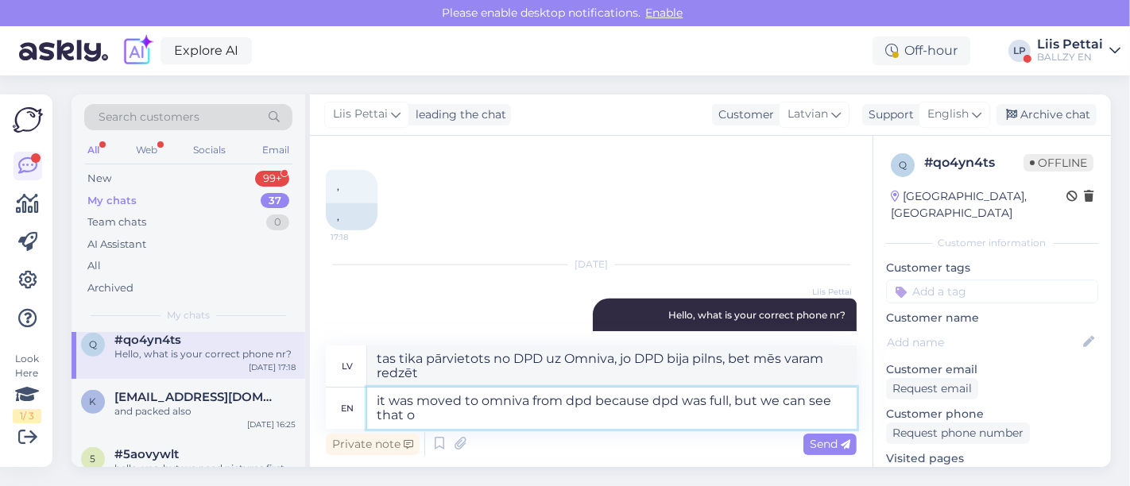
type textarea "it was moved to omniva from dpd because dpd was full, but we can see that om"
type textarea "tas tika pārvietots no DPD uz Omniva, jo DPD bija pilns, bet mēs to varam redzē…"
type textarea "it was moved to omniva from dpd because dpd was full, but we can see that omniv…"
type textarea "tas tika pārvietots no DPD uz Omniva, jo DPD bija pilns, bet mēs varam redzēt, …"
type textarea "it was moved to omniva from dpd because dpd was full, but we can see that [PERS…"
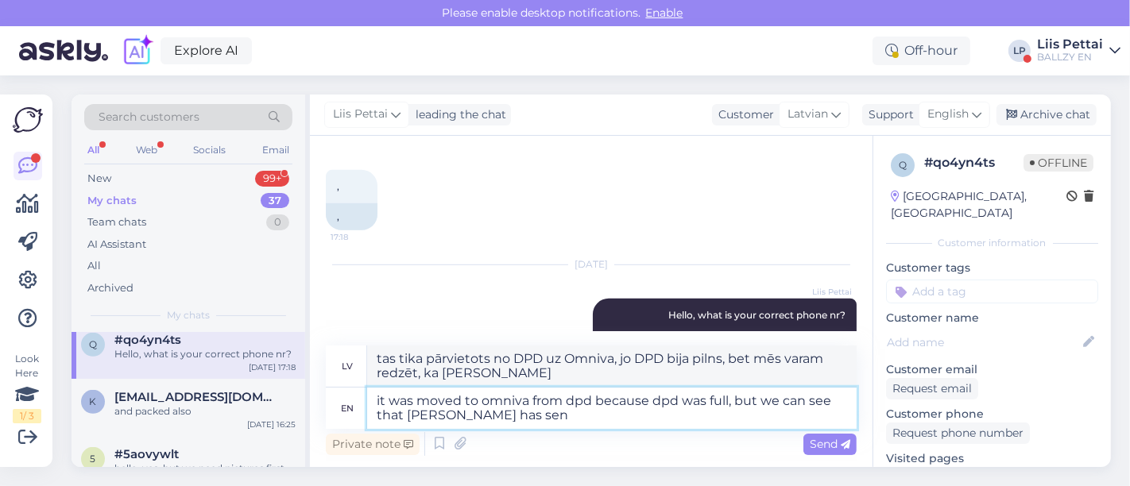
type textarea "tas tika pārvietots no DPD uz Omniva, jo DPD bija pilns, bet mēs varam redzēt, …"
type textarea "it was moved to omniva from dpd because dpd was full, but we can see that [PERS…"
type textarea "tas tika pārvietots no DPD uz [PERSON_NAME], jo DPD bija pilns, bet mēs redzam,…"
type textarea "it was moved to omniva from dpd because dpd was full, but we can see that omniv…"
type textarea "Tas tika pārvietots no DPD uz Omniva, jo DPD bija pilns, bet mēs redzam, ka [PE…"
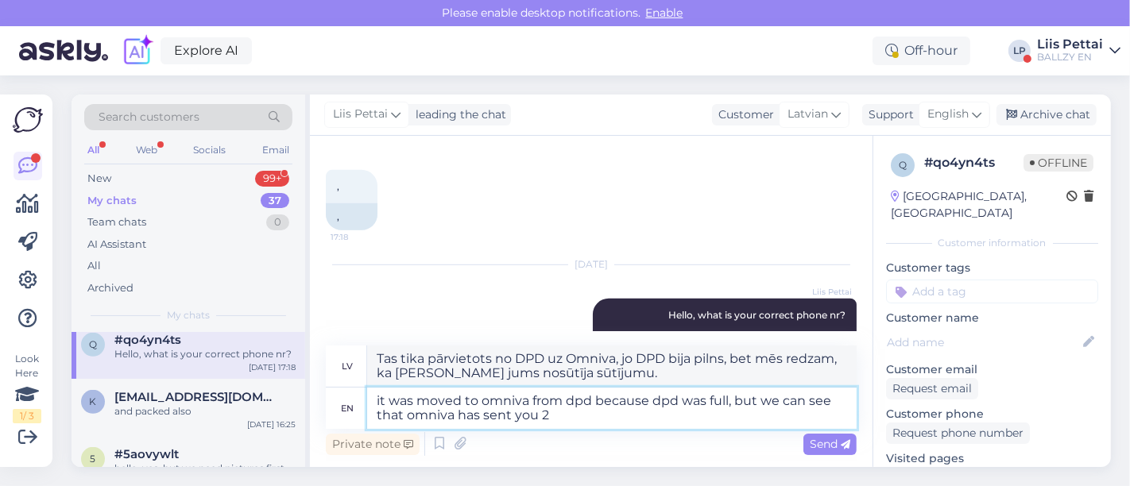
type textarea "it was moved to omniva from dpd because dpd was full, but we can see that [PERS…"
type textarea "Tas tika pārvietots no DPD uz Omniva, jo DPD bija pilns, bet mēs redzam, ka [PE…"
type textarea "it was moved to omniva from dpd because dpd was full, but we can see that omniv…"
type textarea "Tas tika pārvietots no DPD uz Omniva, jo DPD bija pilns, bet mēs redzam, ka Omn…"
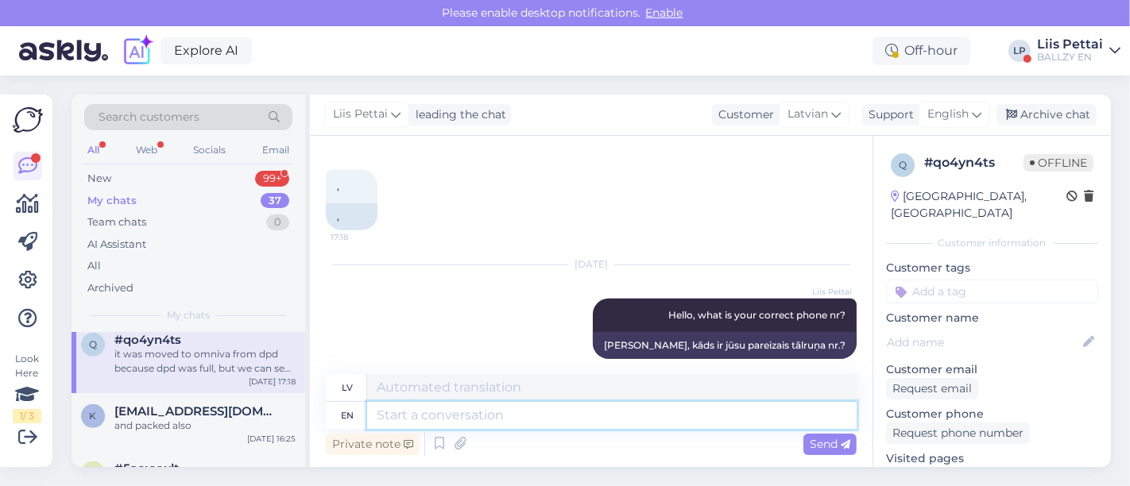
scroll to position [1140, 0]
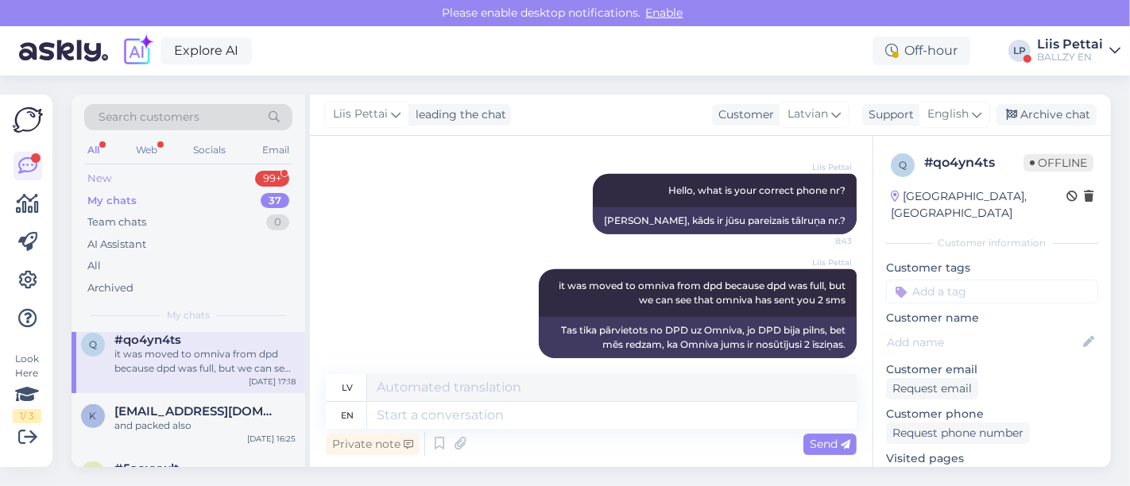
click at [166, 180] on div "New 99+" at bounding box center [188, 179] width 208 height 22
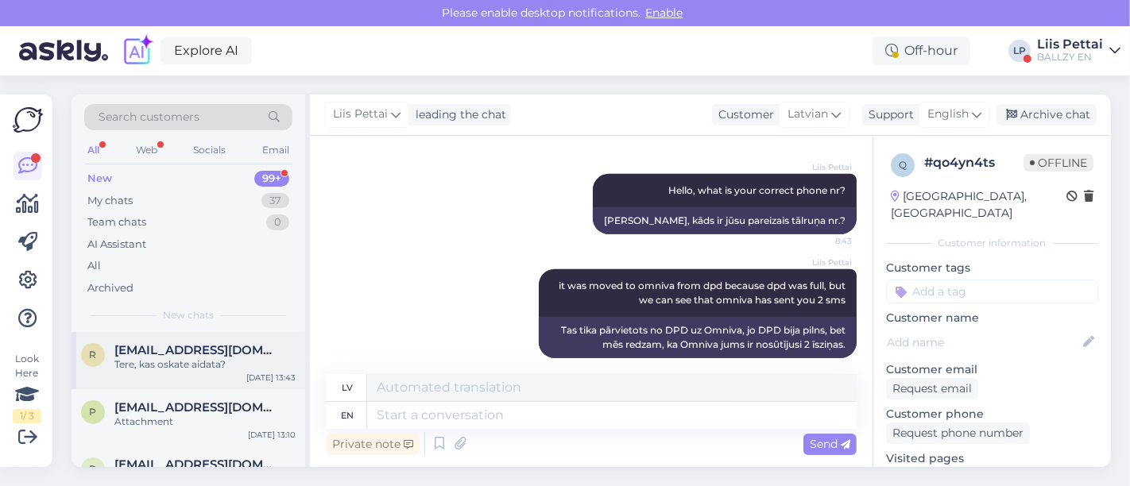
click at [183, 373] on div "r [EMAIL_ADDRESS][DOMAIN_NAME] Tere, kas oskate aidata? [DATE] 13:43" at bounding box center [189, 360] width 234 height 57
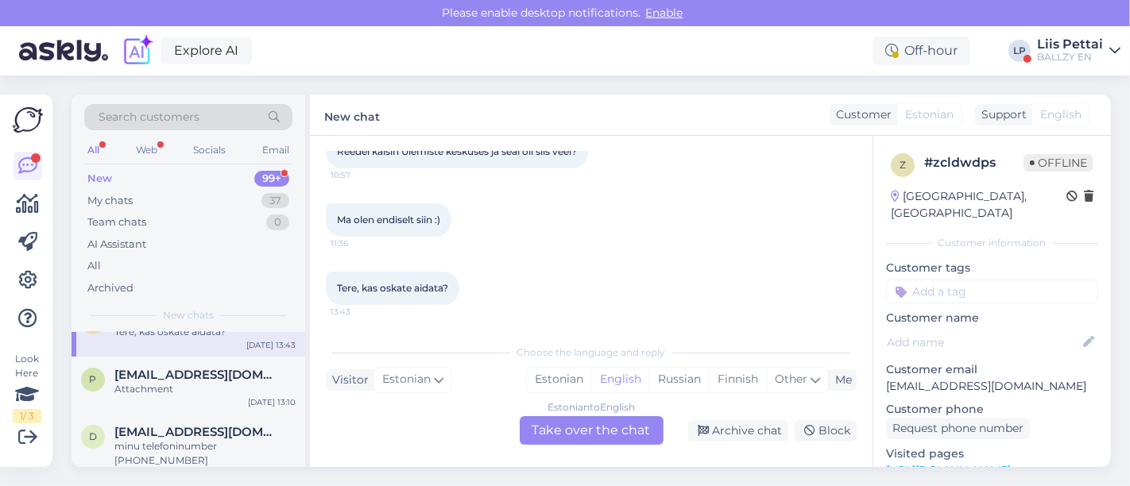
scroll to position [35, 0]
click at [183, 373] on span "[EMAIL_ADDRESS][DOMAIN_NAME]" at bounding box center [196, 373] width 165 height 14
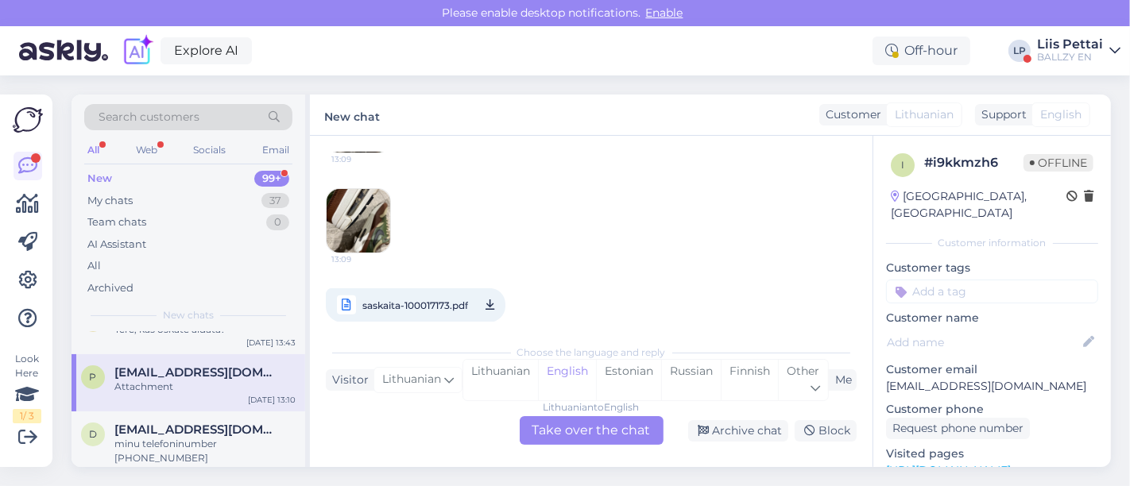
click at [426, 296] on span "saskaita-100017173.pdf" at bounding box center [415, 306] width 106 height 20
click at [606, 430] on div "Lithuanian to English Take over the chat" at bounding box center [592, 430] width 144 height 29
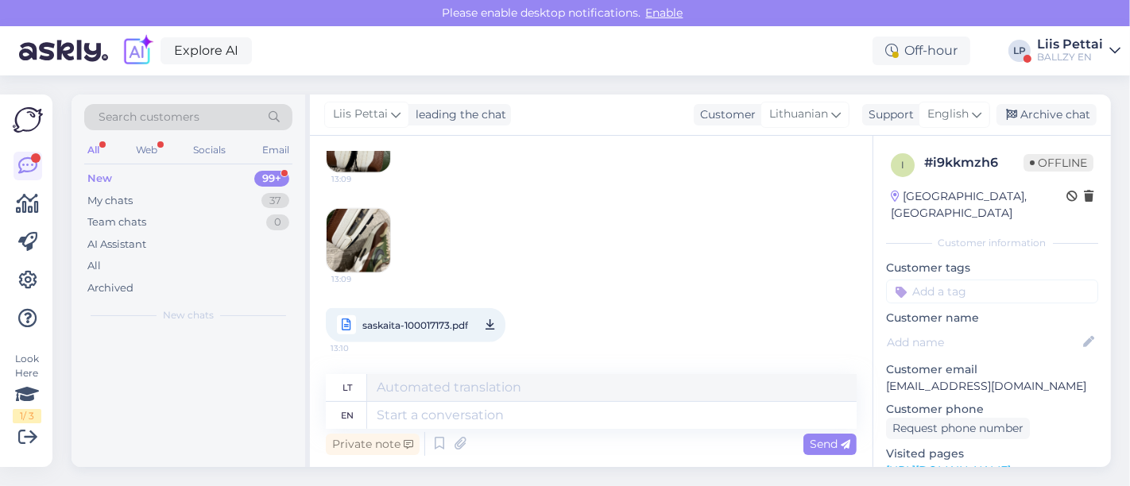
scroll to position [0, 0]
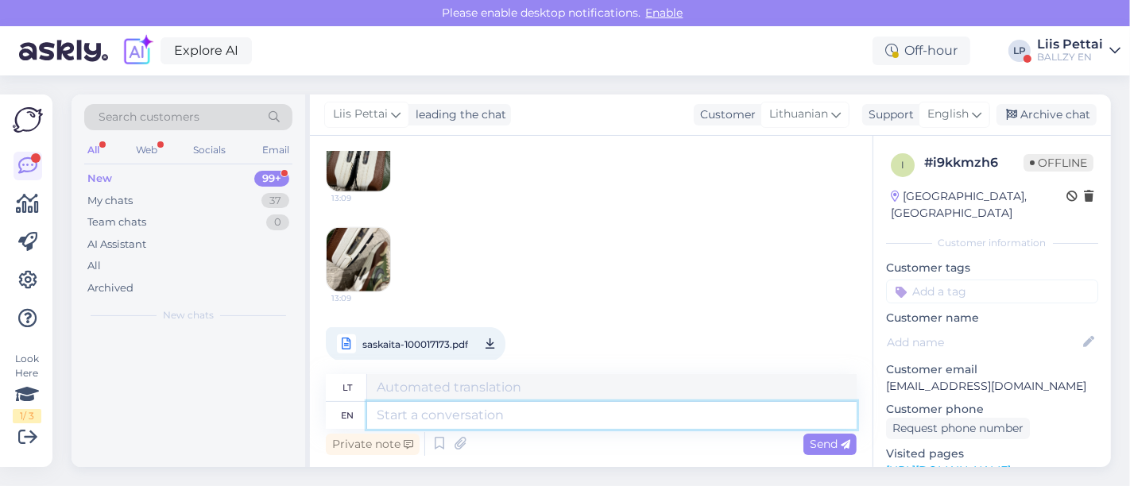
click at [563, 412] on textarea at bounding box center [612, 415] width 490 height 27
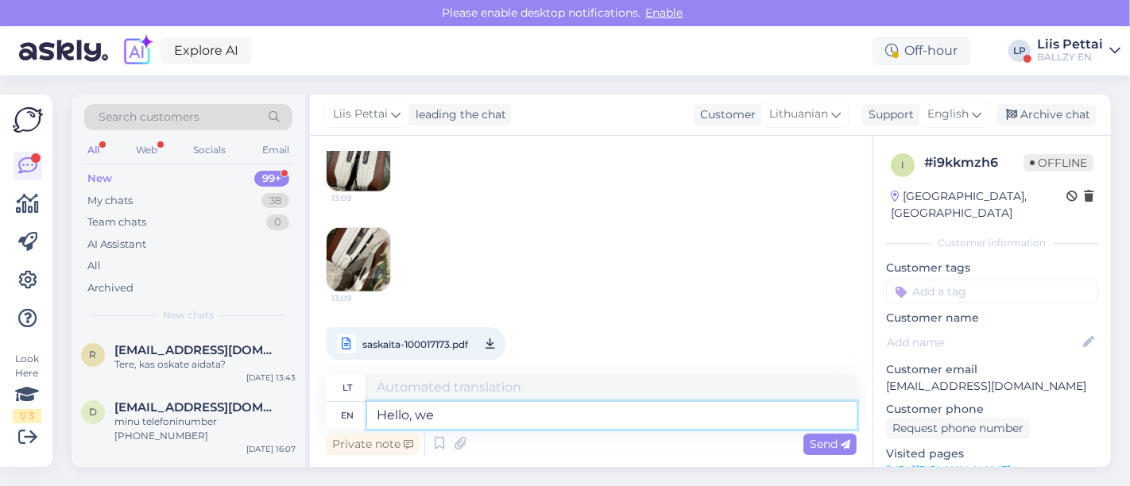
type textarea "Hello, we"
type textarea "Sveiki,"
type textarea "Hello, we ha"
type textarea "Sveiki, mes"
type textarea "Hello, we have m"
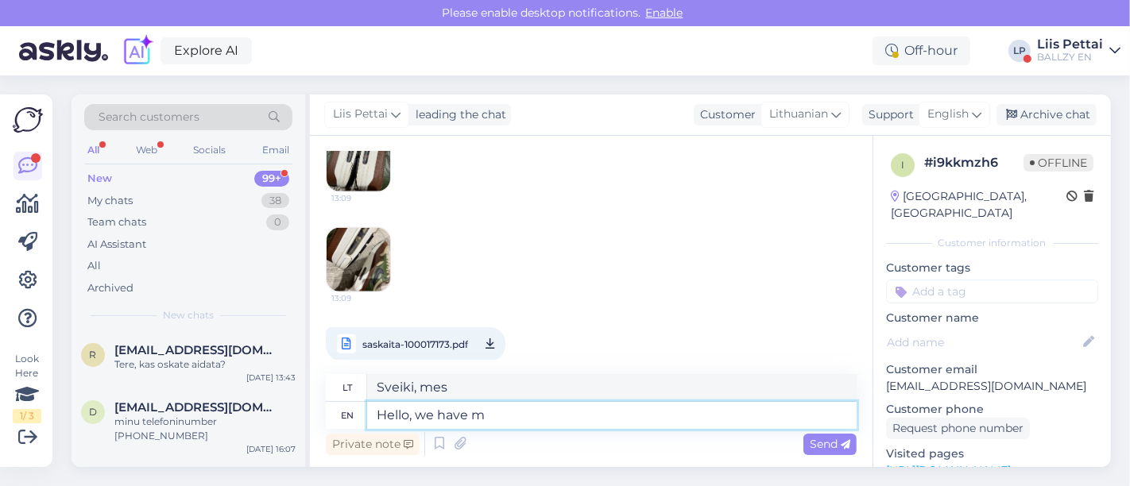
type textarea "Sveiki, mes turime"
type textarea "Hello, we have made yo"
type textarea "Sveiki, mes pagaminome"
type textarea "Hello, we have made you a re"
type textarea "Sveiki, mes jus pagaminome"
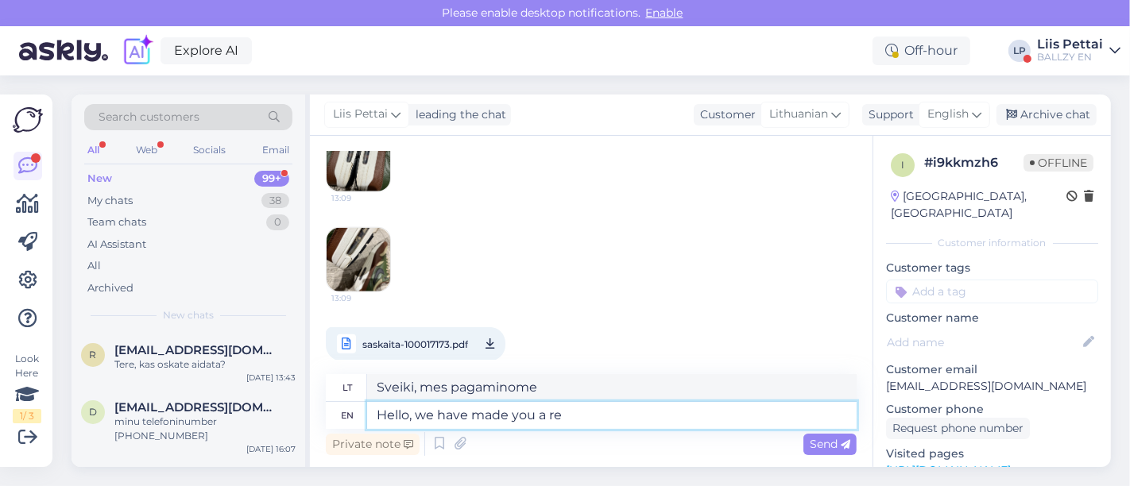
type textarea "Hello, we have made you a ref"
type textarea "Sveiki, mes jums sukūrėme"
type textarea "Hello, we have made you a refund."
type textarea "Sveiki, grąžinome Jums pinigus."
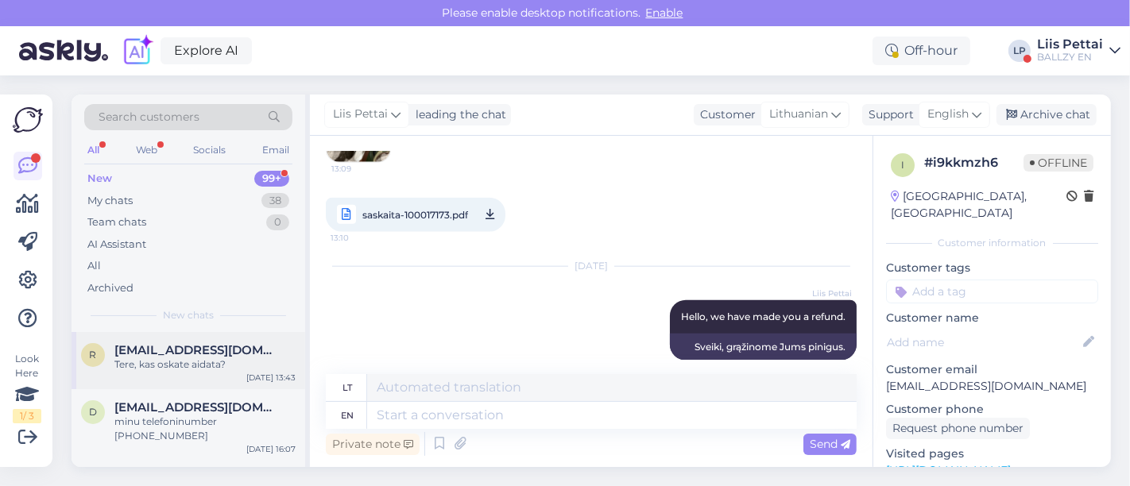
click at [180, 343] on span "[EMAIL_ADDRESS][DOMAIN_NAME]" at bounding box center [196, 350] width 165 height 14
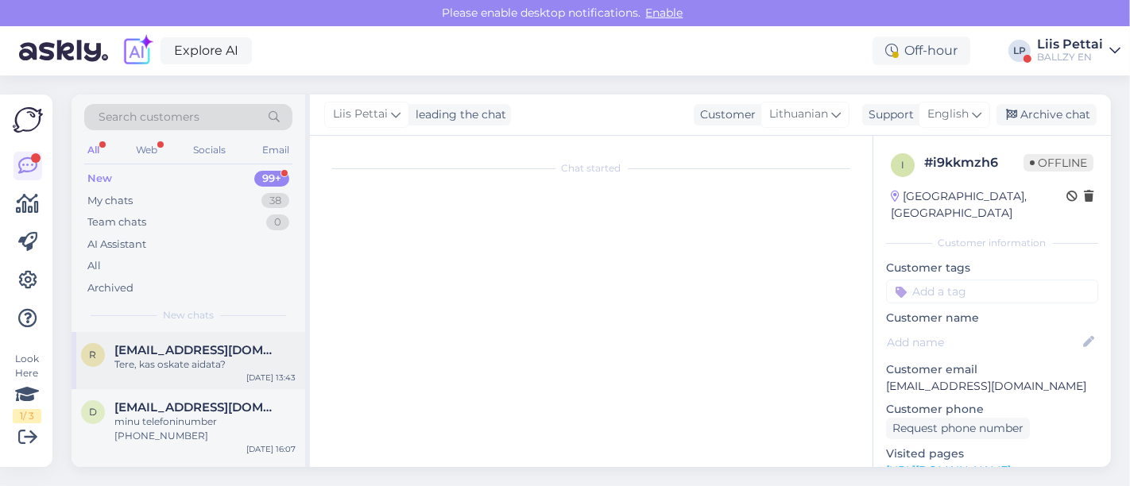
scroll to position [252, 0]
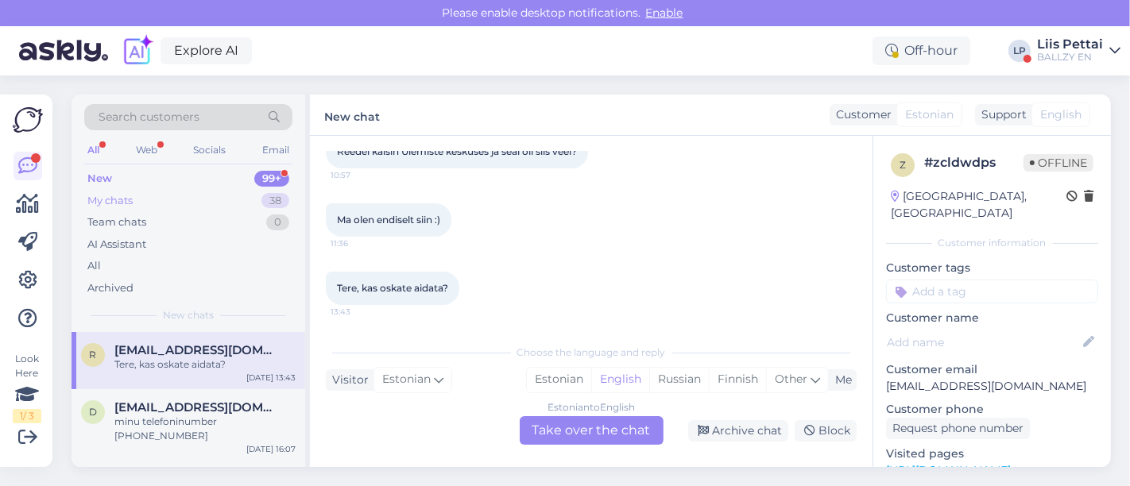
click at [164, 204] on div "My chats 38" at bounding box center [188, 201] width 208 height 22
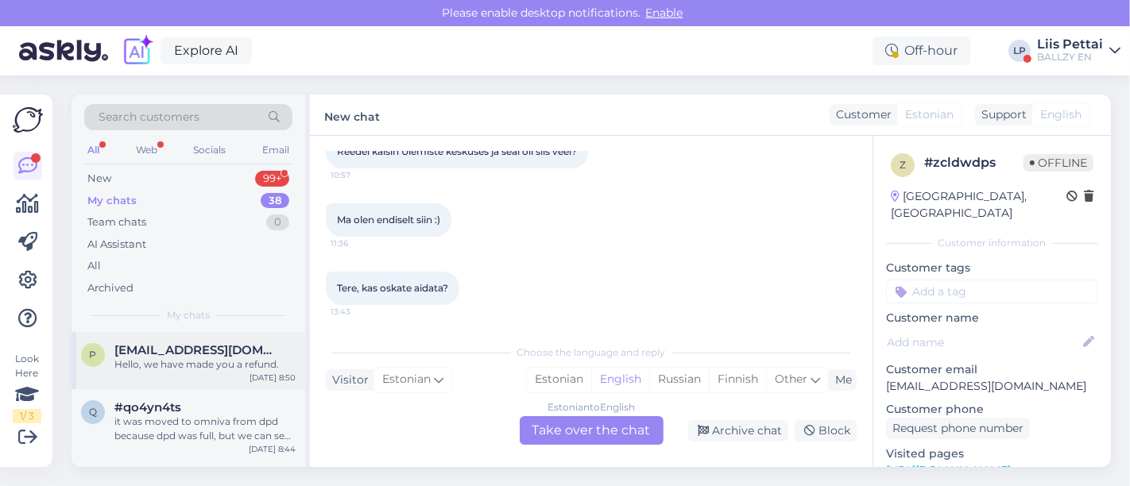
click at [139, 359] on div "Hello, we have made you a refund." at bounding box center [204, 365] width 181 height 14
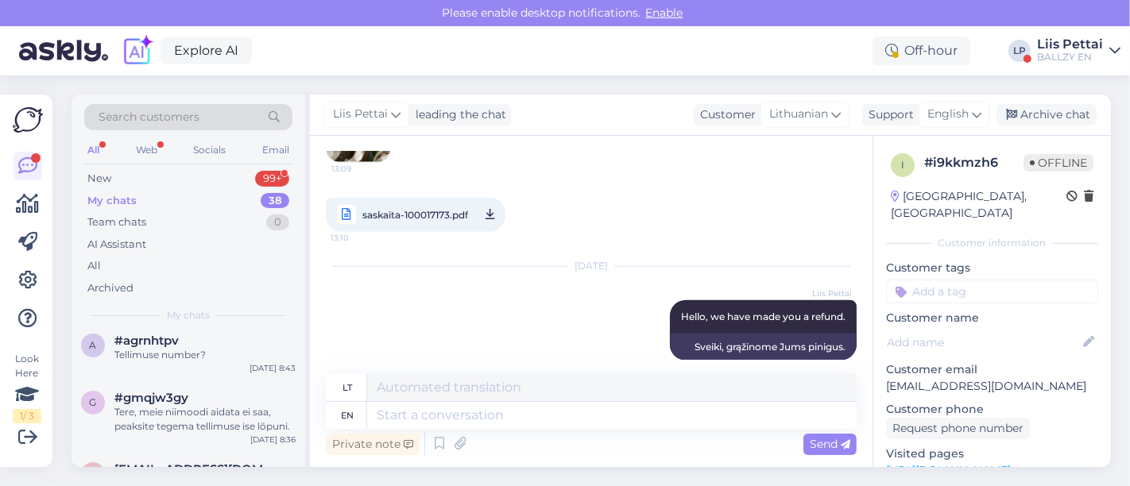
scroll to position [141, 0]
click at [1083, 53] on div "BALLZY EN" at bounding box center [1070, 57] width 66 height 13
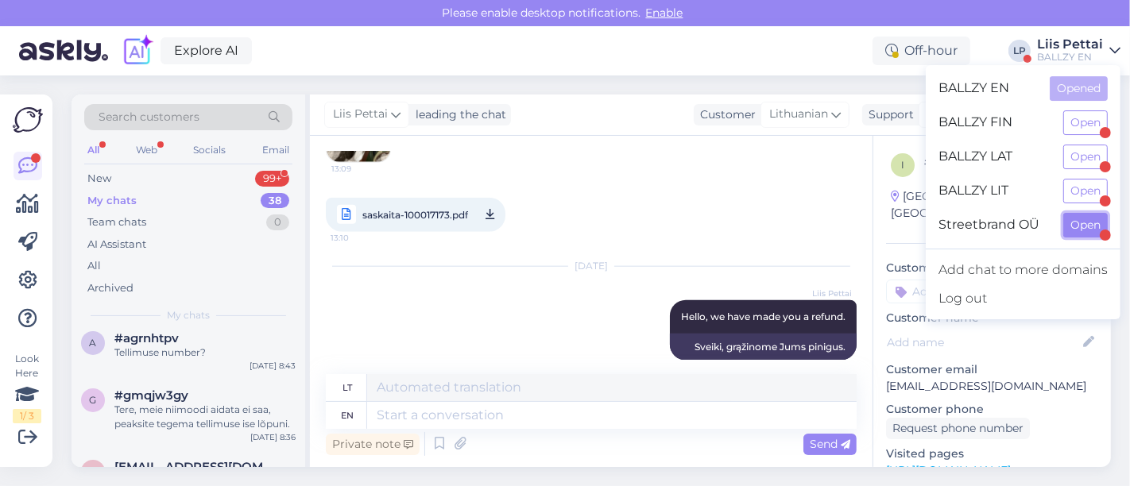
click at [1079, 221] on button "Open" at bounding box center [1085, 225] width 45 height 25
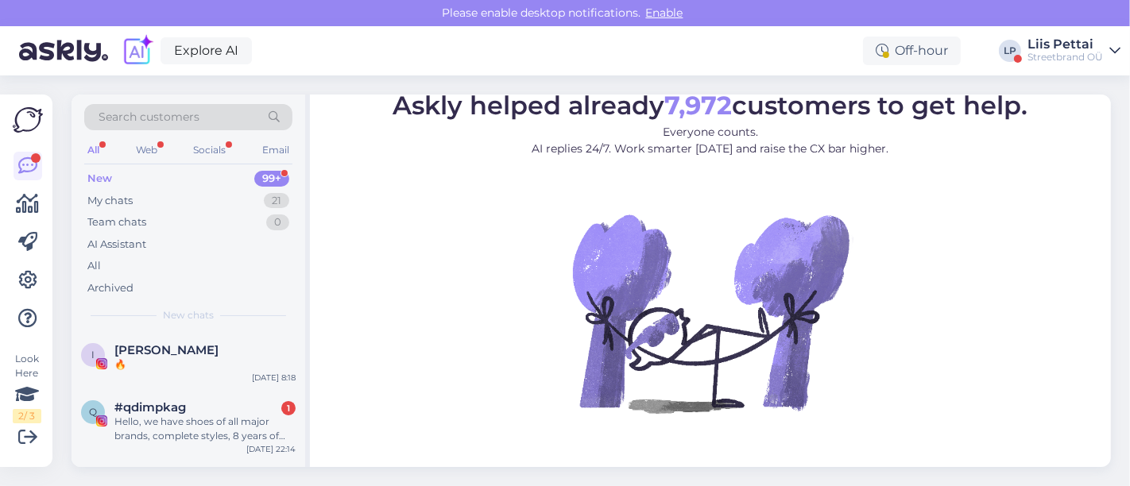
click at [1050, 52] on div "Streetbrand OÜ" at bounding box center [1066, 57] width 76 height 13
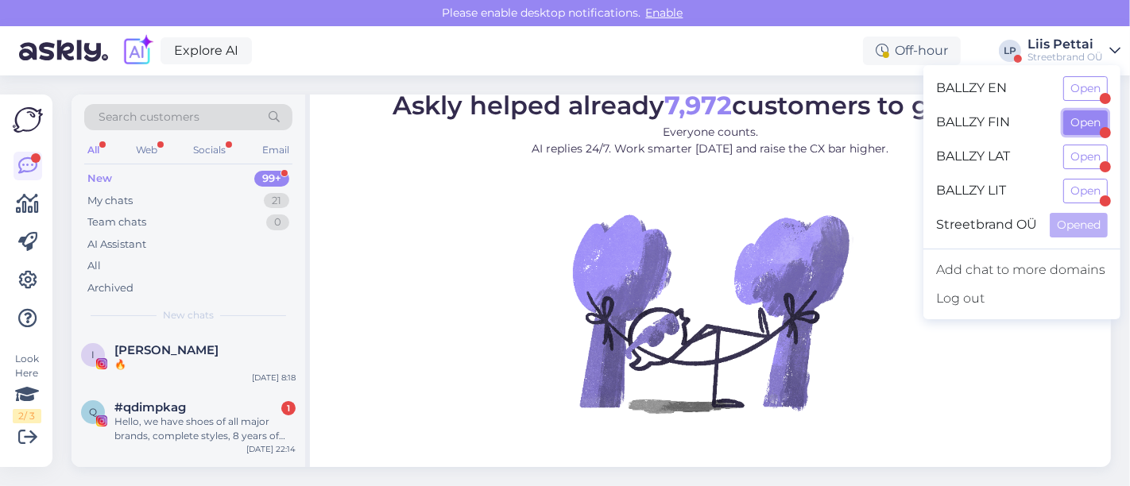
click at [1071, 117] on button "Open" at bounding box center [1085, 122] width 45 height 25
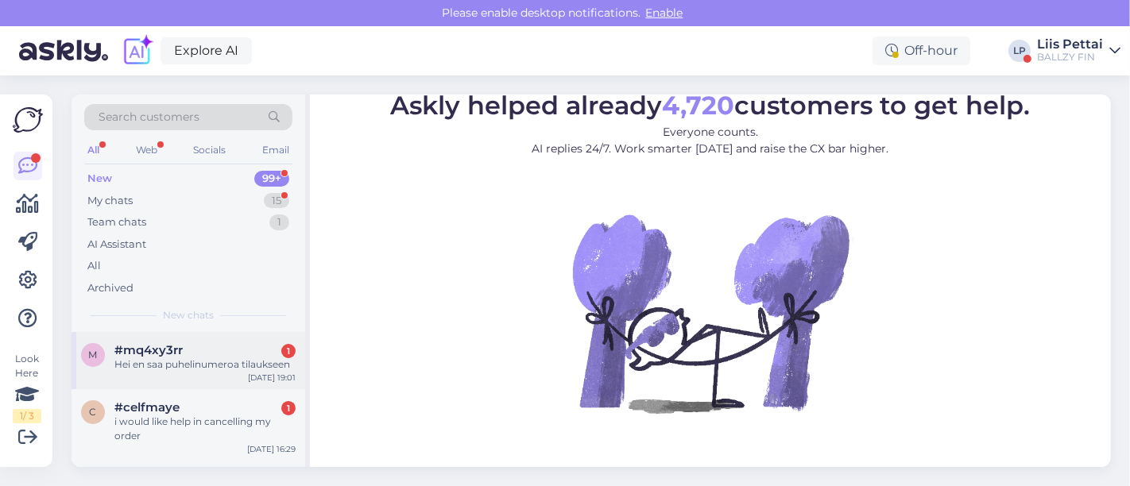
click at [190, 351] on div "#mq4xy3rr 1" at bounding box center [204, 350] width 181 height 14
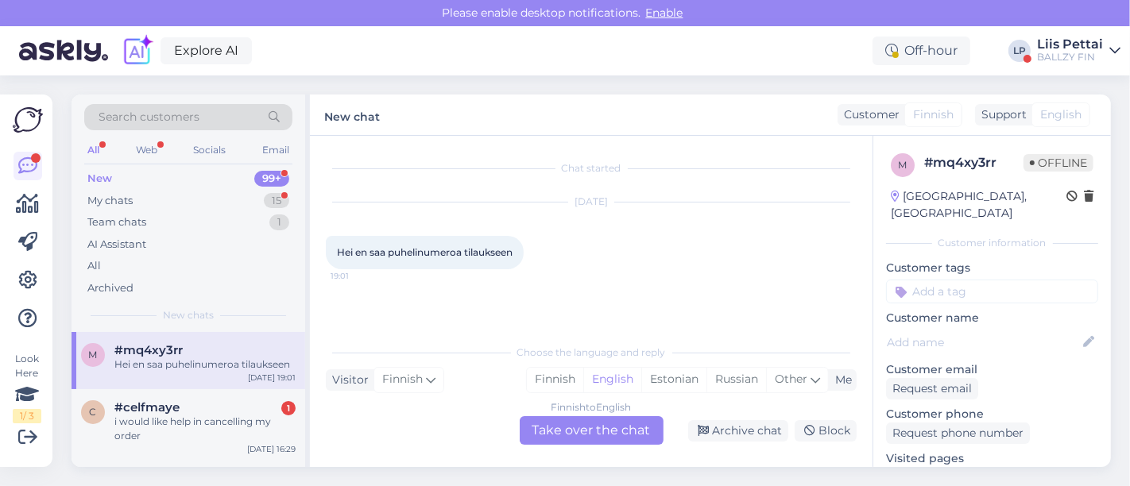
click at [576, 436] on div "Finnish to English Take over the chat" at bounding box center [592, 430] width 144 height 29
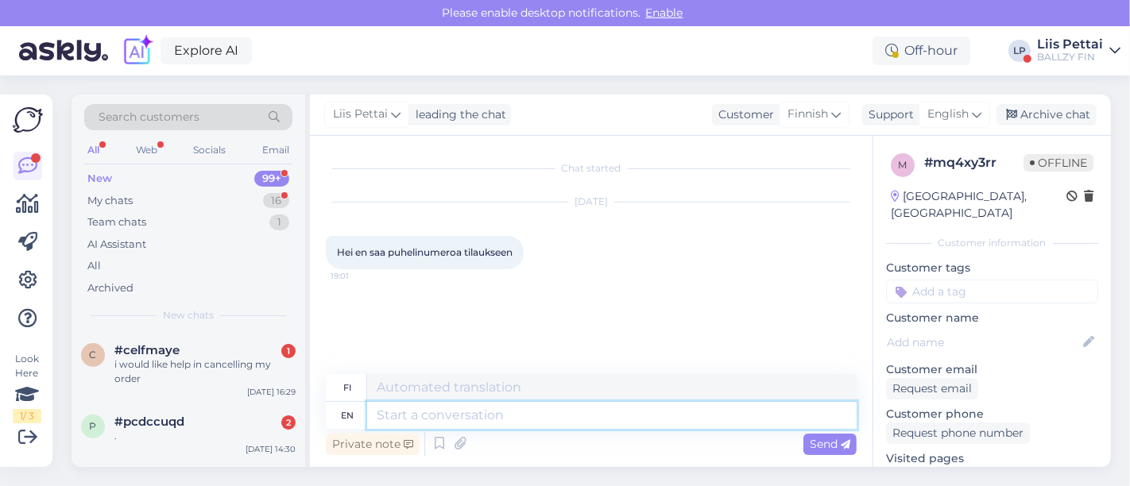
click at [561, 415] on textarea at bounding box center [612, 415] width 490 height 27
click at [665, 11] on span "Enable" at bounding box center [664, 13] width 47 height 14
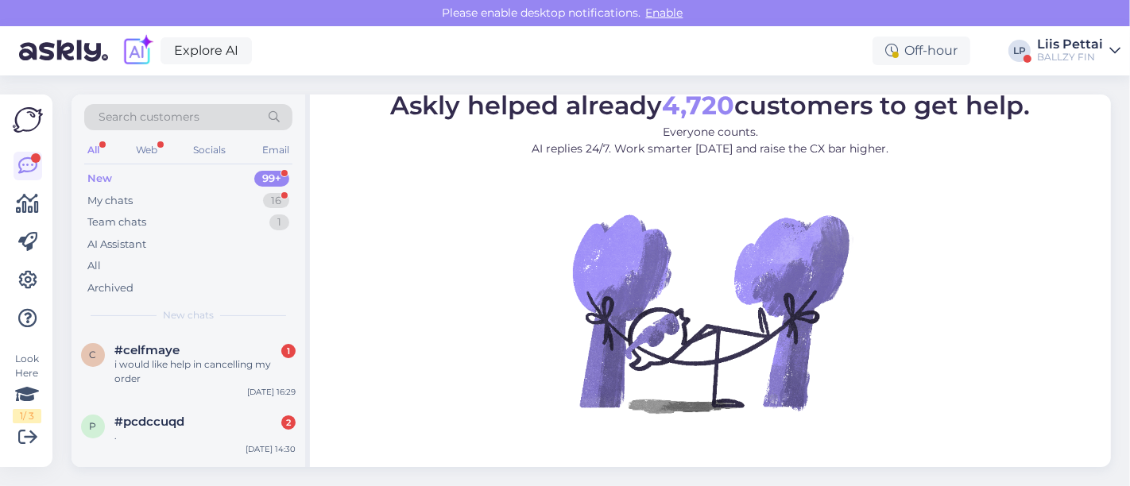
click at [208, 165] on div "Search customers All Web Socials Email New 99+ My chats 16 Team chats 1 AI Assi…" at bounding box center [189, 214] width 234 height 238
click at [200, 179] on div "New 99+" at bounding box center [188, 179] width 208 height 22
click at [184, 385] on div "i would like help in cancelling my order" at bounding box center [204, 372] width 181 height 29
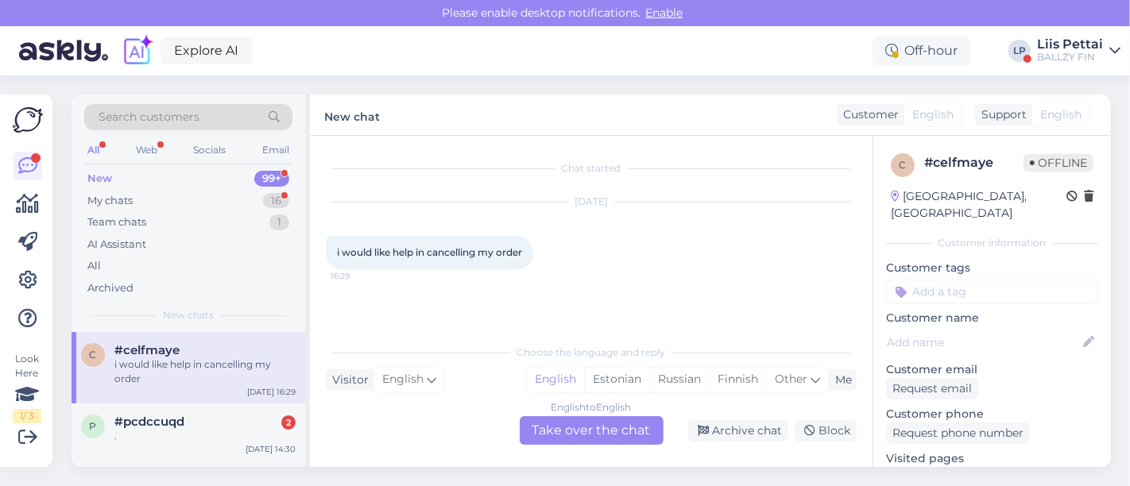
click at [561, 434] on div "English to English Take over the chat" at bounding box center [592, 430] width 144 height 29
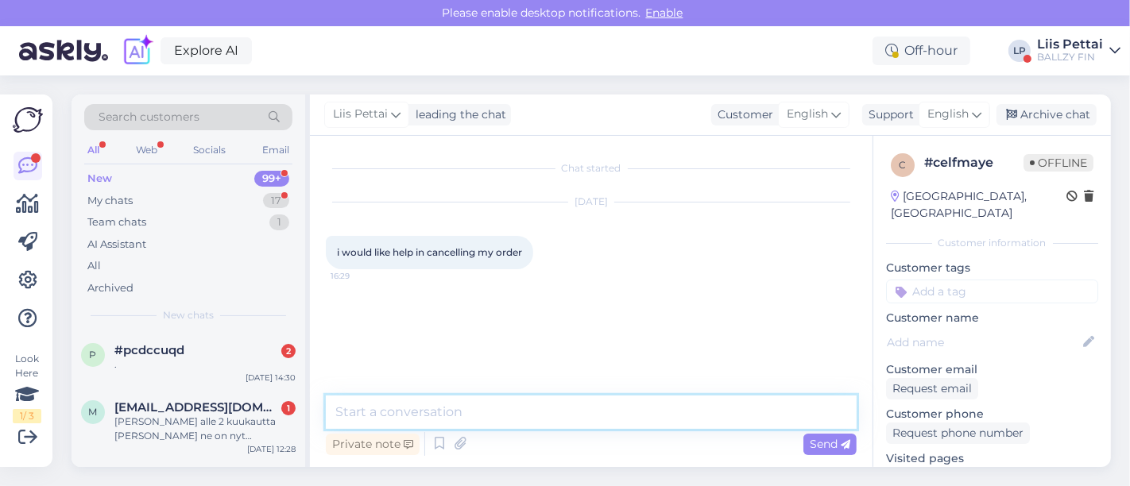
click at [556, 420] on textarea at bounding box center [591, 412] width 531 height 33
type textarea "Hello, your order number please?"
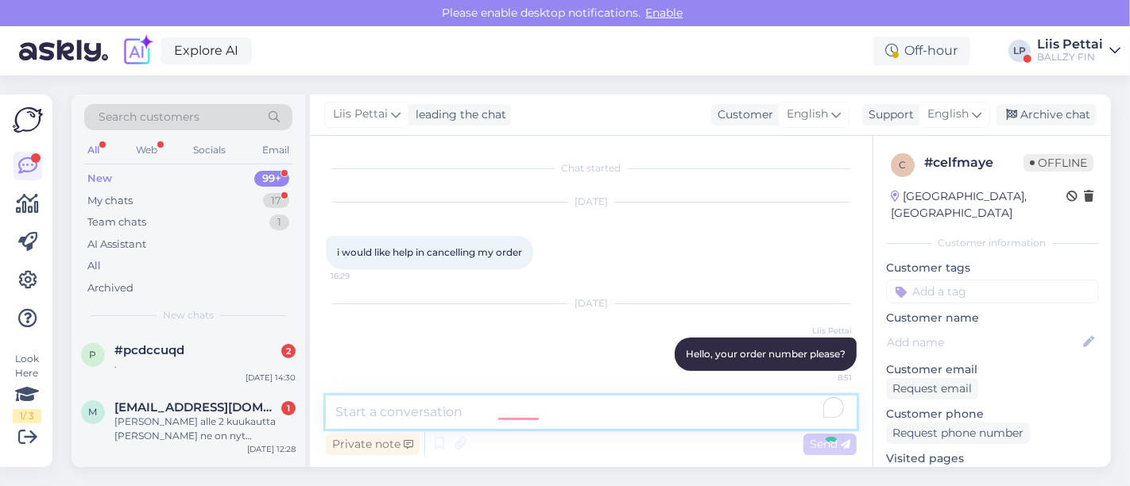
scroll to position [6, 0]
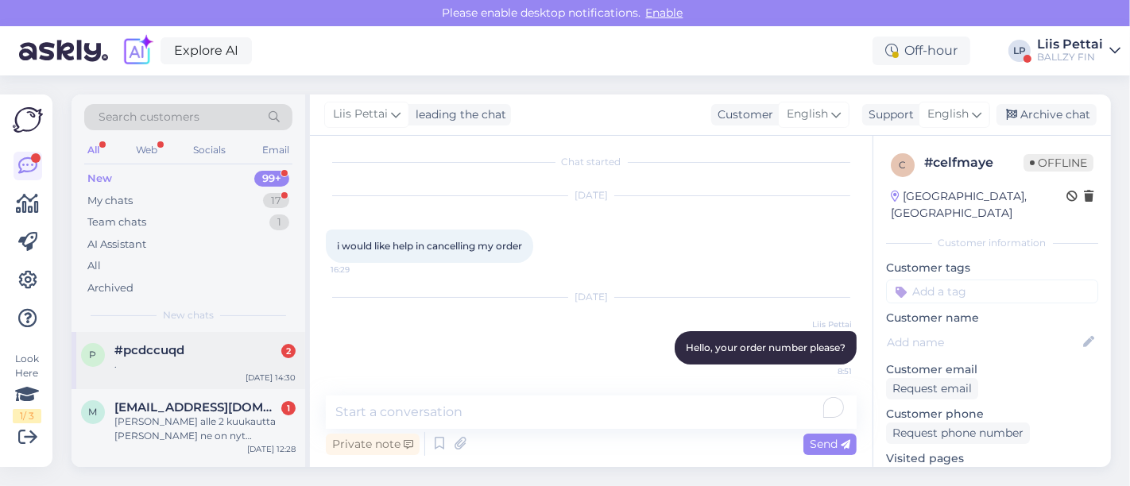
drag, startPoint x: 220, startPoint y: 358, endPoint x: 232, endPoint y: 355, distance: 12.3
click at [219, 358] on div "." at bounding box center [204, 365] width 181 height 14
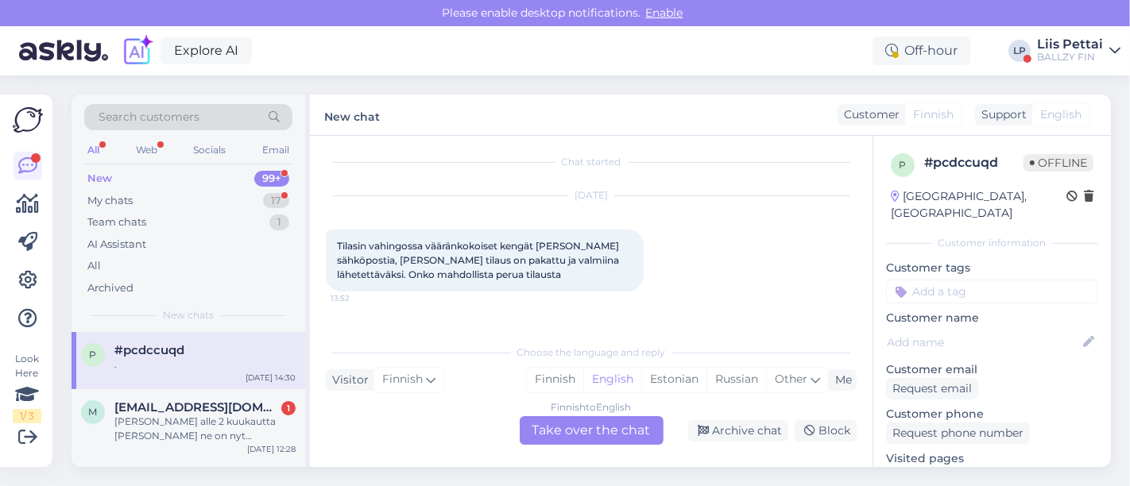
scroll to position [61, 0]
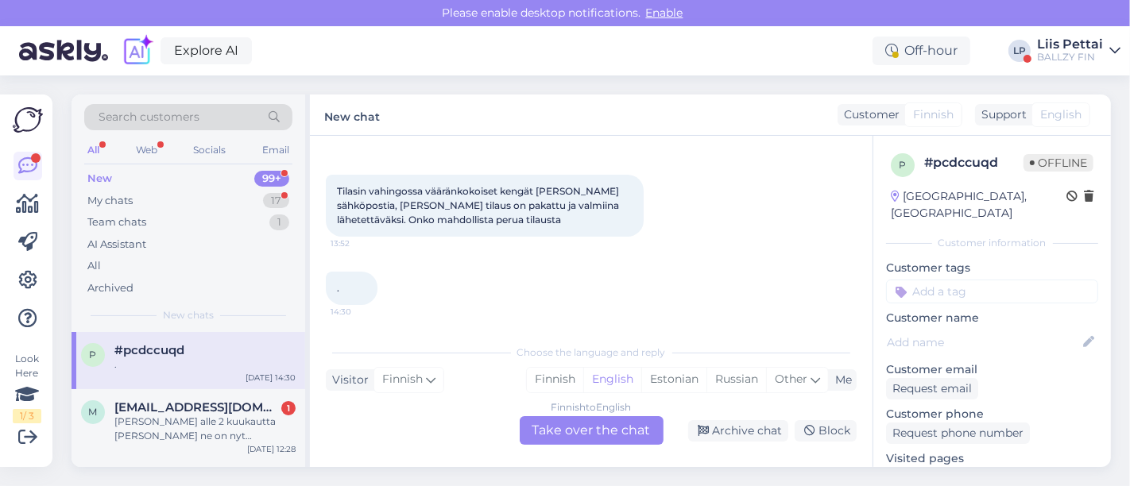
click at [549, 430] on div "Finnish to English Take over the chat" at bounding box center [592, 430] width 144 height 29
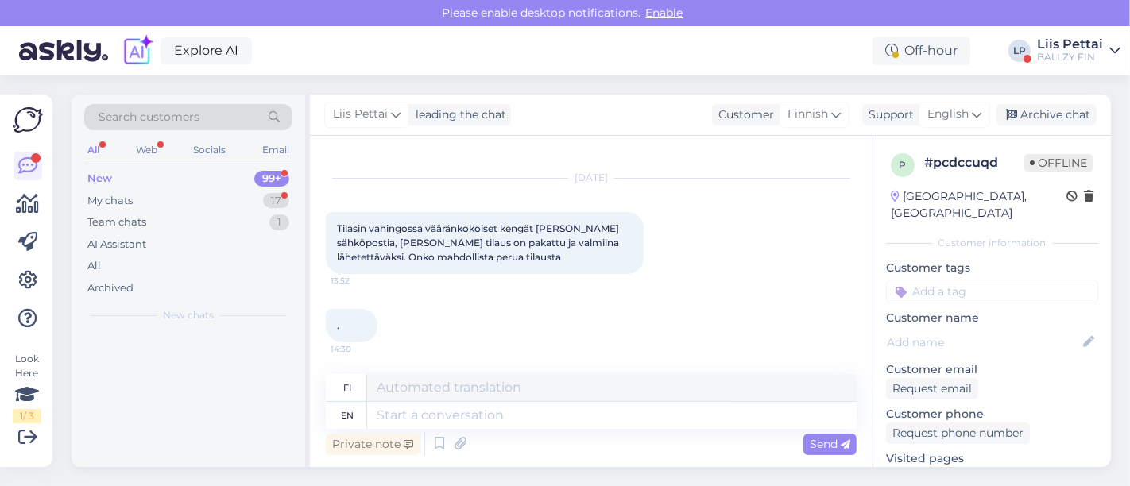
scroll to position [22, 0]
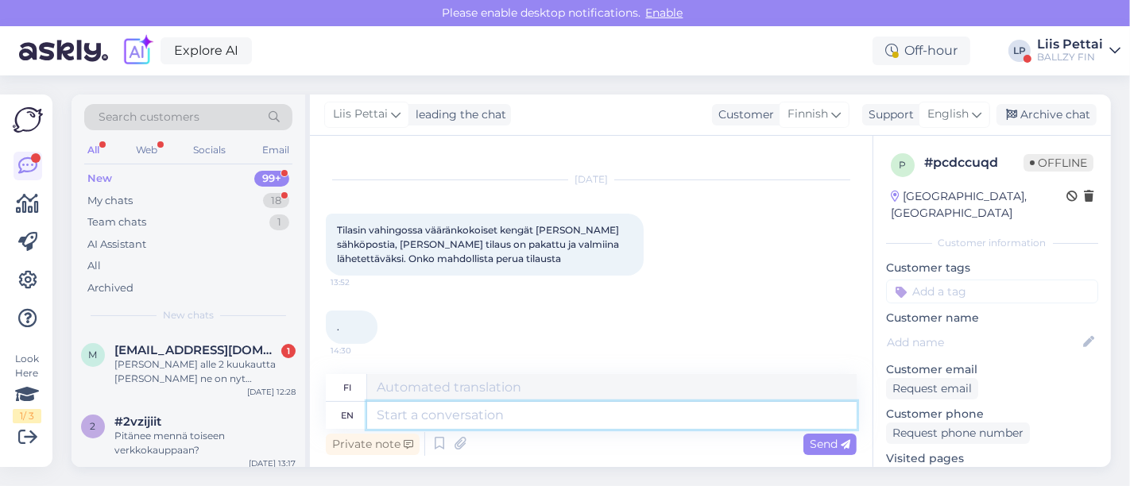
click at [542, 417] on textarea at bounding box center [612, 415] width 490 height 27
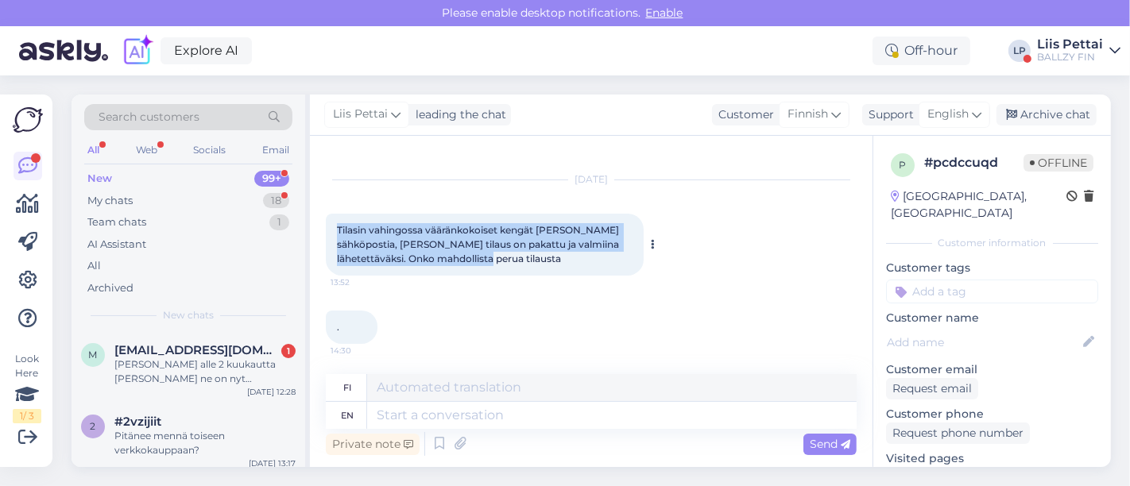
drag, startPoint x: 440, startPoint y: 265, endPoint x: 325, endPoint y: 228, distance: 120.2
click at [326, 228] on div "Tilasin vahingossa vääränkokoiset kengät ja sain sähköpostia, että tilaus on pa…" at bounding box center [485, 245] width 318 height 62
copy span "Tilasin vahingossa vääränkokoiset kengät ja sain sähköpostia, että tilaus on pa…"
click at [522, 424] on textarea at bounding box center [612, 415] width 490 height 27
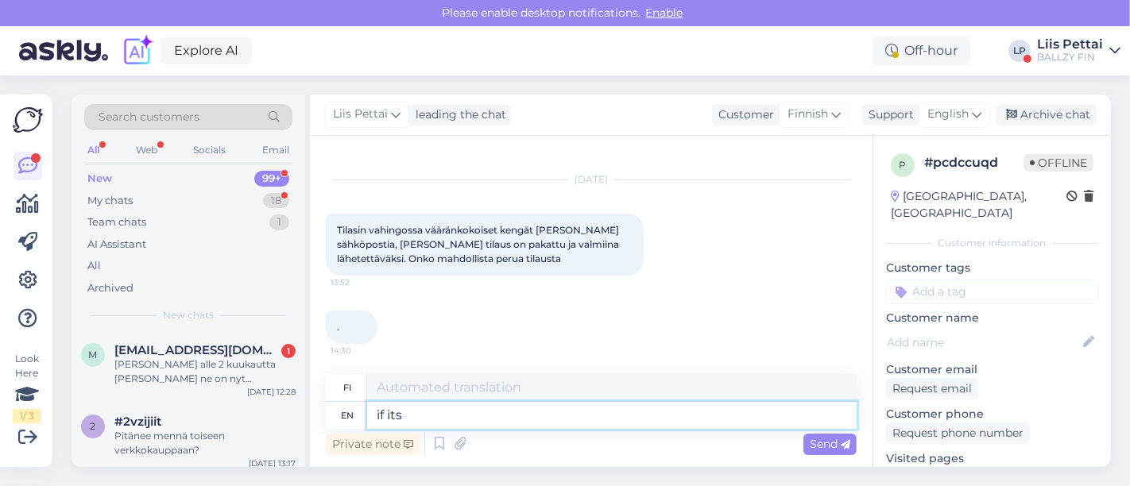
type textarea "if its"
type textarea "jos"
type textarea "if its pa"
type textarea "jos sen"
type textarea "if its packed an"
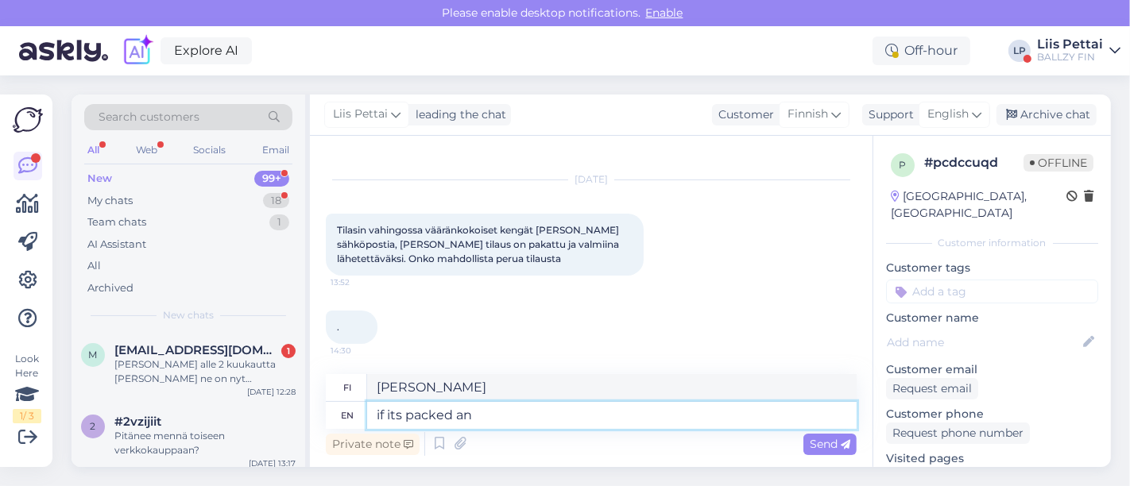
type textarea "jos se on pakattu"
type textarea "if its packed then u"
type textarea "jos se on pakattu, niin"
type textarea "if its packed then unfortunately no"
type textarea "jos se on täynnä, niin valitettavasti ei"
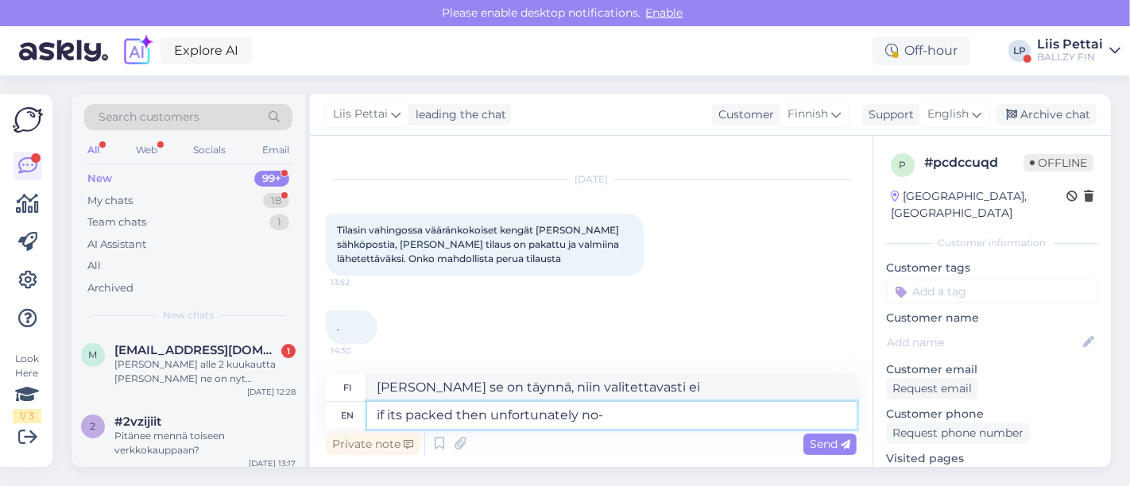
type textarea "if its packed then unfortunately no-"
type textarea "jos se on täynnä, niin valitettavasti ei..."
type textarea "if its packed then unfortunately no- you can"
type textarea "jos se on täynnä, niin valitettavasti et - sinä"
type textarea "if its packed then unfortunately no- you can ret"
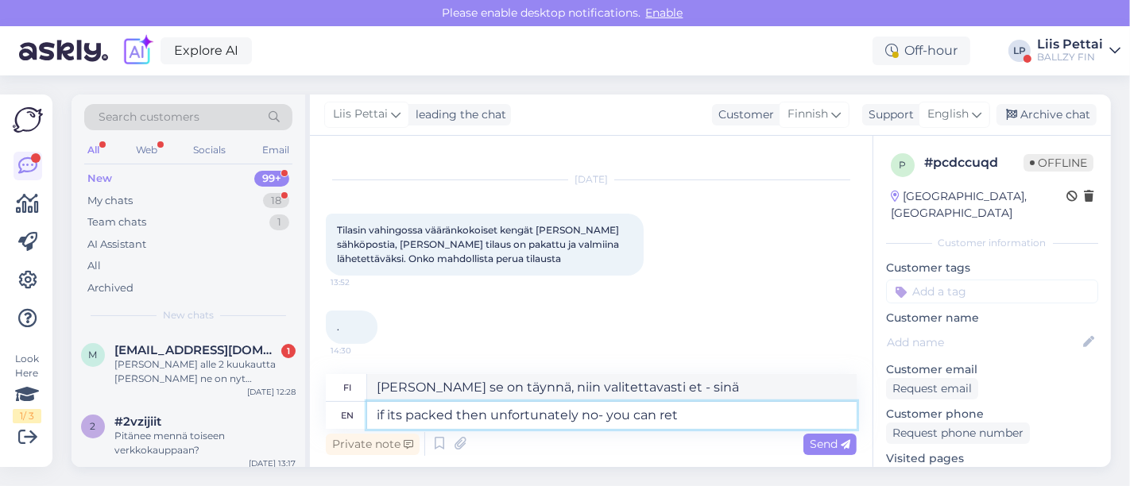
type textarea "jos se on täynnä, niin valitettavasti ei - et voi"
type textarea "if its packed then unfortunately no- you can return the"
type textarea "jos se on pakattu, niin valitettavasti ei - voit palauttaa"
type textarea "if its packed then unfortunately no- you can return them an"
type textarea "Jos se on pakattu, niin valitettavasti ei - voit palauttaa ne"
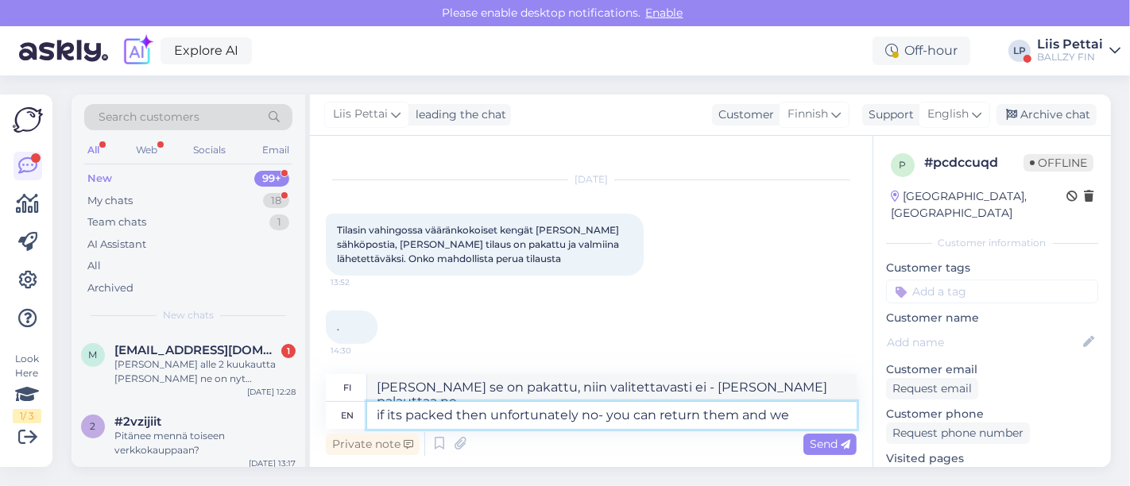
type textarea "if its packed then unfortunately no- you can return them and we"
type textarea "Jos se on pakattu, niin valitettavasti ei - voit palauttaa ne ja"
type textarea "if its packed then unfortunately no- you can return them and we wi"
type textarea "Jos se on pakattu, niin valitettavasti ei - voit palauttaa ne ja me"
type textarea "if its packed then unfortunately no- you can return them and we will ma"
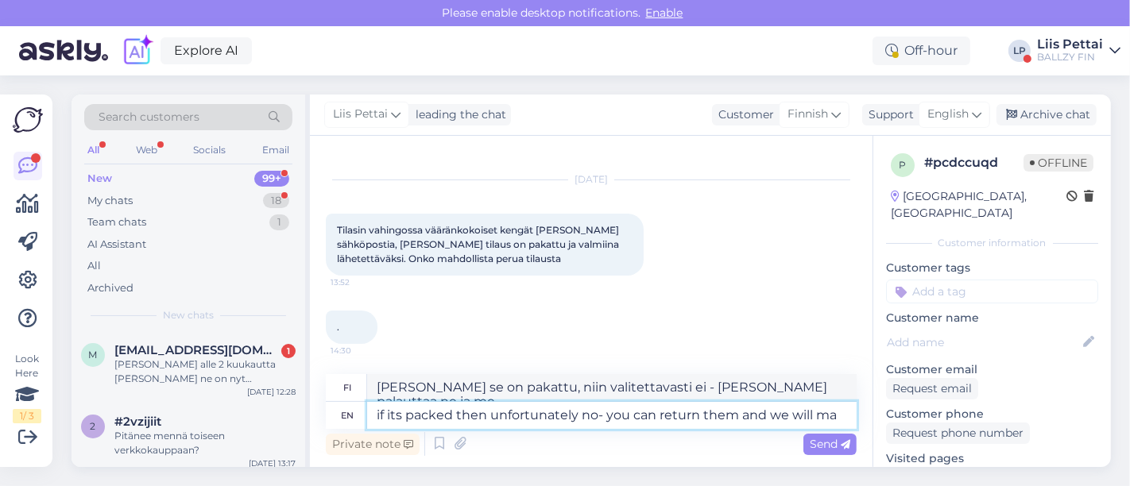
type textarea "Jos se on pakattu, niin valitettavasti ei - voit palauttaa ne ja me hoidamme ne."
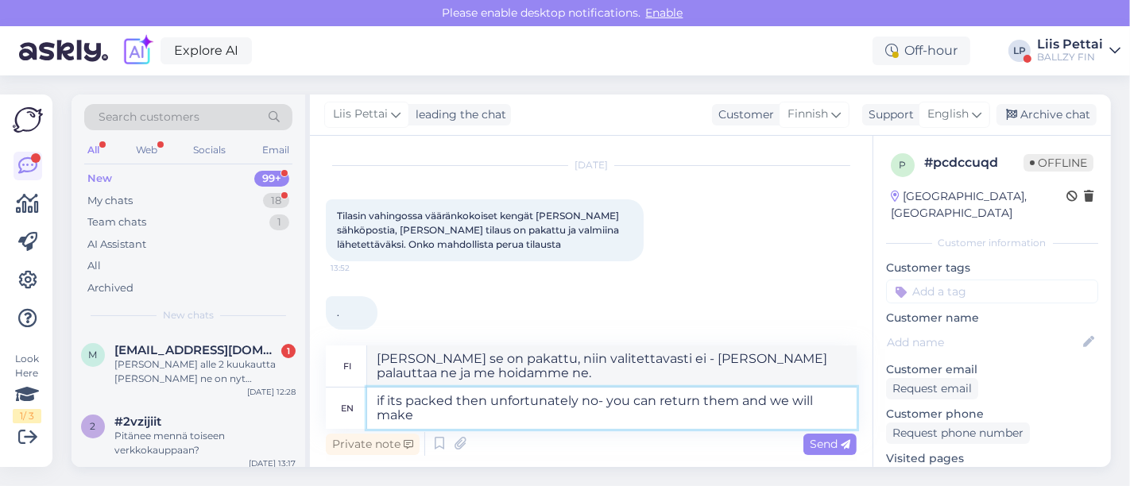
scroll to position [52, 0]
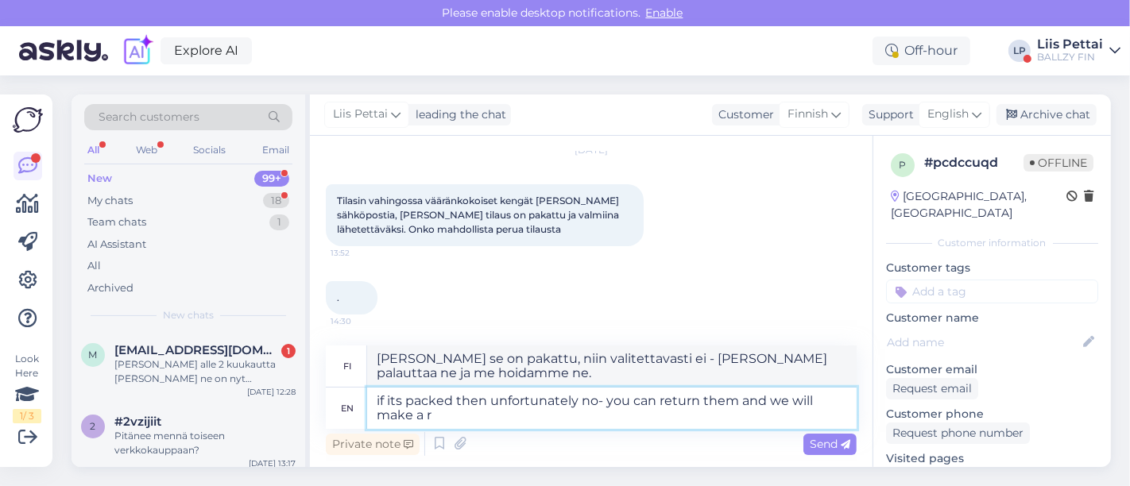
type textarea "if its packed then unfortunately no- you can return them and we will make a re"
type textarea "Jos se on pakattu, niin valitettavasti ei - voit palauttaa ne ja me teemme niis…"
type textarea "if its packed then unfortunately no- you can return them and we will make a ref…"
type textarea "Jos se on pakattu, niin valitettavasti ei - voit palauttaa ne ja teemme uuden"
type textarea "if its packed then unfortunately no- you can return them and we will make a ref…"
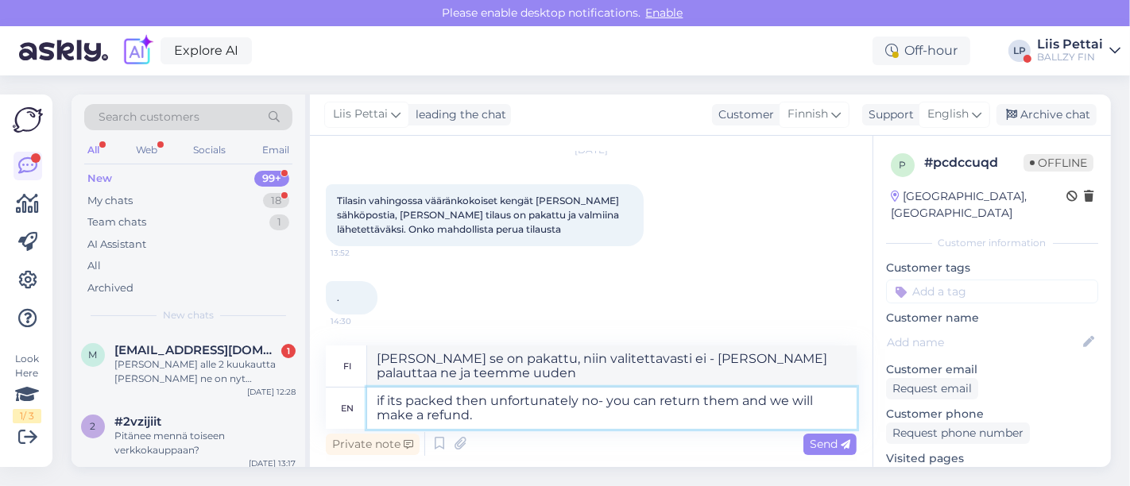
type textarea "Jos se on pakattu, niin valitettavasti ei – voit palauttaa ne ja hyvitämme raha…"
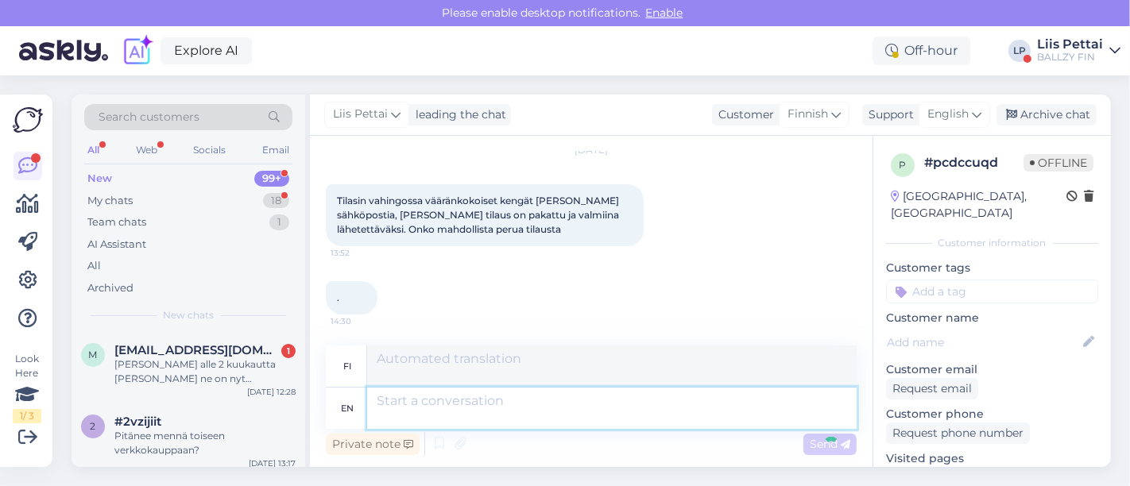
scroll to position [180, 0]
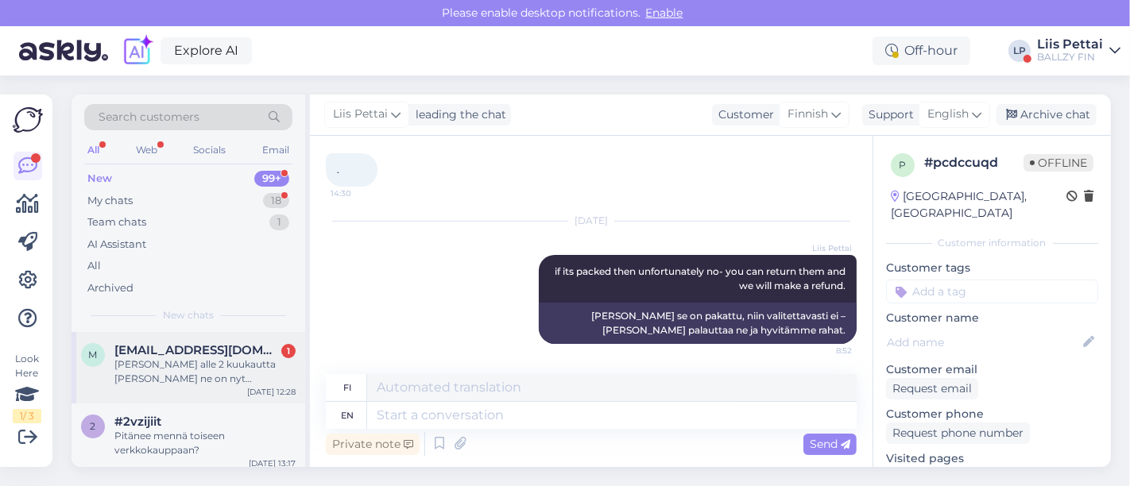
click at [186, 373] on div "[PERSON_NAME] alle 2 kuukautta [PERSON_NAME] ne on nyt [PERSON_NAME] [PERSON_NA…" at bounding box center [204, 372] width 181 height 29
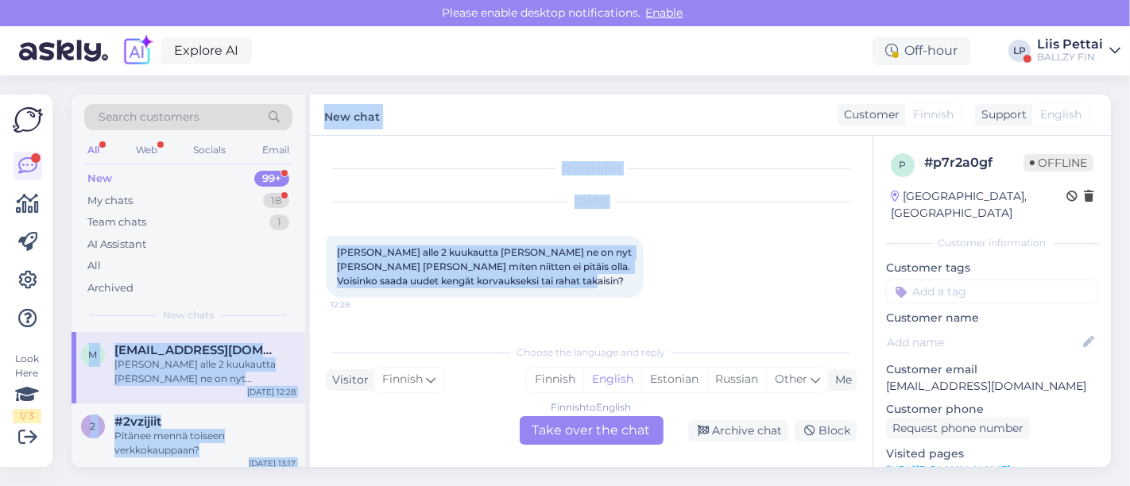
drag, startPoint x: 545, startPoint y: 288, endPoint x: 303, endPoint y: 248, distance: 245.7
click at [303, 248] on div "Search customers All Web Socials Email New 99+ My chats 18 Team chats 1 AI Assi…" at bounding box center [592, 281] width 1040 height 373
click at [401, 254] on span "[PERSON_NAME] alle 2 kuukautta [PERSON_NAME] ne on nyt [PERSON_NAME] [PERSON_NA…" at bounding box center [485, 266] width 297 height 41
click at [540, 269] on span "[PERSON_NAME] alle 2 kuukautta [PERSON_NAME] ne on nyt [PERSON_NAME] [PERSON_NA…" at bounding box center [485, 266] width 297 height 41
click at [575, 281] on div "Ostin sabrina koriskengät alle 2 kuukautta sitten ja ne on nyt jo tosi rikki mi…" at bounding box center [485, 267] width 318 height 62
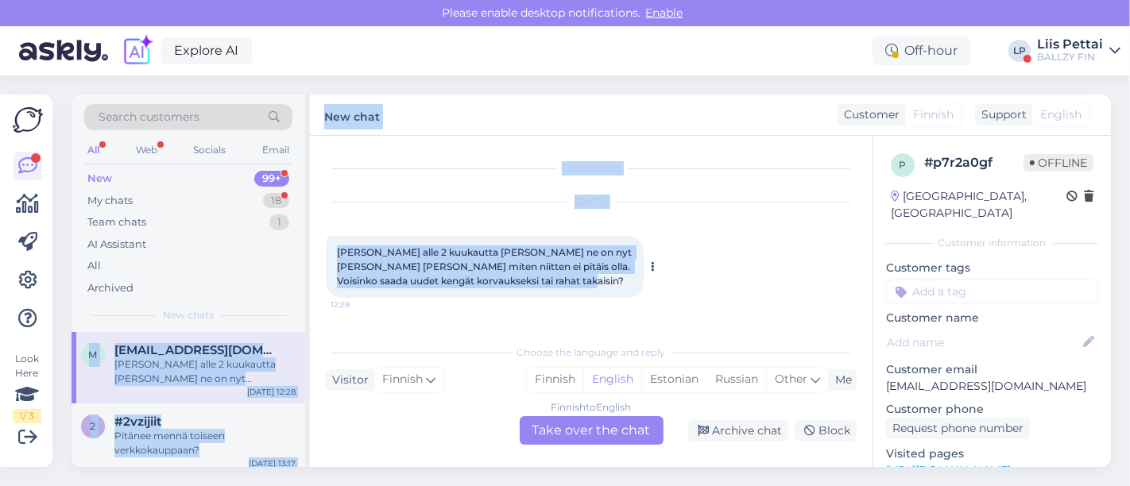
click at [549, 294] on div "Ostin sabrina koriskengät alle 2 kuukautta sitten ja ne on nyt jo tosi rikki mi…" at bounding box center [485, 267] width 318 height 62
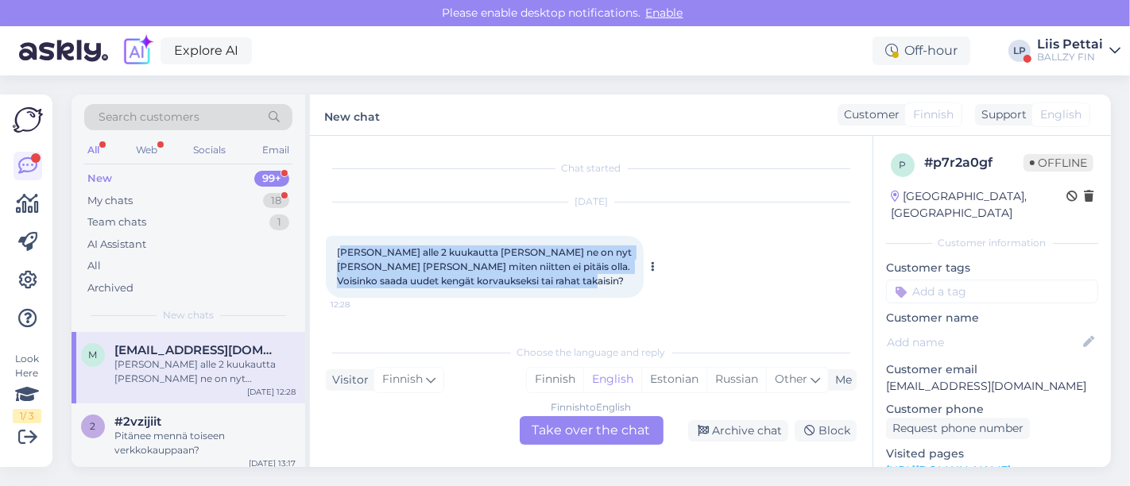
drag, startPoint x: 556, startPoint y: 277, endPoint x: 342, endPoint y: 251, distance: 215.3
click at [342, 251] on div "Ostin sabrina koriskengät alle 2 kuukautta sitten ja ne on nyt jo tosi rikki mi…" at bounding box center [485, 267] width 318 height 62
copy span "stin sabrina koriskengät alle 2 kuukautta sitten ja ne on nyt jo tosi rikki mit…"
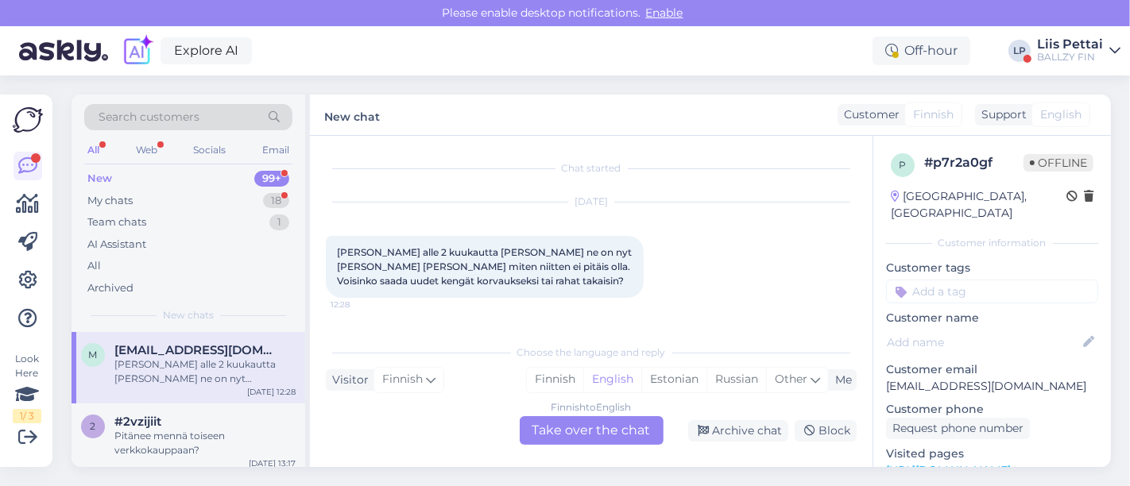
click at [591, 431] on div "Finnish to English Take over the chat" at bounding box center [592, 430] width 144 height 29
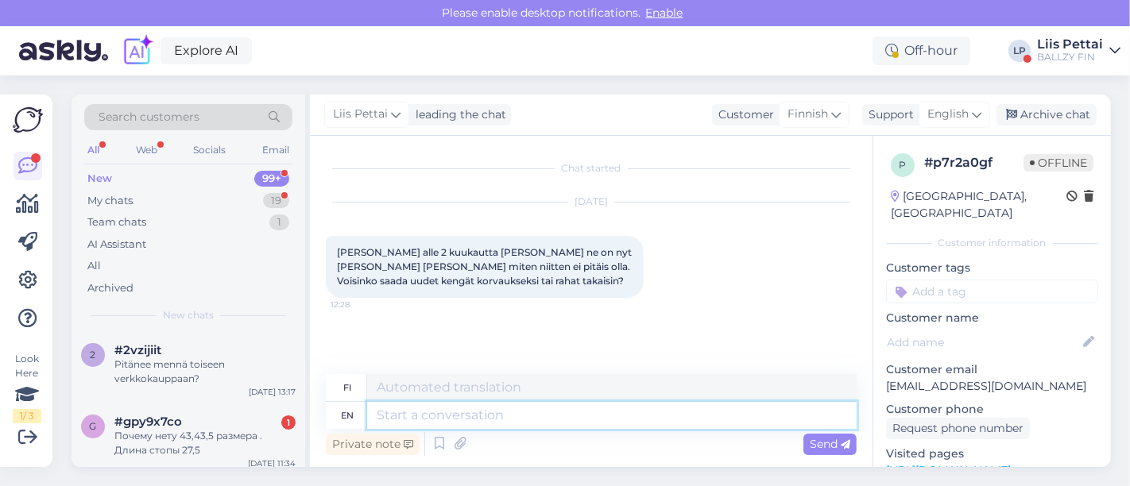
click at [570, 421] on textarea at bounding box center [612, 415] width 490 height 27
type textarea "Hello, pe"
type textarea "Hei,"
type textarea "Hello, plase s"
type textarea "Hei, pliis"
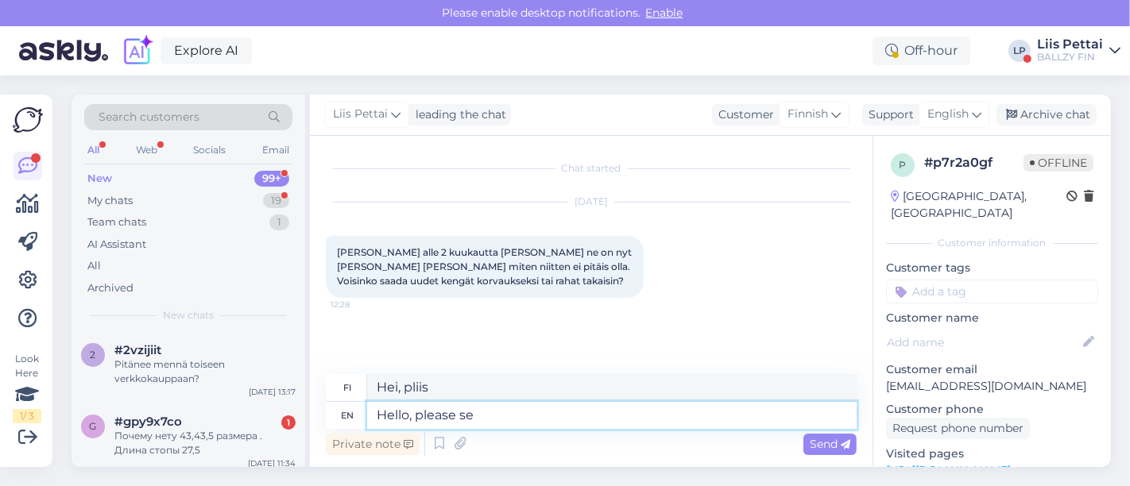
type textarea "Hello, please [PERSON_NAME]"
type textarea "Hei, ole hyvä"
type textarea "Hello, please send pic"
type textarea "Hei, lähetäthän"
type textarea "Hello, please send pictures d"
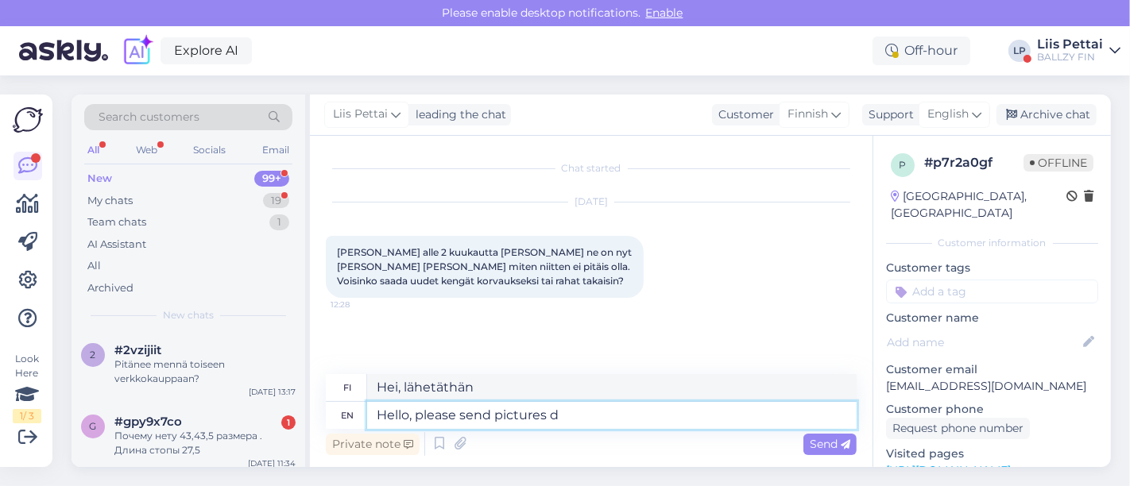
type textarea "Hei, lähetä kuvia"
type textarea "Hello, please send pictures from s"
type textarea "Hei, lähetäthän kuvia täältä"
type textarea "Hello, please send pictures from shoes and"
type textarea "Hei, lähetätkö kuvia kengistä?"
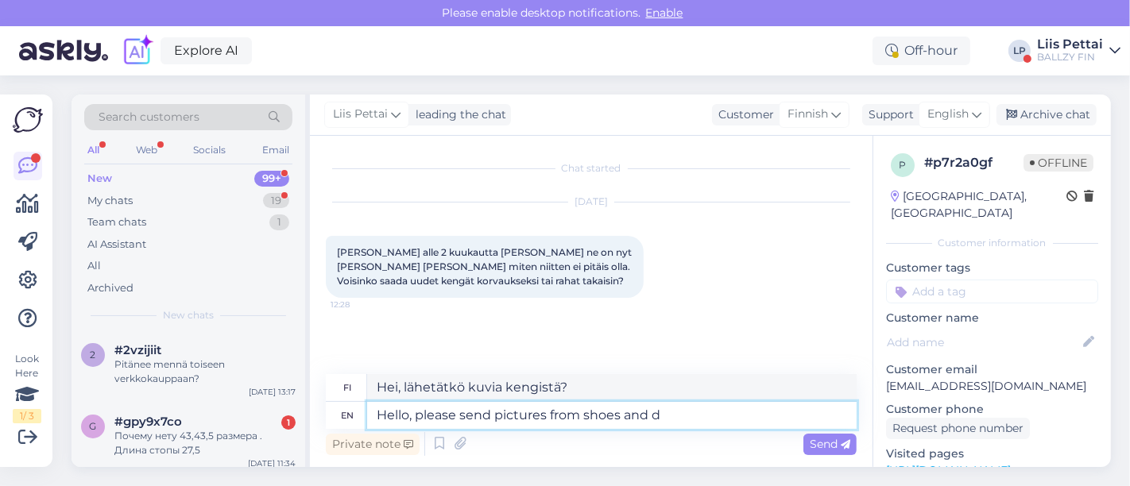
type textarea "Hello, please send pictures from shoes and de"
type textarea "Hei, lähetäthän kuvia kengistä ja"
type textarea "Hello, please send pictures from shoes and defect a"
type textarea "Hei, lähetäthän kuvia kengistä ja niiden viasta."
type textarea "Hello, please send pictures from shoes and defect and all the"
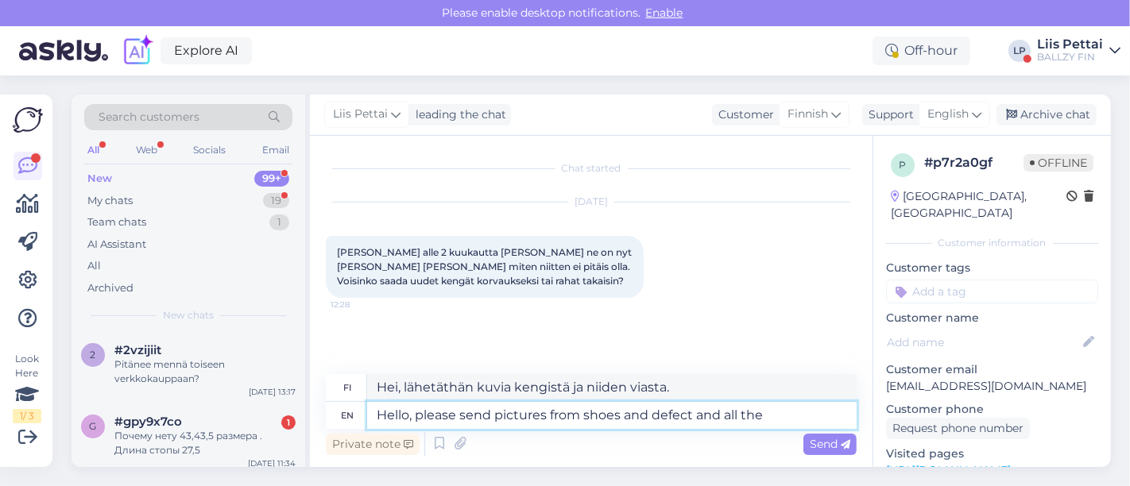
type textarea "Hei, lähetäthän kuvia kengistä ja niiden vaurioista ja kaikesta muusta."
type textarea "Hello, please send pictures from shoes and defect and all the i"
type textarea "Hei, lähetäthän kuvia kengistä ja niiden viasta sekä kaikesta muusta."
type textarea "Hello, please send pictures from shoes and defect and all the info to"
type textarea "Hei, lähetäthän kuvia kengistä ja viasta sekä kaikki tiedot"
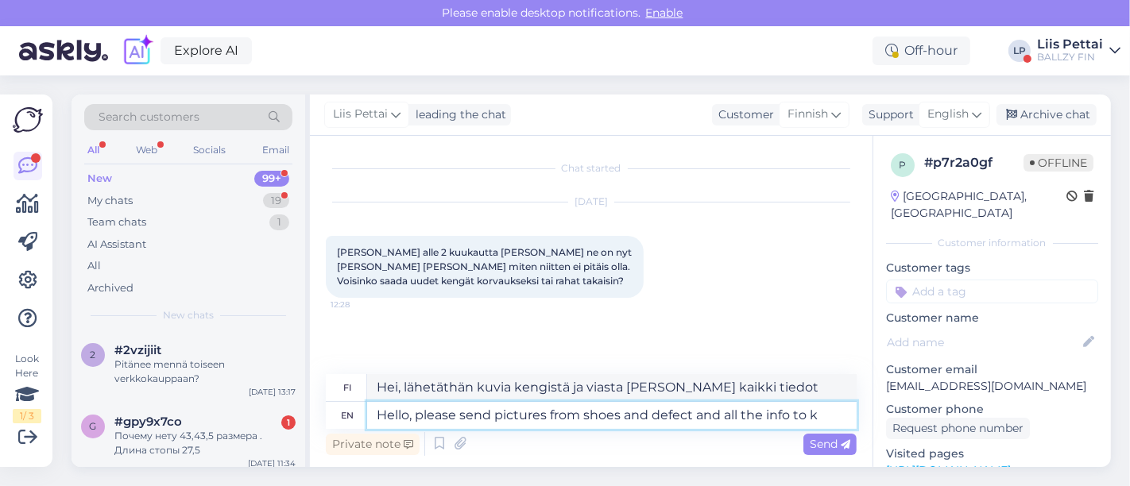
type textarea "Hello, please send pictures from shoes and defect and all the info to kl"
type textarea "Hei, lähetäthän kuvia kengistä ja viasta sekä kaikki tiedot osoitteeseen"
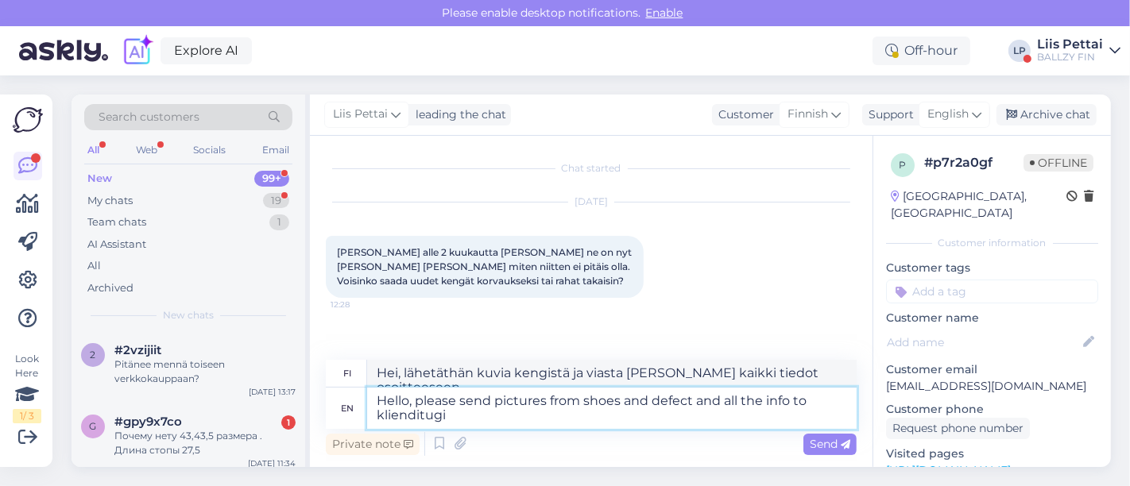
type textarea "Hello, please send pictures from shoes and defect and all the info to klienditu…"
type textarea "Hei, lähetäthän kuvia kengistä ja viasta sekä kaikki tiedot osoitteeseen klient…"
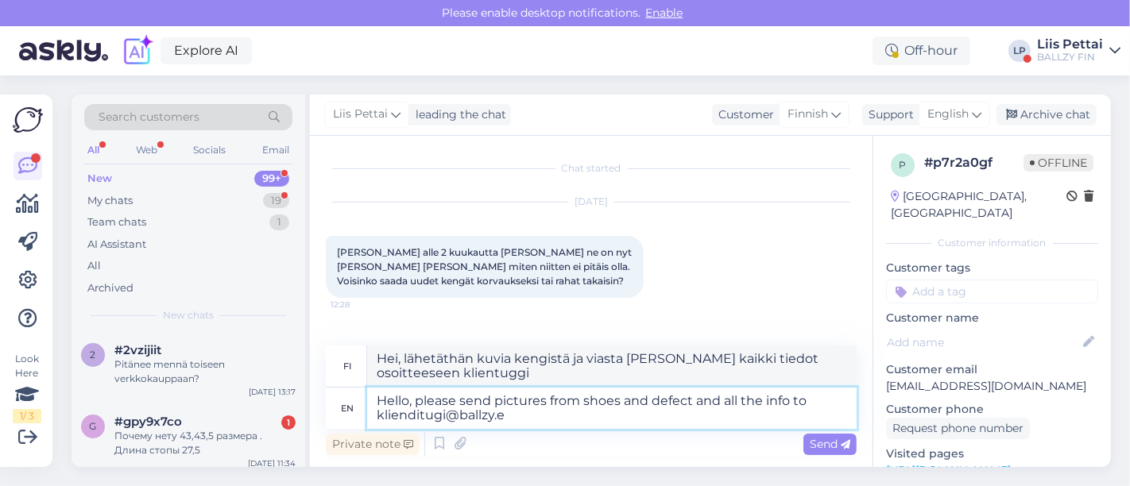
type textarea "Hello, please send pictures from shoes and defect and all the info to klienditu…"
type textarea "Hei, lähetäthän kuvia kengistä ja niiden viasta sekä kaikki tiedot osoitteeseen…"
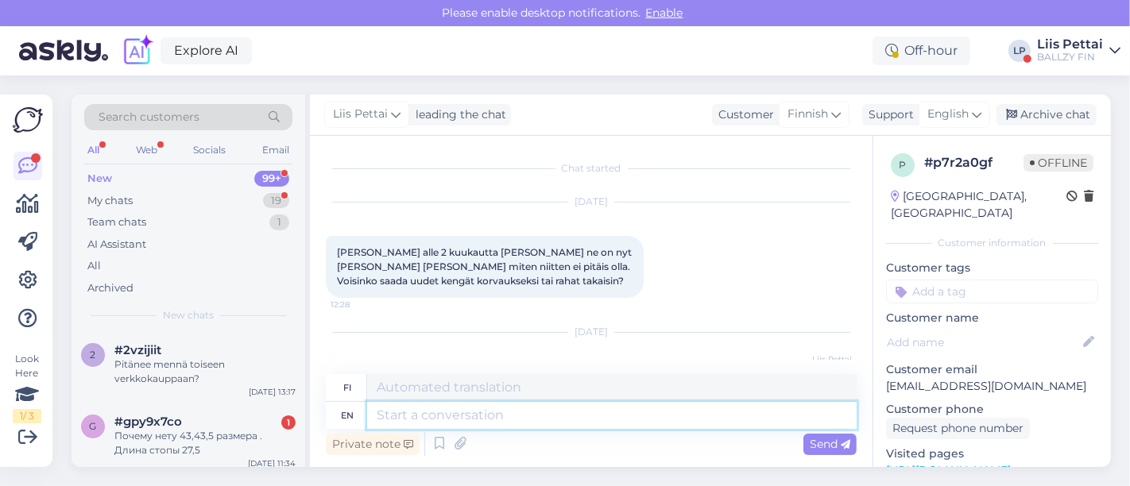
scroll to position [111, 0]
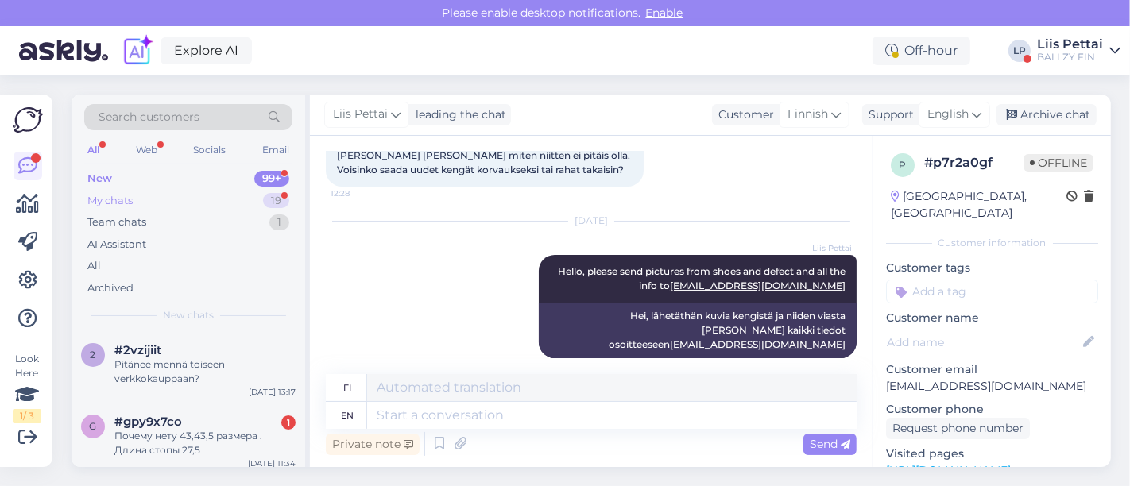
click at [161, 199] on div "My chats 19" at bounding box center [188, 201] width 208 height 22
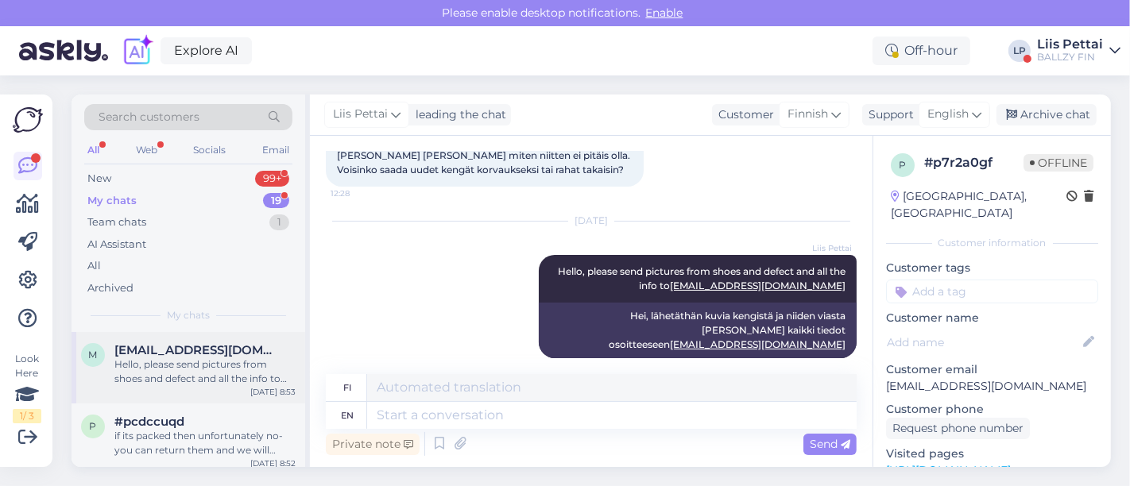
click at [185, 362] on div "Hello, please send pictures from shoes and defect and all the info to klienditu…" at bounding box center [204, 372] width 181 height 29
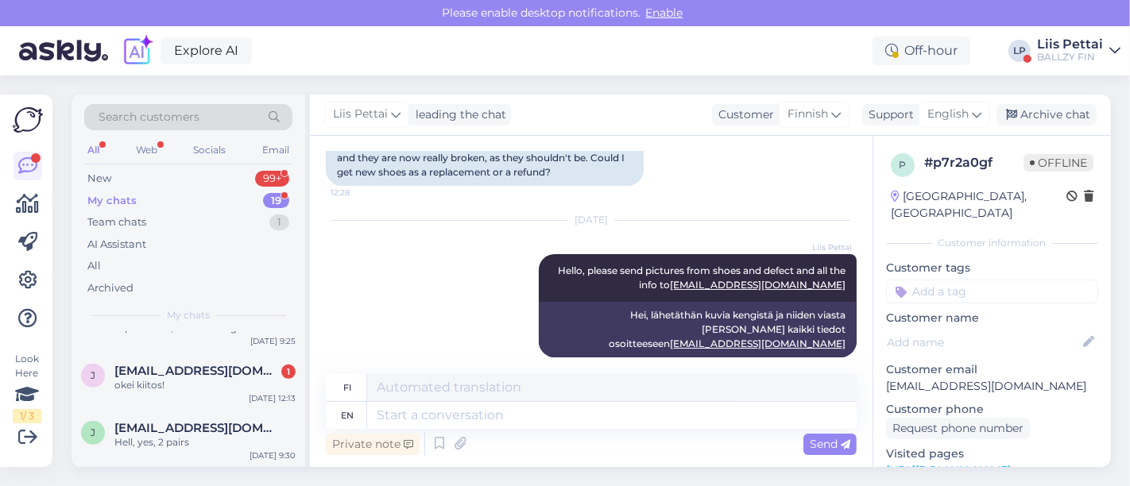
scroll to position [1094, 0]
click at [1084, 43] on div "Liis Pettai" at bounding box center [1070, 44] width 66 height 13
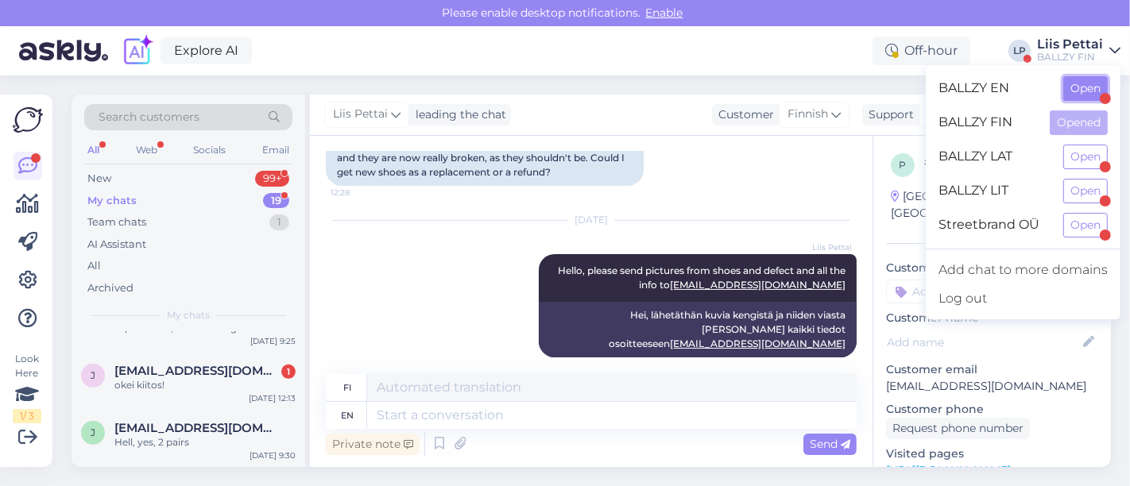
click at [1083, 94] on button "Open" at bounding box center [1085, 88] width 45 height 25
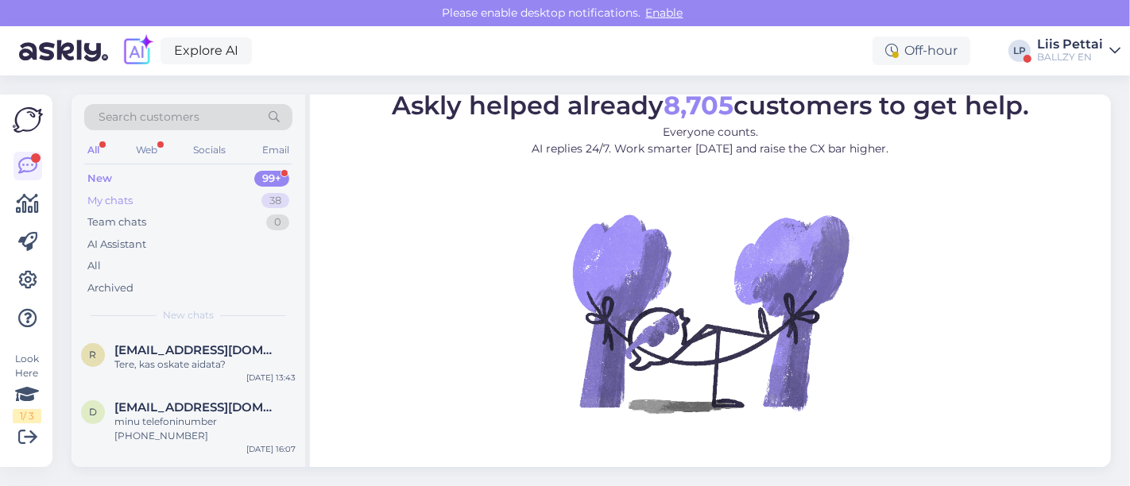
click at [170, 196] on div "My chats 38" at bounding box center [188, 201] width 208 height 22
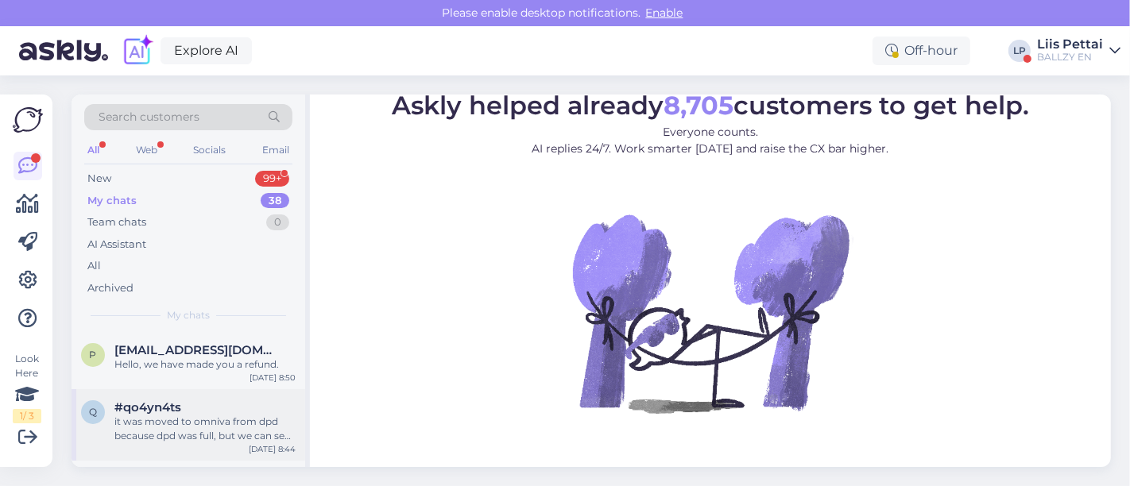
click at [166, 418] on div "it was moved to omniva from dpd because dpd was full, but we can see that omniv…" at bounding box center [204, 429] width 181 height 29
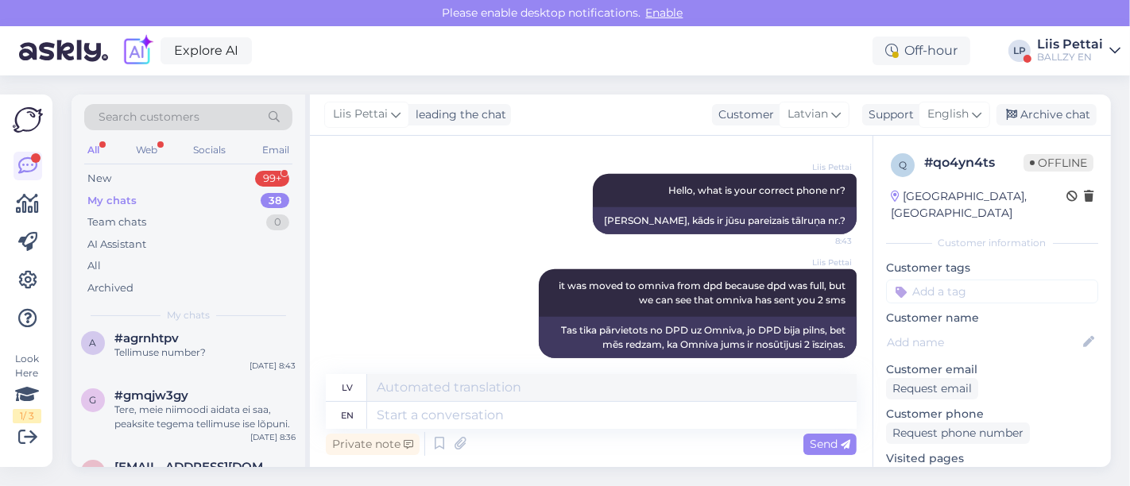
scroll to position [176, 0]
